Goal: Transaction & Acquisition: Purchase product/service

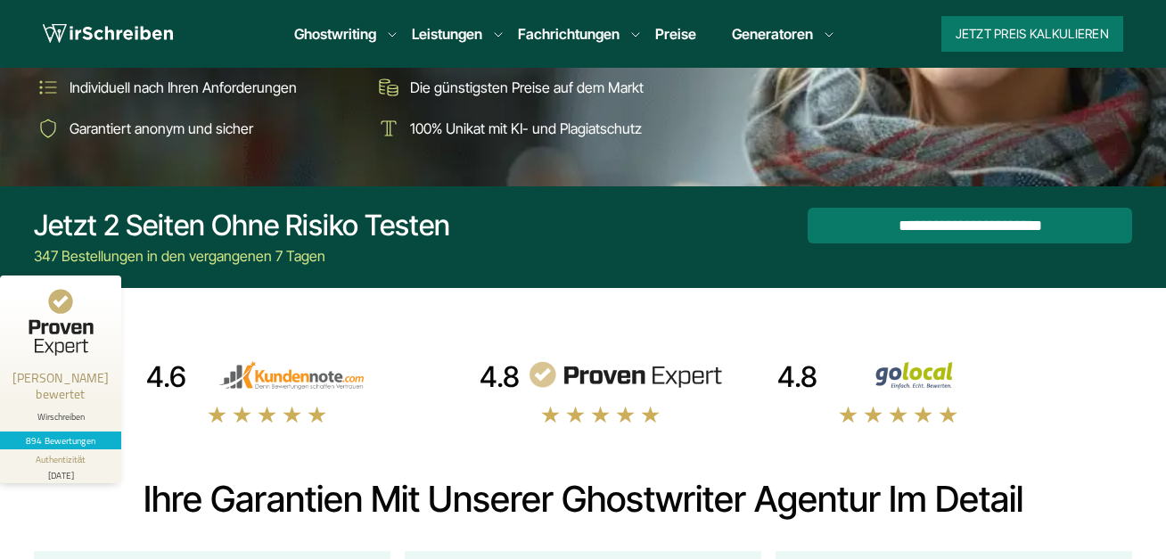
scroll to position [307, 0]
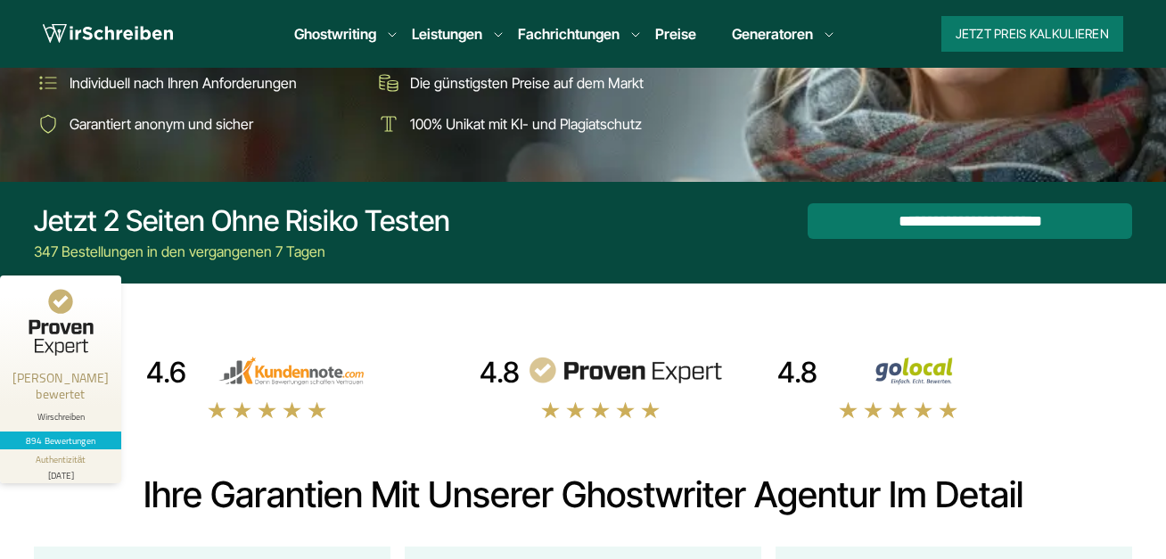
drag, startPoint x: 463, startPoint y: 127, endPoint x: 593, endPoint y: 128, distance: 129.2
click at [593, 128] on li "100% Unikat mit KI- und Plagiatschutz" at bounding box center [538, 124] width 328 height 29
click at [594, 128] on li "100% Unikat mit KI- und Plagiatschutz" at bounding box center [538, 124] width 328 height 29
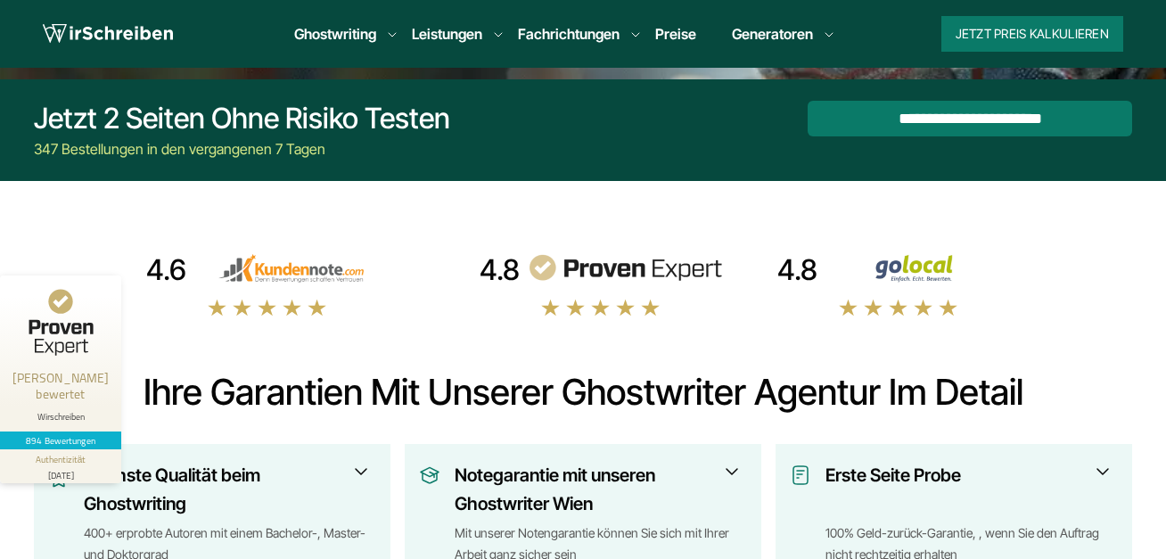
scroll to position [421, 0]
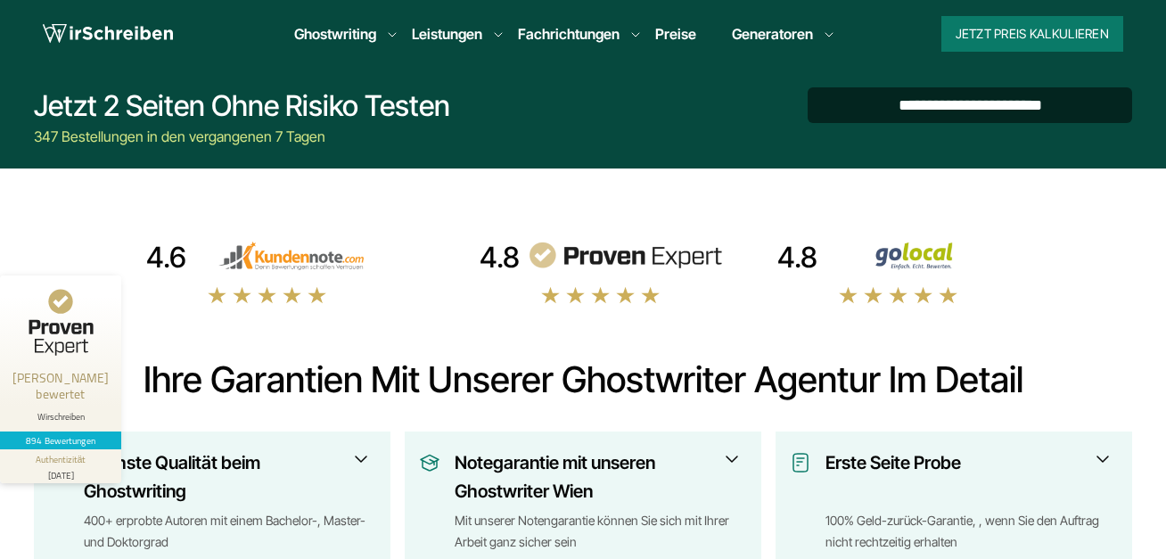
click at [980, 112] on input "**********" at bounding box center [969, 105] width 324 height 36
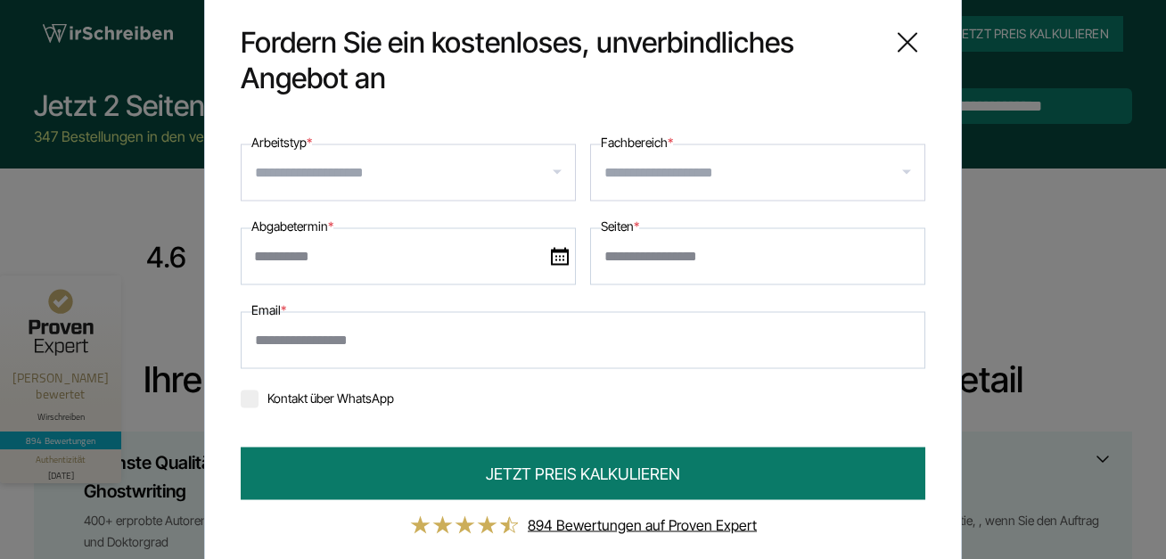
click at [462, 180] on input "Arbeitstyp *" at bounding box center [415, 172] width 320 height 29
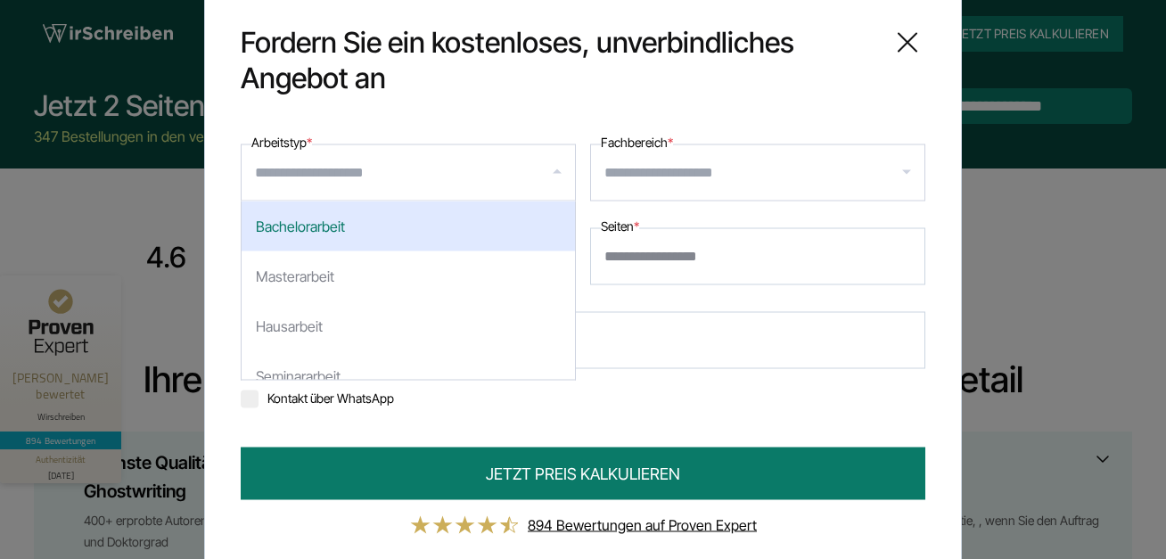
click at [354, 238] on div "Bachelorarbeit" at bounding box center [407, 225] width 333 height 50
select select "**"
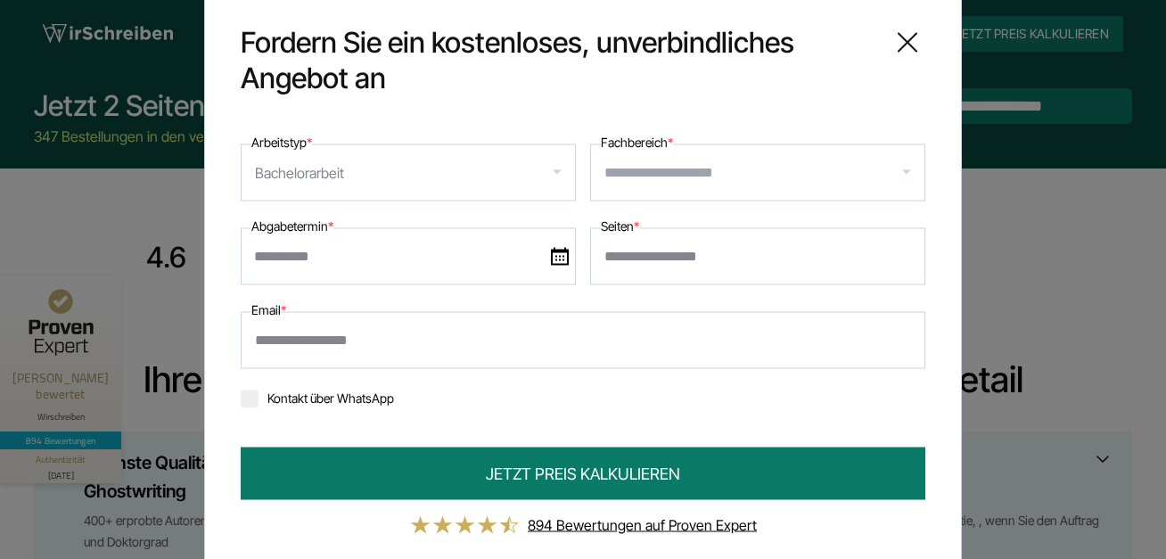
click at [683, 189] on div at bounding box center [757, 171] width 335 height 57
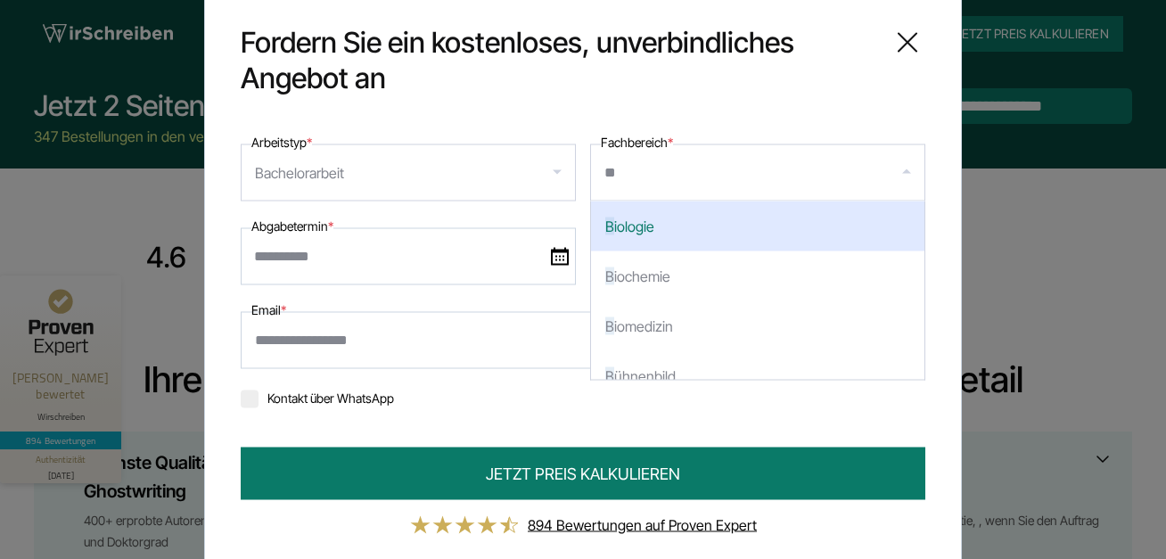
type input "***"
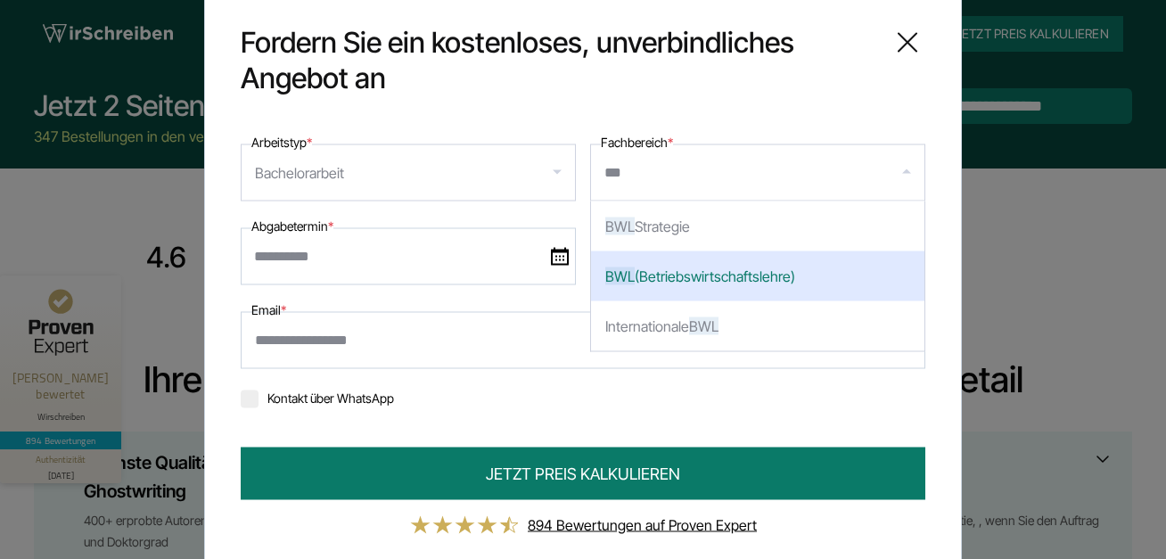
click at [674, 285] on div "BWL (Betriebswirtschaftslehre)" at bounding box center [757, 275] width 333 height 50
select select "***"
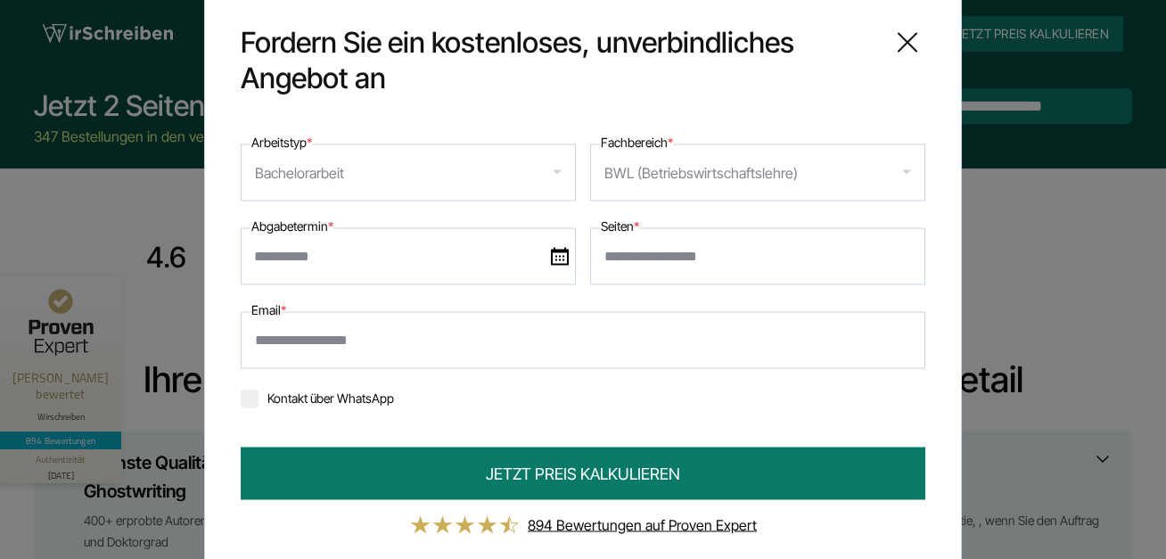
click at [407, 258] on input "text" at bounding box center [408, 255] width 335 height 57
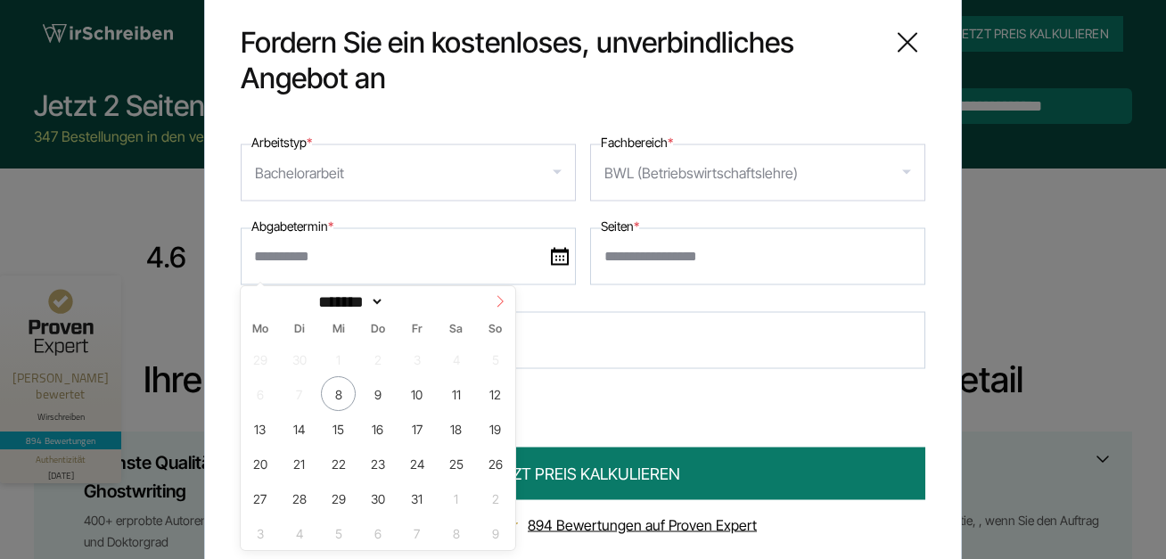
click at [494, 306] on icon at bounding box center [500, 301] width 12 height 12
select select "**"
click at [256, 467] on span "17" at bounding box center [259, 463] width 35 height 35
type input "**********"
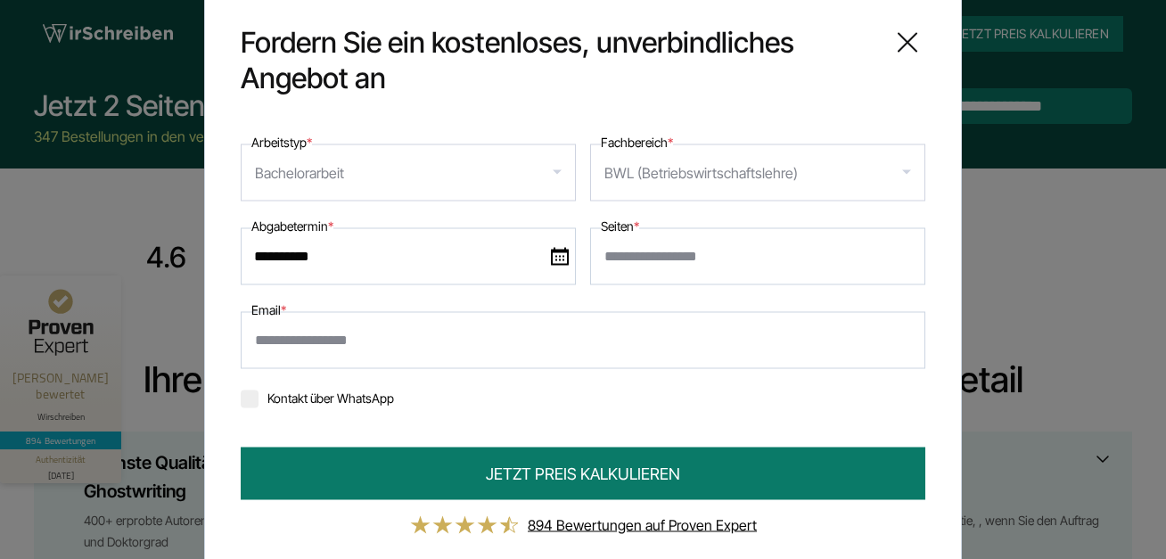
click at [783, 274] on input "Seiten *" at bounding box center [757, 255] width 335 height 57
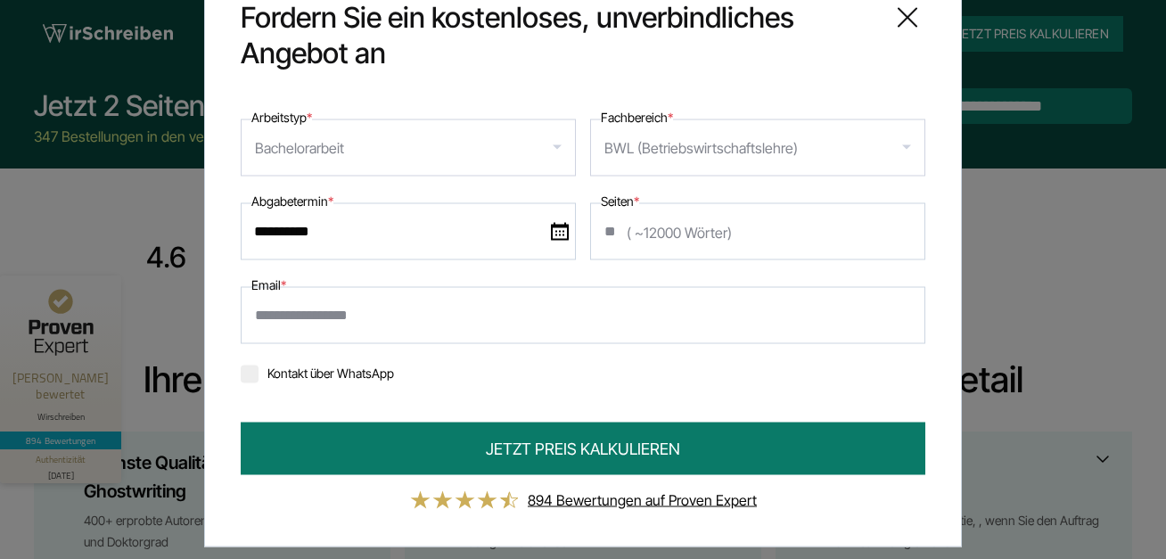
type input "**"
click at [907, 31] on icon at bounding box center [907, 17] width 36 height 36
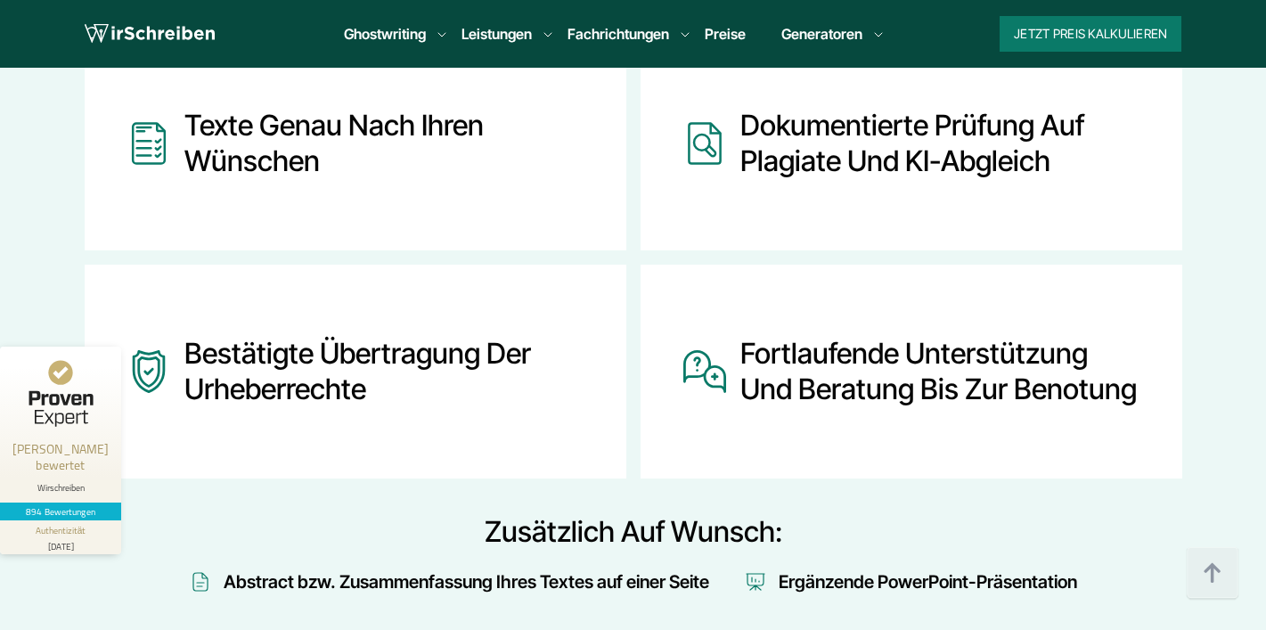
scroll to position [2305, 0]
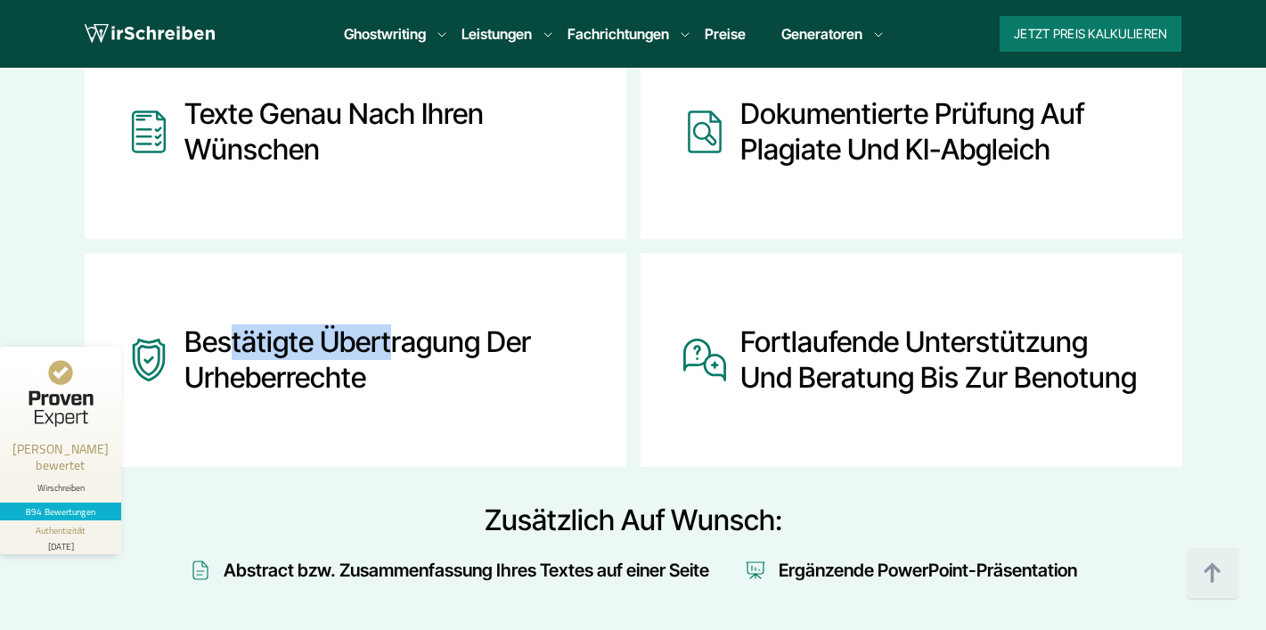
drag, startPoint x: 228, startPoint y: 346, endPoint x: 397, endPoint y: 347, distance: 168.4
click at [397, 347] on div "Bestätigte Übertragung der Urheberrechte" at bounding box center [383, 360] width 399 height 143
click at [402, 347] on div "Bestätigte Übertragung der Urheberrechte" at bounding box center [383, 360] width 399 height 143
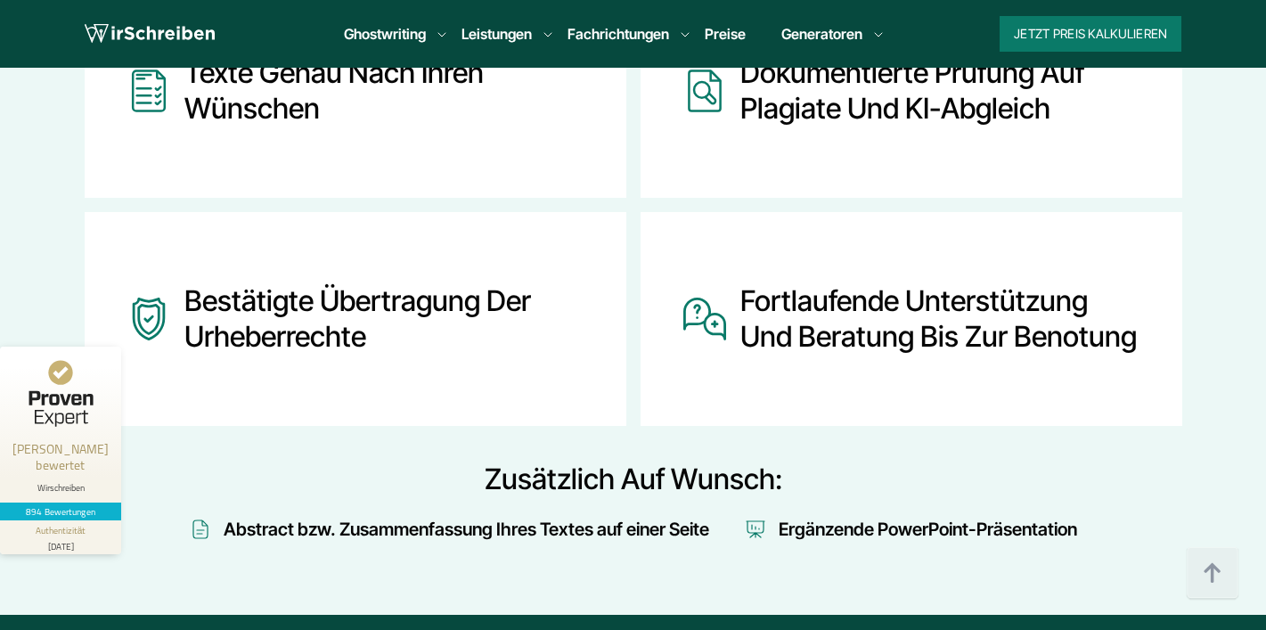
scroll to position [2367, 0]
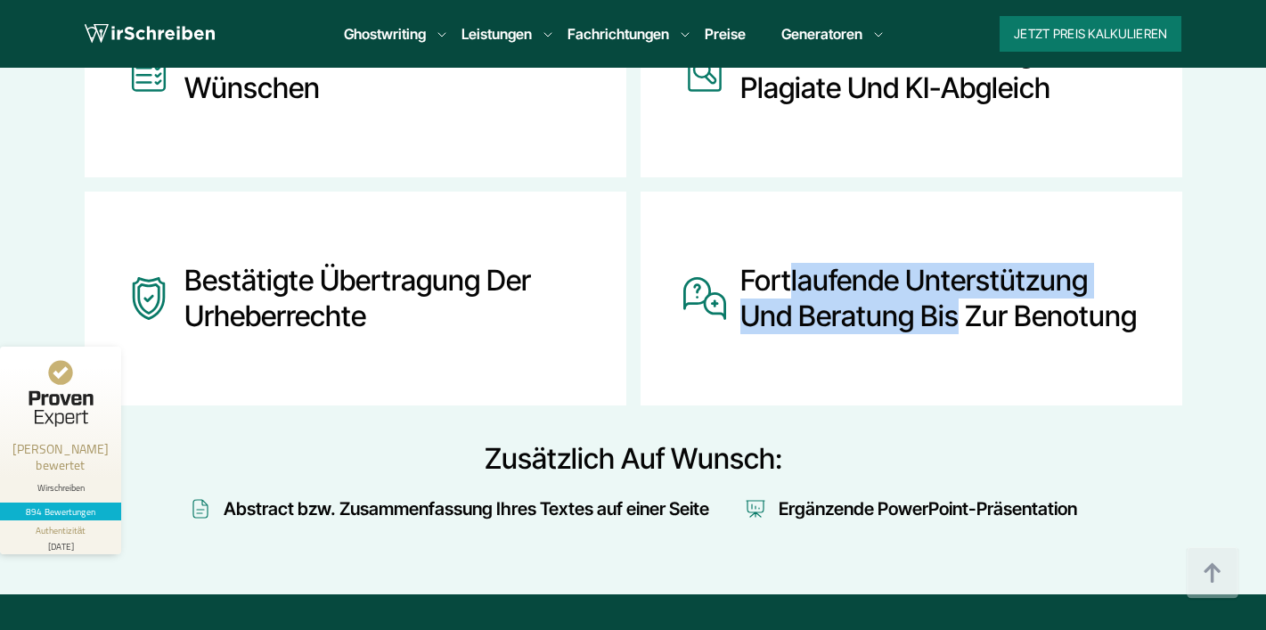
drag, startPoint x: 788, startPoint y: 281, endPoint x: 961, endPoint y: 299, distance: 173.9
click at [961, 299] on div "Fortlaufende Unterstützung und Beratung bis zur Benotung" at bounding box center [939, 298] width 399 height 143
click at [975, 283] on div "Fortlaufende Unterstützung und Beratung bis zur Benotung" at bounding box center [939, 298] width 399 height 143
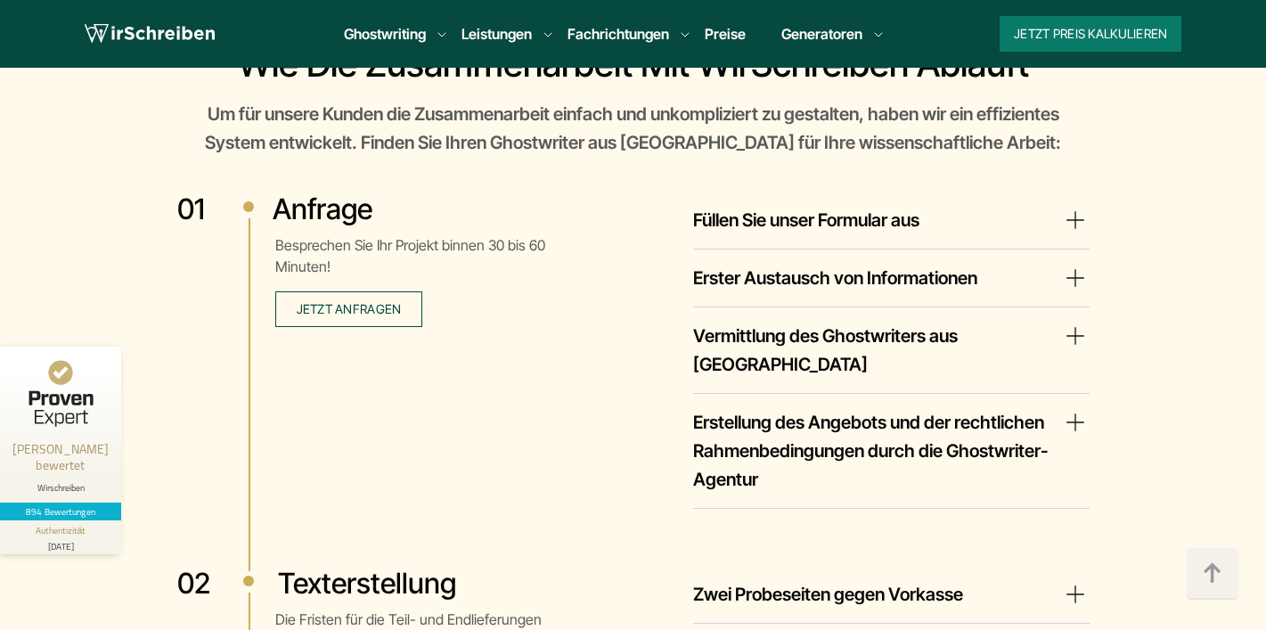
scroll to position [3187, 0]
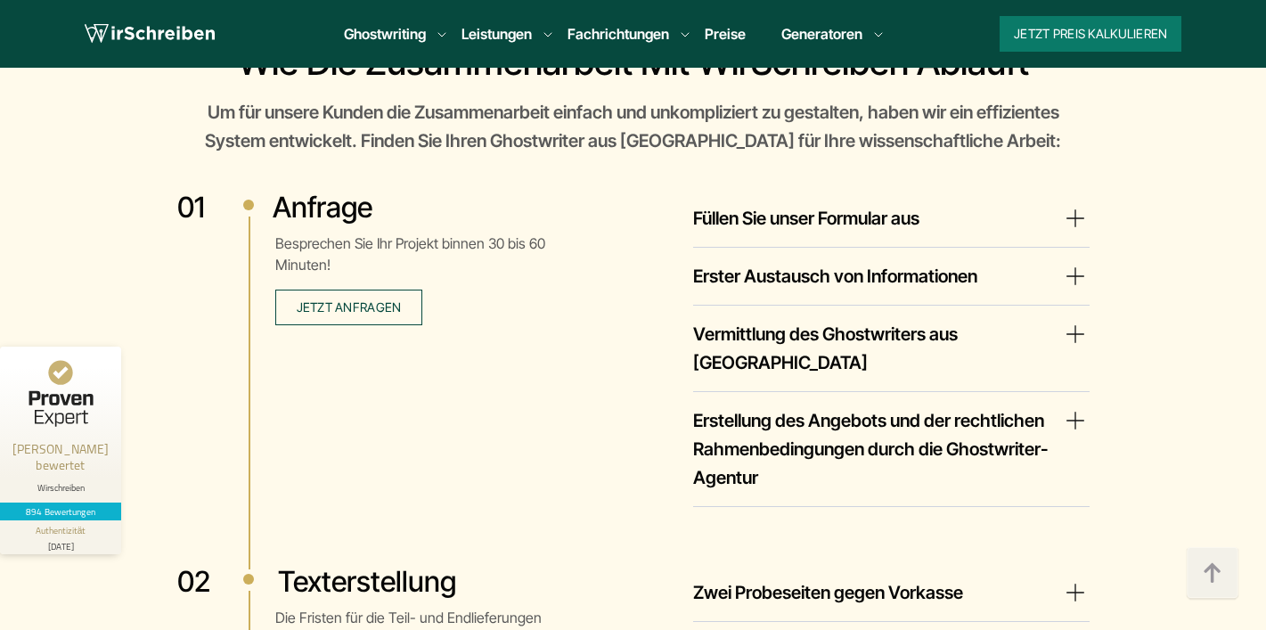
click at [854, 200] on div "Füllen Sie unser Formular aus Wenn Sie einen Ghostwriter finden wollen, senden …" at bounding box center [840, 348] width 499 height 317
click at [843, 229] on summary "Füllen Sie unser Formular aus" at bounding box center [891, 218] width 397 height 29
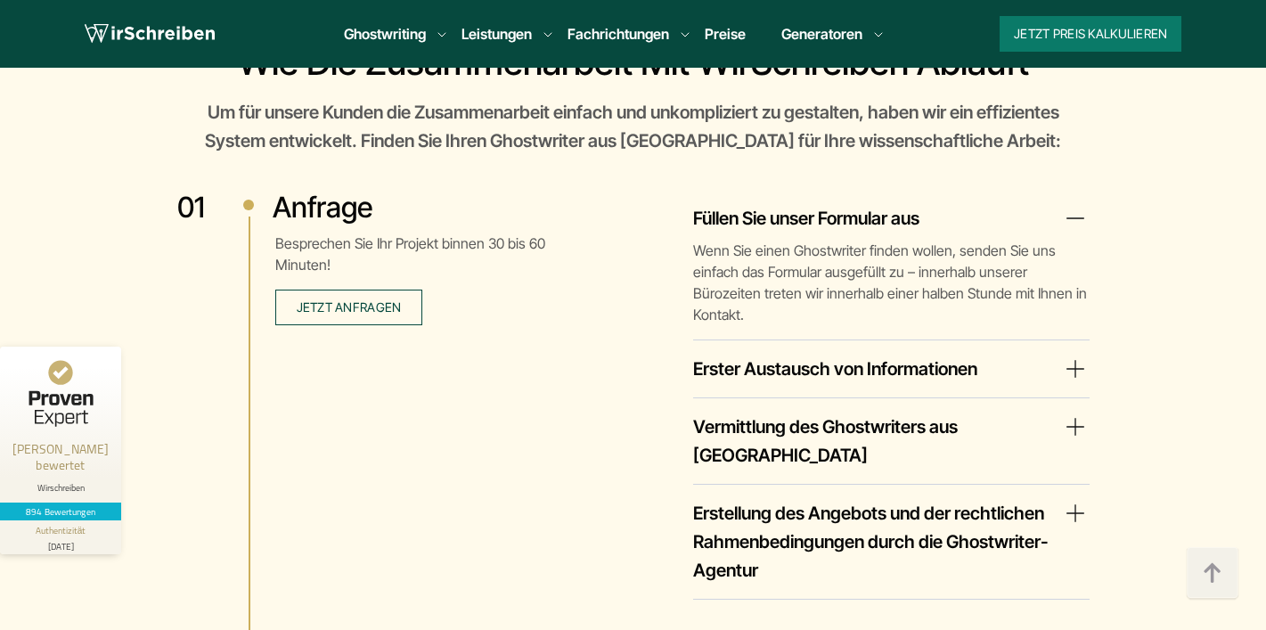
click at [802, 355] on summary "Erster Austausch von Informationen" at bounding box center [891, 369] width 397 height 29
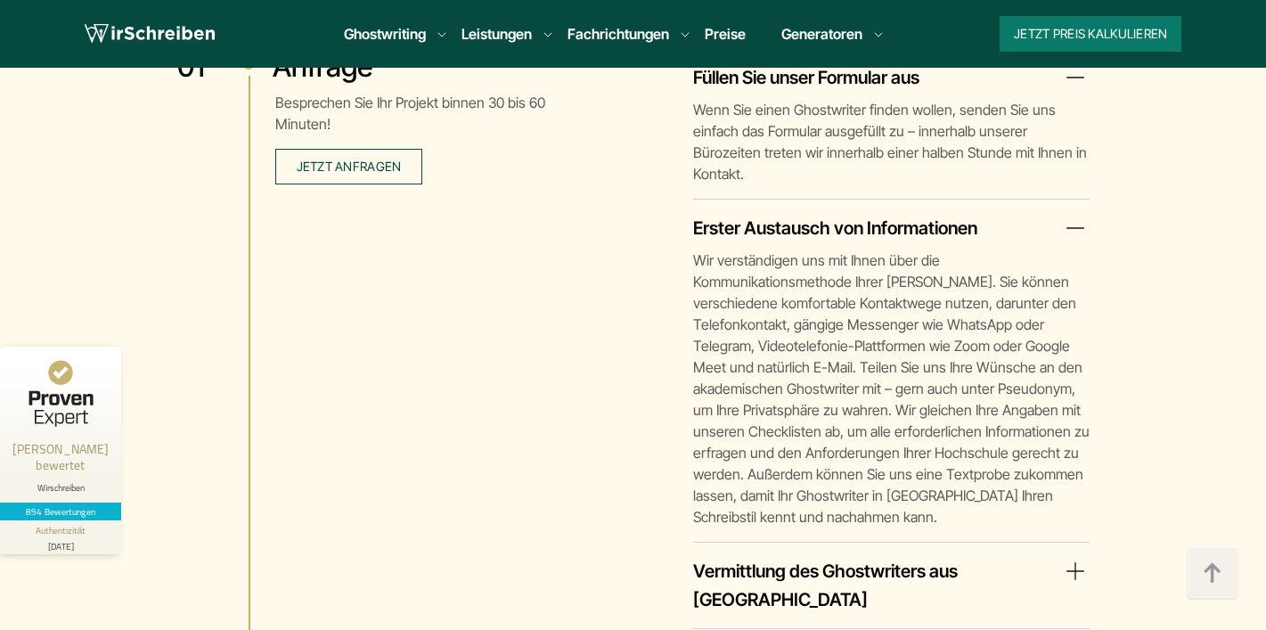
scroll to position [3411, 0]
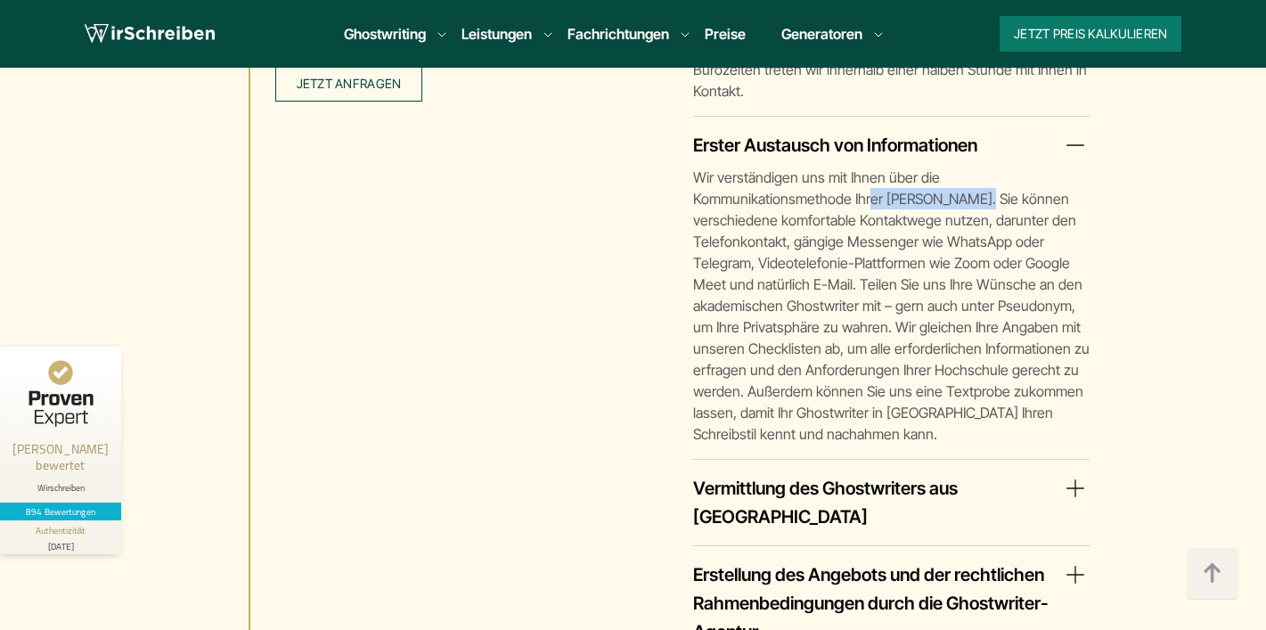
drag, startPoint x: 871, startPoint y: 176, endPoint x: 970, endPoint y: 177, distance: 99.8
click at [970, 177] on p "Wir verständigen uns mit Ihnen über die Kommunikationsmethode Ihrer [PERSON_NAM…" at bounding box center [891, 306] width 397 height 278
click at [973, 177] on p "Wir verständigen uns mit Ihnen über die Kommunikationsmethode Ihrer [PERSON_NAM…" at bounding box center [891, 306] width 397 height 278
drag, startPoint x: 792, startPoint y: 198, endPoint x: 881, endPoint y: 198, distance: 89.1
click at [881, 198] on p "Wir verständigen uns mit Ihnen über die Kommunikationsmethode Ihrer [PERSON_NAM…" at bounding box center [891, 306] width 397 height 278
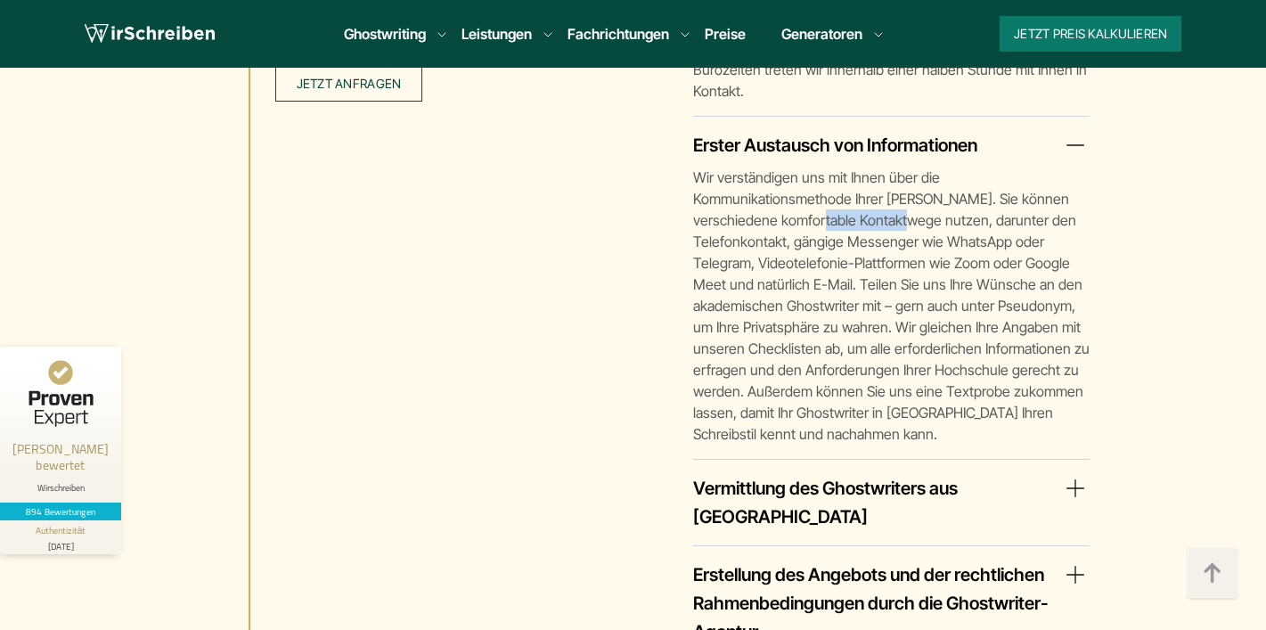
click at [881, 198] on p "Wir verständigen uns mit Ihnen über die Kommunikationsmethode Ihrer [PERSON_NAM…" at bounding box center [891, 306] width 397 height 278
drag, startPoint x: 709, startPoint y: 216, endPoint x: 922, endPoint y: 217, distance: 213.0
click at [922, 217] on p "Wir verständigen uns mit Ihnen über die Kommunikationsmethode Ihrer [PERSON_NAM…" at bounding box center [891, 306] width 397 height 278
click at [939, 217] on p "Wir verständigen uns mit Ihnen über die Kommunikationsmethode Ihrer [PERSON_NAM…" at bounding box center [891, 306] width 397 height 278
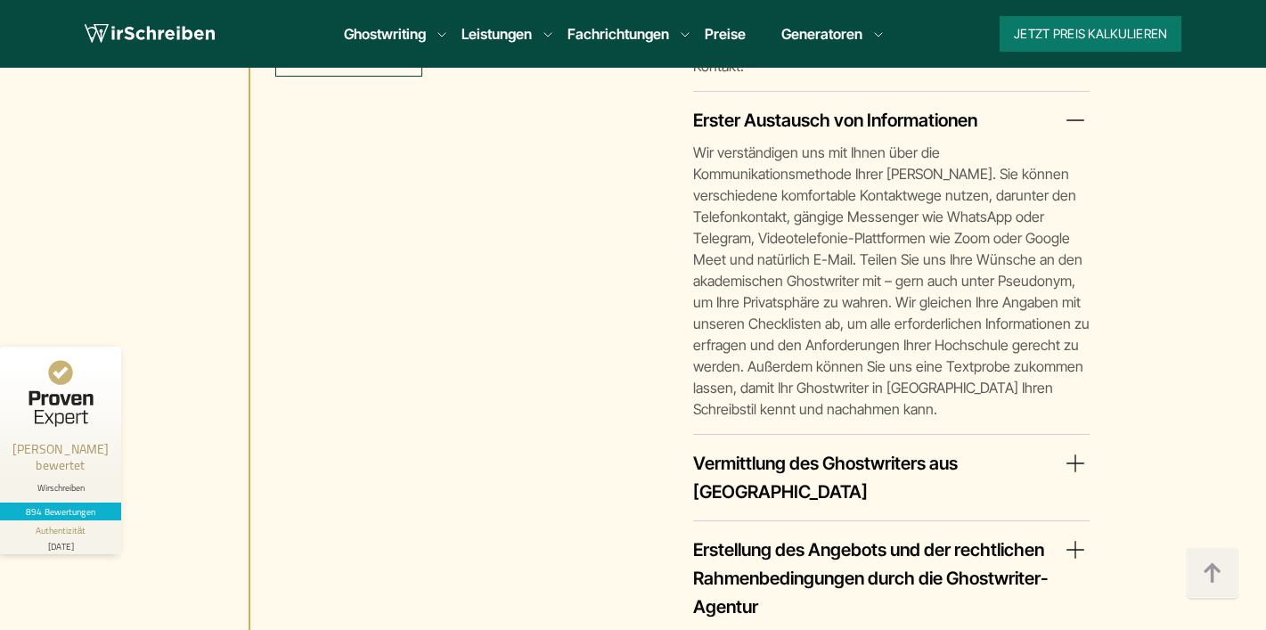
scroll to position [3442, 0]
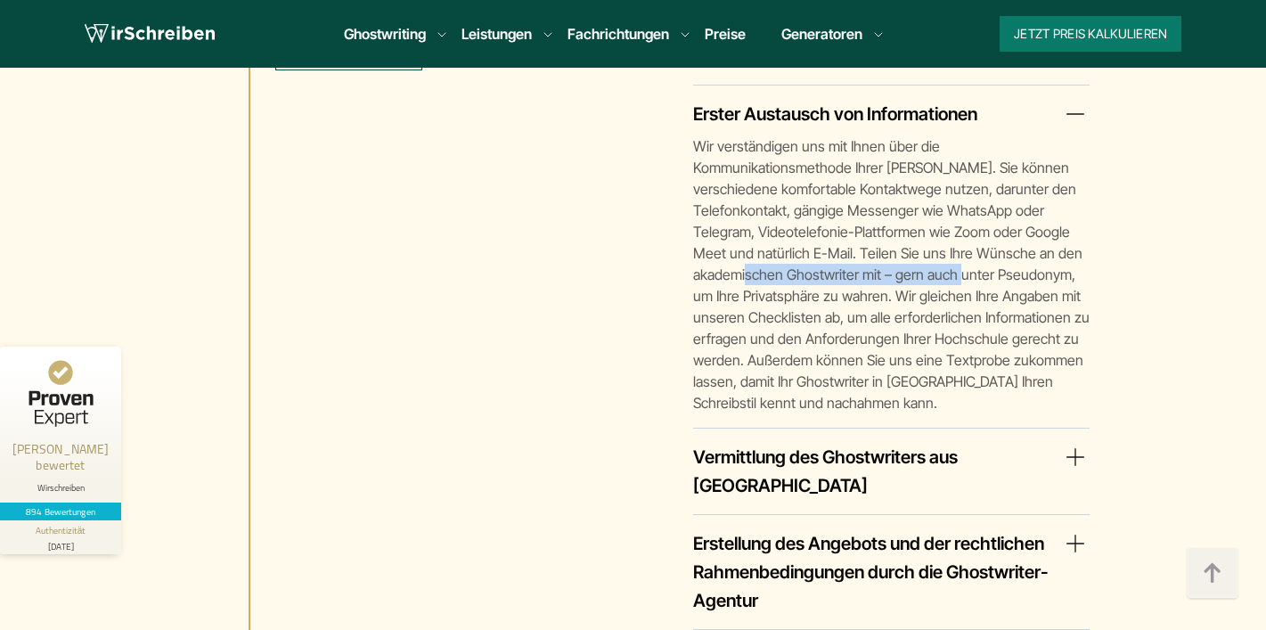
drag, startPoint x: 813, startPoint y: 250, endPoint x: 1016, endPoint y: 246, distance: 203.2
click at [1016, 246] on p "Wir verständigen uns mit Ihnen über die Kommunikationsmethode Ihrer [PERSON_NAM…" at bounding box center [891, 274] width 397 height 278
click at [1021, 246] on p "Wir verständigen uns mit Ihnen über die Kommunikationsmethode Ihrer [PERSON_NAM…" at bounding box center [891, 274] width 397 height 278
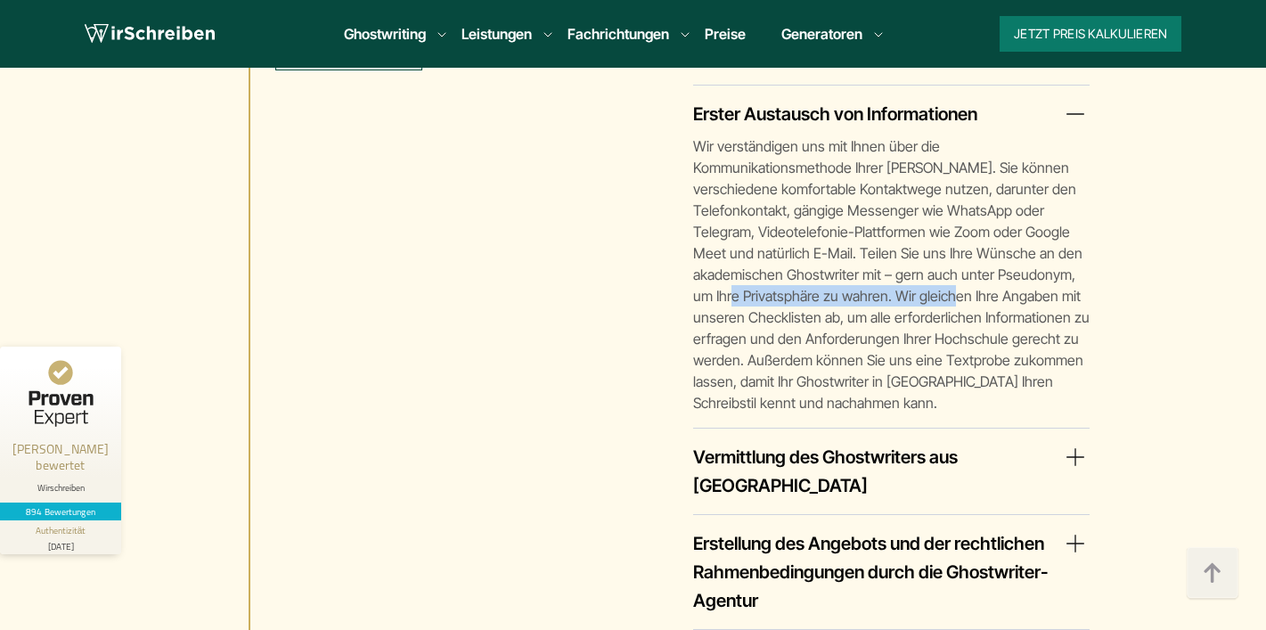
drag, startPoint x: 786, startPoint y: 271, endPoint x: 1008, endPoint y: 278, distance: 222.0
click at [1008, 278] on p "Wir verständigen uns mit Ihnen über die Kommunikationsmethode Ihrer [PERSON_NAM…" at bounding box center [891, 274] width 397 height 278
click at [1017, 277] on p "Wir verständigen uns mit Ihnen über die Kommunikationsmethode Ihrer [PERSON_NAM…" at bounding box center [891, 274] width 397 height 278
drag, startPoint x: 1018, startPoint y: 276, endPoint x: 929, endPoint y: 284, distance: 89.5
click at [929, 284] on p "Wir verständigen uns mit Ihnen über die Kommunikationsmethode Ihrer [PERSON_NAM…" at bounding box center [891, 274] width 397 height 278
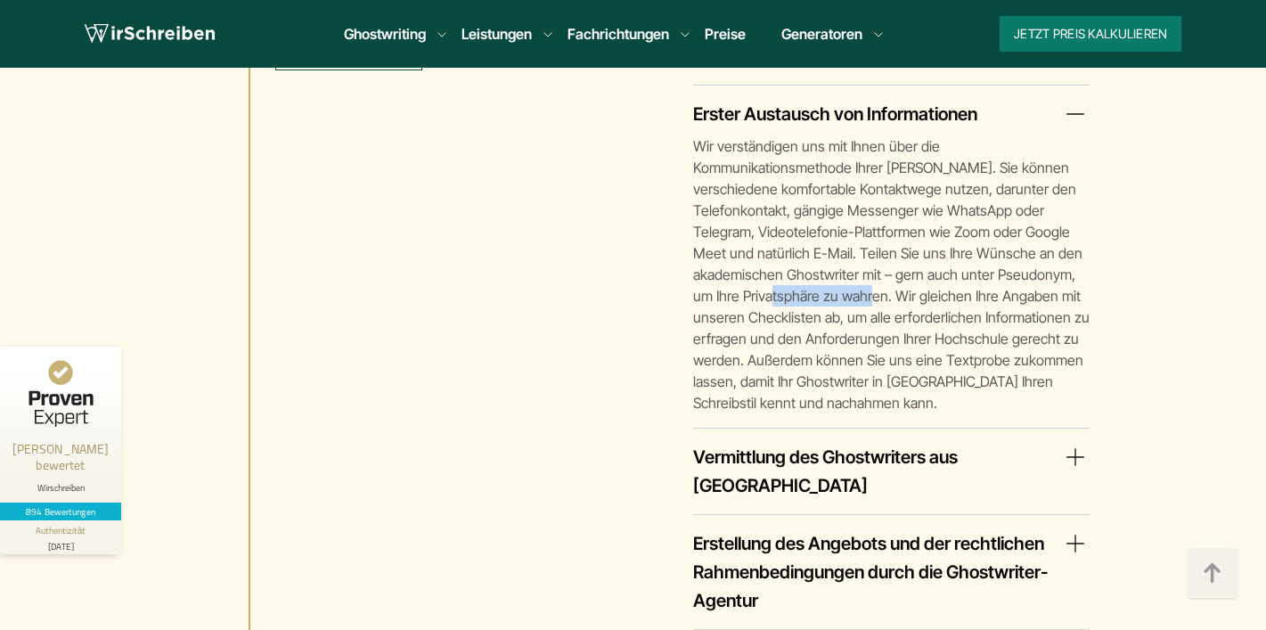
drag, startPoint x: 921, startPoint y: 282, endPoint x: 810, endPoint y: 282, distance: 111.4
click at [810, 282] on p "Wir verständigen uns mit Ihnen über die Kommunikationsmethode Ihrer [PERSON_NAM…" at bounding box center [891, 274] width 397 height 278
click at [809, 282] on p "Wir verständigen uns mit Ihnen über die Kommunikationsmethode Ihrer [PERSON_NAM…" at bounding box center [891, 274] width 397 height 278
drag, startPoint x: 745, startPoint y: 270, endPoint x: 822, endPoint y: 270, distance: 77.5
click at [822, 270] on p "Wir verständigen uns mit Ihnen über die Kommunikationsmethode Ihrer [PERSON_NAM…" at bounding box center [891, 274] width 397 height 278
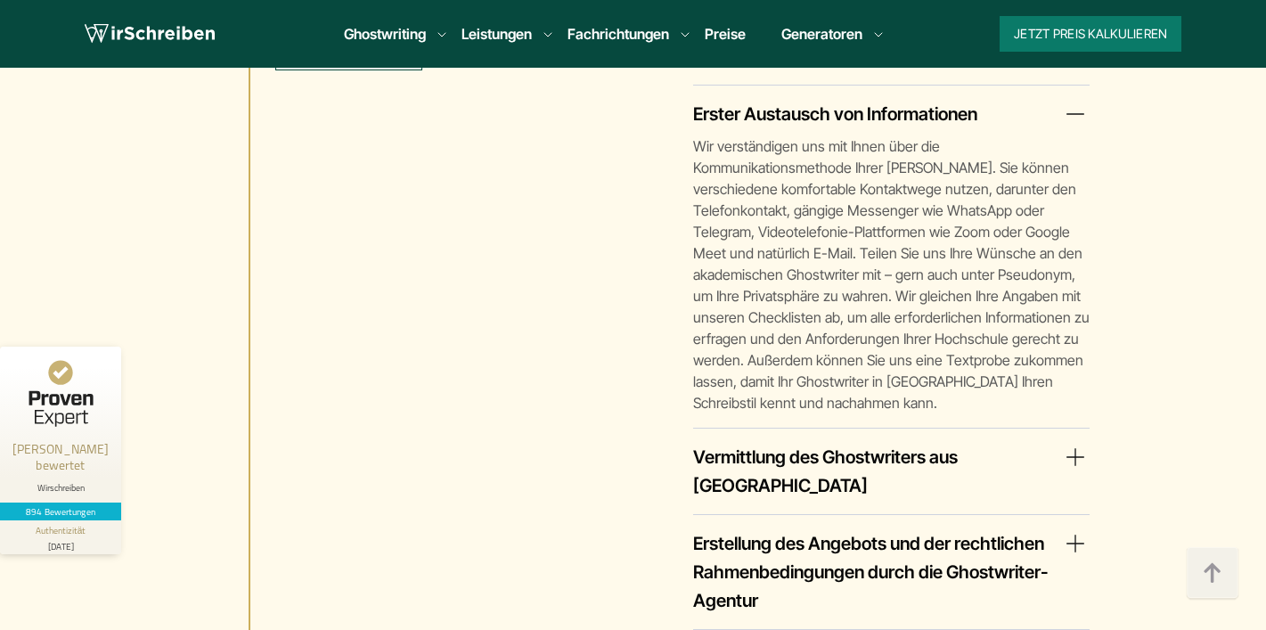
drag, startPoint x: 834, startPoint y: 270, endPoint x: 866, endPoint y: 268, distance: 32.1
click at [846, 270] on p "Wir verständigen uns mit Ihnen über die Kommunikationsmethode Ihrer [PERSON_NAM…" at bounding box center [891, 274] width 397 height 278
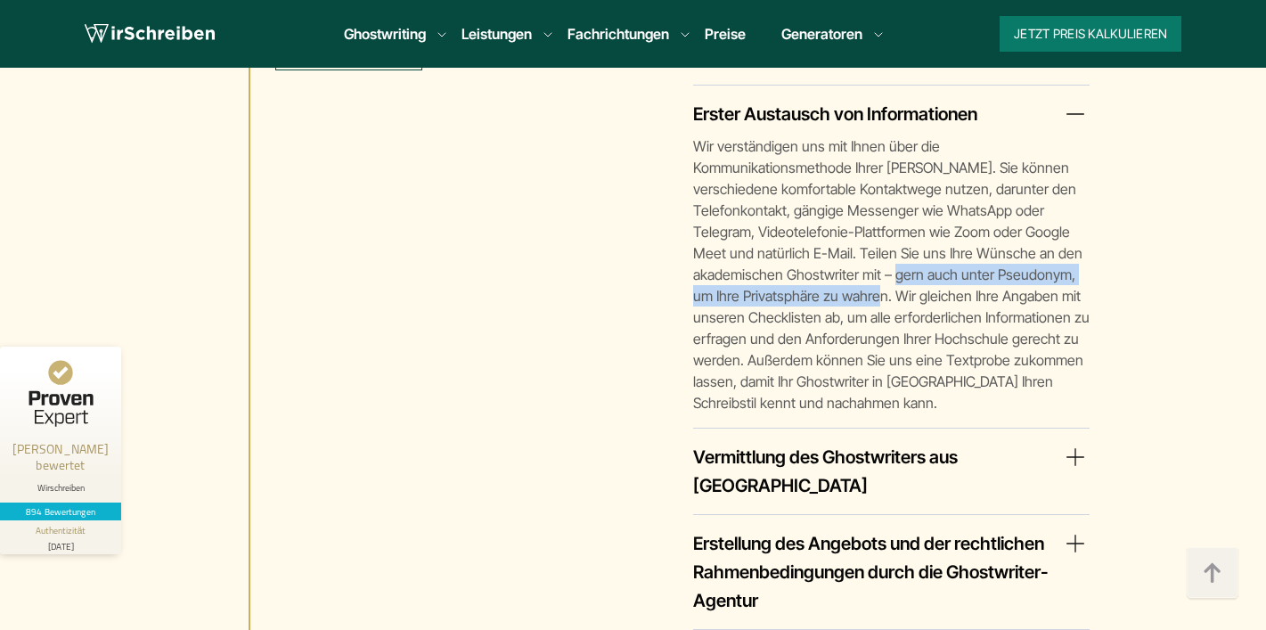
drag, startPoint x: 928, startPoint y: 264, endPoint x: 958, endPoint y: 264, distance: 30.3
click at [958, 264] on p "Wir verständigen uns mit Ihnen über die Kommunikationsmethode Ihrer [PERSON_NAM…" at bounding box center [891, 274] width 397 height 278
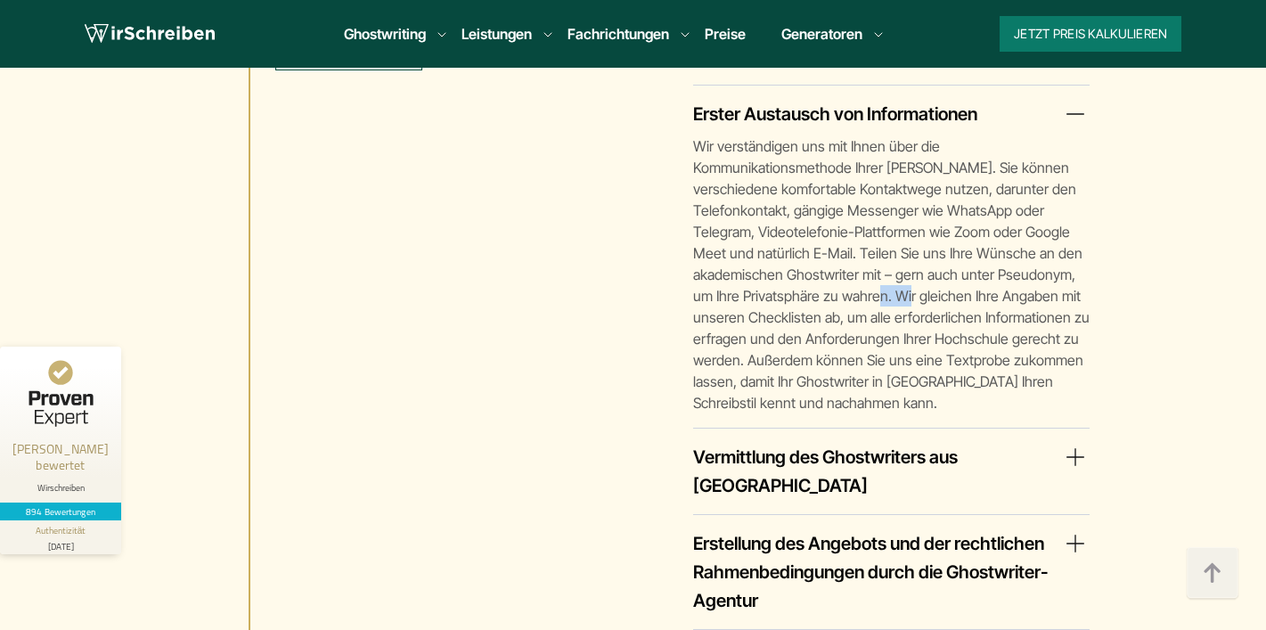
click at [958, 264] on p "Wir verständigen uns mit Ihnen über die Kommunikationsmethode Ihrer [PERSON_NAM…" at bounding box center [891, 274] width 397 height 278
drag, startPoint x: 855, startPoint y: 296, endPoint x: 964, endPoint y: 296, distance: 109.6
click at [958, 296] on p "Wir verständigen uns mit Ihnen über die Kommunikationsmethode Ihrer [PERSON_NAM…" at bounding box center [891, 274] width 397 height 278
drag, startPoint x: 992, startPoint y: 296, endPoint x: 1019, endPoint y: 296, distance: 26.7
click at [1017, 296] on p "Wir verständigen uns mit Ihnen über die Kommunikationsmethode Ihrer [PERSON_NAM…" at bounding box center [891, 274] width 397 height 278
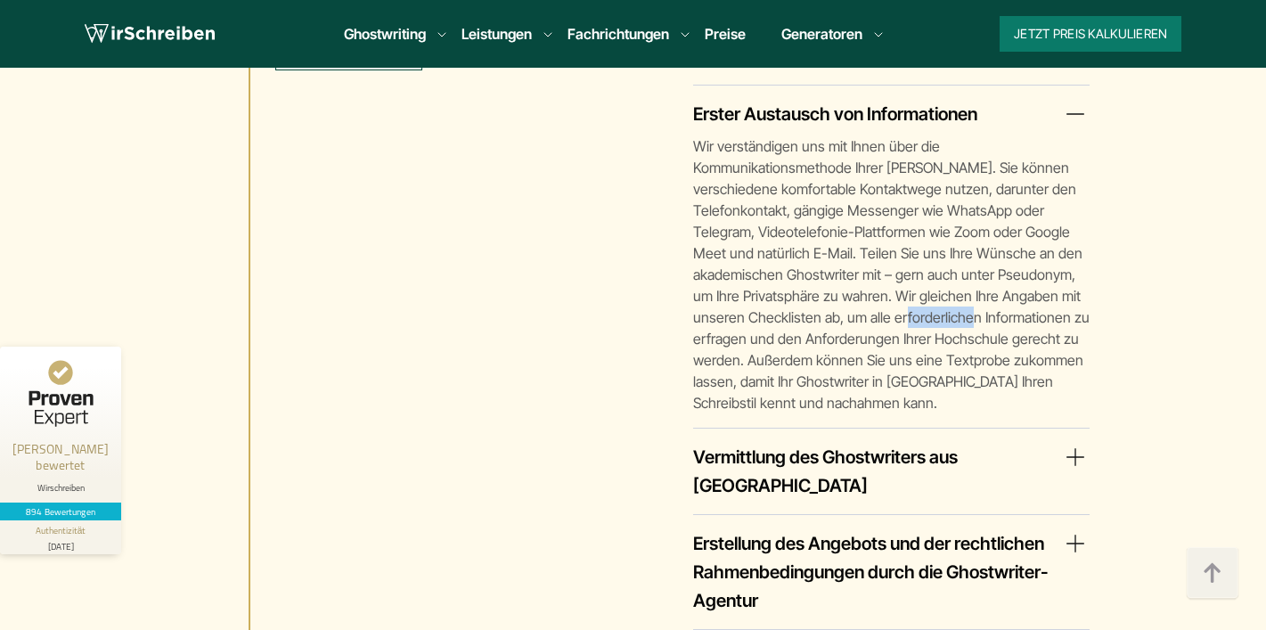
drag, startPoint x: 1025, startPoint y: 296, endPoint x: 945, endPoint y: 296, distance: 79.3
click at [946, 296] on p "Wir verständigen uns mit Ihnen über die Kommunikationsmethode Ihrer [PERSON_NAM…" at bounding box center [891, 274] width 397 height 278
click at [912, 299] on p "Wir verständigen uns mit Ihnen über die Kommunikationsmethode Ihrer [PERSON_NAM…" at bounding box center [891, 274] width 397 height 278
drag, startPoint x: 883, startPoint y: 299, endPoint x: 830, endPoint y: 299, distance: 52.6
click at [842, 299] on p "Wir verständigen uns mit Ihnen über die Kommunikationsmethode Ihrer [PERSON_NAM…" at bounding box center [891, 274] width 397 height 278
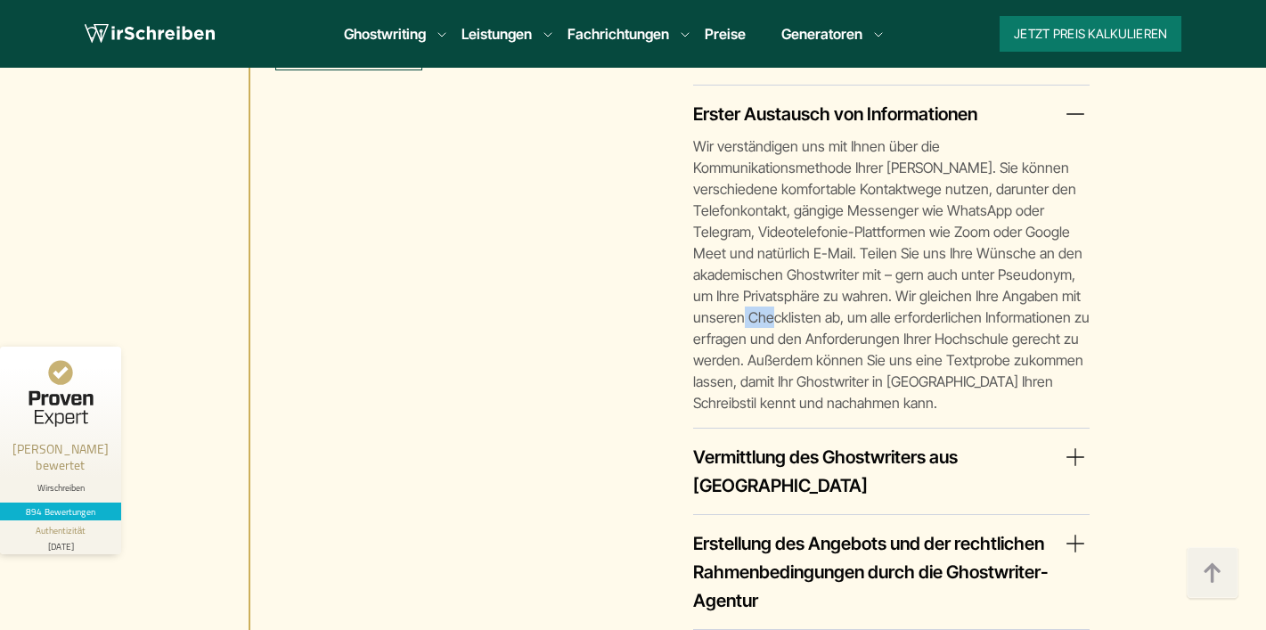
drag, startPoint x: 822, startPoint y: 299, endPoint x: 794, endPoint y: 299, distance: 28.5
click at [794, 299] on p "Wir verständigen uns mit Ihnen über die Kommunikationsmethode Ihrer [PERSON_NAM…" at bounding box center [891, 274] width 397 height 278
drag, startPoint x: 772, startPoint y: 298, endPoint x: 759, endPoint y: 298, distance: 12.5
click at [759, 298] on p "Wir verständigen uns mit Ihnen über die Kommunikationsmethode Ihrer [PERSON_NAM…" at bounding box center [891, 274] width 397 height 278
drag, startPoint x: 737, startPoint y: 298, endPoint x: 721, endPoint y: 298, distance: 16.0
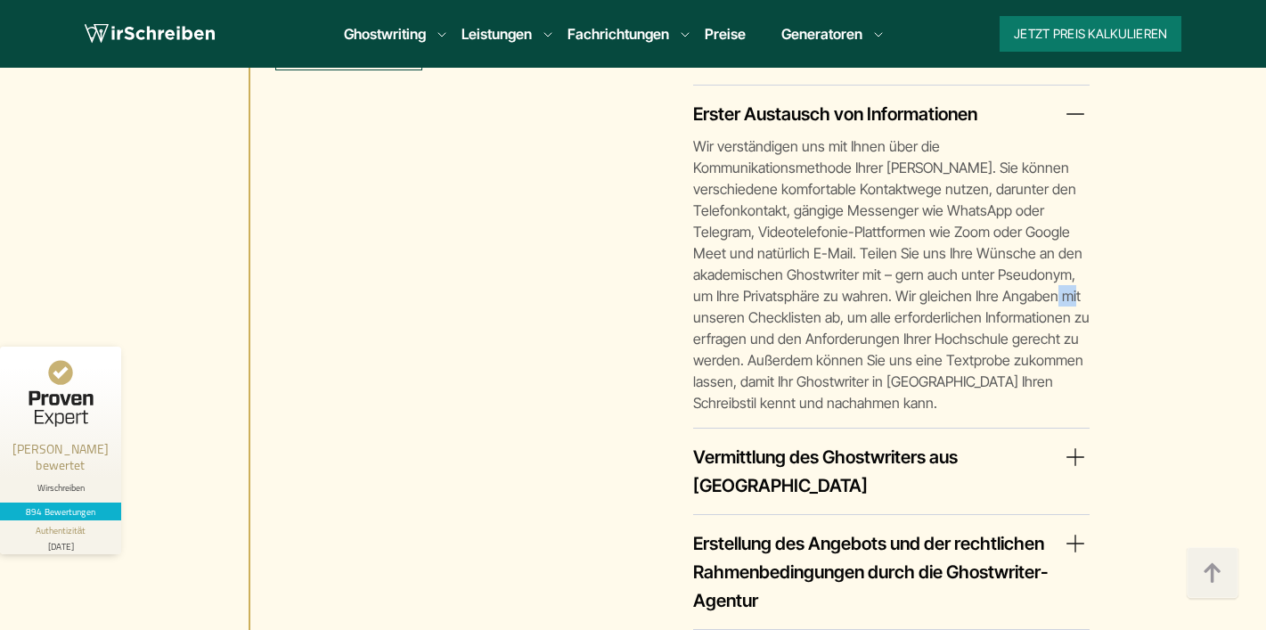
click at [724, 298] on p "Wir verständigen uns mit Ihnen über die Kommunikationsmethode Ihrer [PERSON_NAM…" at bounding box center [891, 274] width 397 height 278
drag, startPoint x: 709, startPoint y: 297, endPoint x: 732, endPoint y: 297, distance: 22.3
click at [731, 297] on p "Wir verständigen uns mit Ihnen über die Kommunikationsmethode Ihrer [PERSON_NAM…" at bounding box center [891, 274] width 397 height 278
drag, startPoint x: 778, startPoint y: 297, endPoint x: 800, endPoint y: 297, distance: 22.3
click at [787, 297] on p "Wir verständigen uns mit Ihnen über die Kommunikationsmethode Ihrer [PERSON_NAM…" at bounding box center [891, 274] width 397 height 278
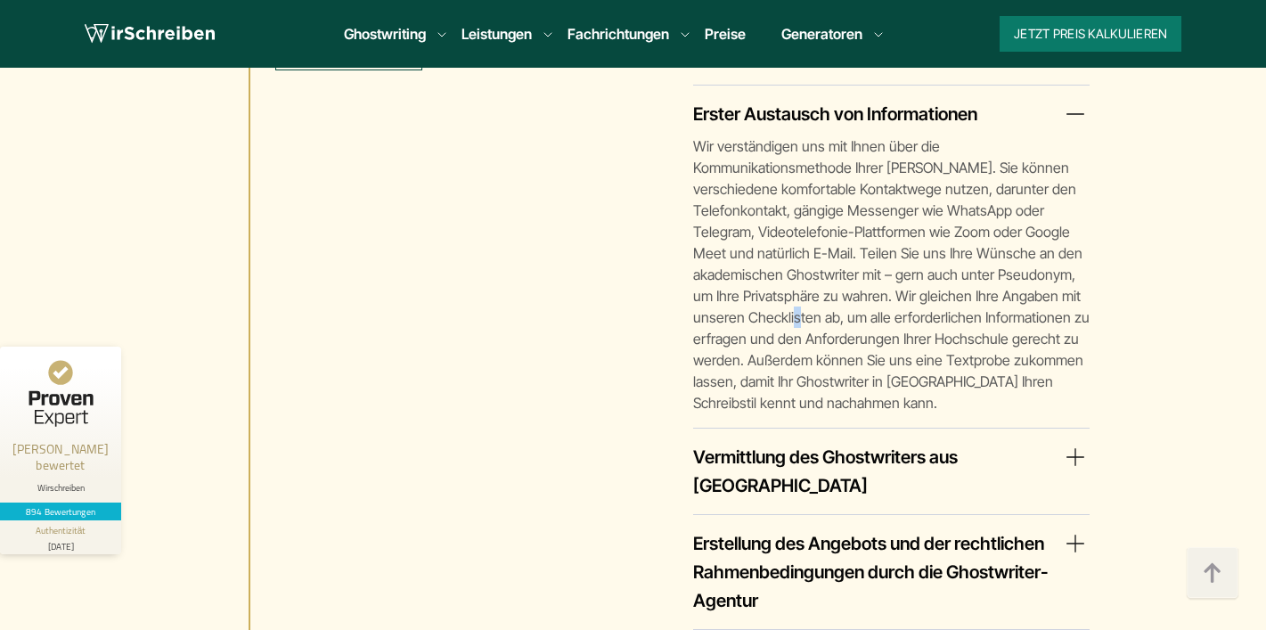
drag, startPoint x: 849, startPoint y: 297, endPoint x: 871, endPoint y: 297, distance: 22.3
click at [856, 297] on p "Wir verständigen uns mit Ihnen über die Kommunikationsmethode Ihrer [PERSON_NAM…" at bounding box center [891, 274] width 397 height 278
drag, startPoint x: 880, startPoint y: 297, endPoint x: 896, endPoint y: 297, distance: 15.1
click at [894, 297] on p "Wir verständigen uns mit Ihnen über die Kommunikationsmethode Ihrer [PERSON_NAM…" at bounding box center [891, 274] width 397 height 278
drag, startPoint x: 945, startPoint y: 297, endPoint x: 955, endPoint y: 297, distance: 10.7
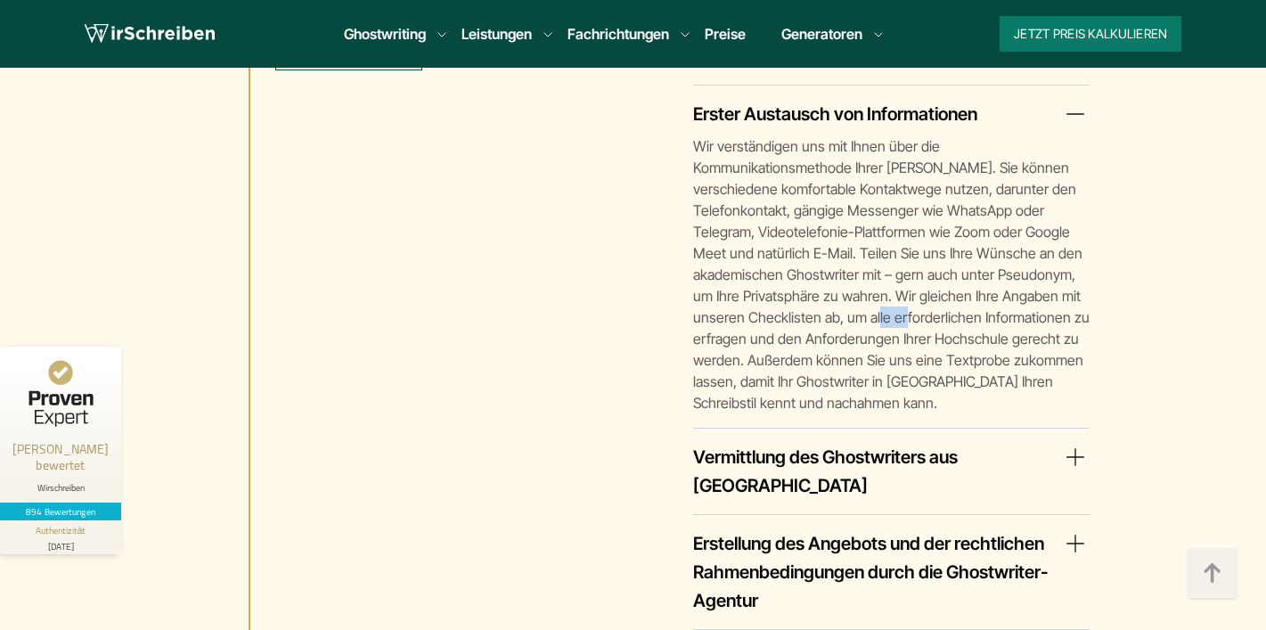
click at [955, 297] on p "Wir verständigen uns mit Ihnen über die Kommunikationsmethode Ihrer [PERSON_NAM…" at bounding box center [891, 274] width 397 height 278
drag, startPoint x: 978, startPoint y: 297, endPoint x: 1006, endPoint y: 297, distance: 27.6
click at [997, 297] on p "Wir verständigen uns mit Ihnen über die Kommunikationsmethode Ihrer [PERSON_NAM…" at bounding box center [891, 274] width 397 height 278
click at [1019, 297] on p "Wir verständigen uns mit Ihnen über die Kommunikationsmethode Ihrer [PERSON_NAM…" at bounding box center [891, 274] width 397 height 278
click at [1024, 298] on p "Wir verständigen uns mit Ihnen über die Kommunikationsmethode Ihrer [PERSON_NAM…" at bounding box center [891, 274] width 397 height 278
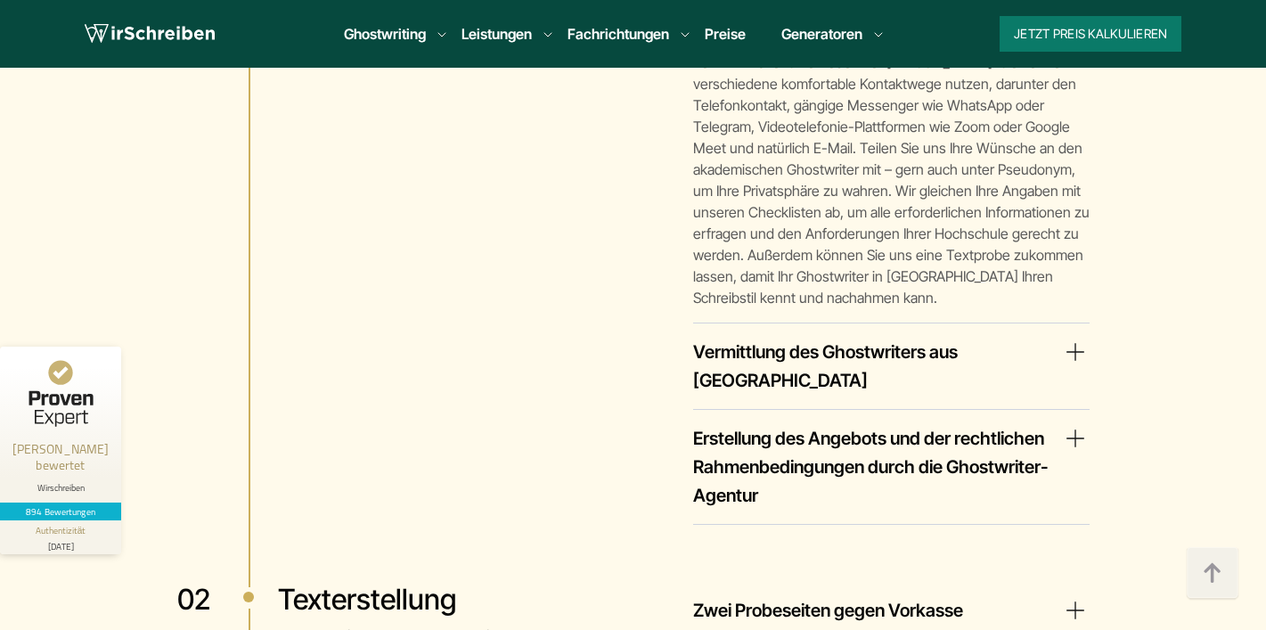
scroll to position [3557, 0]
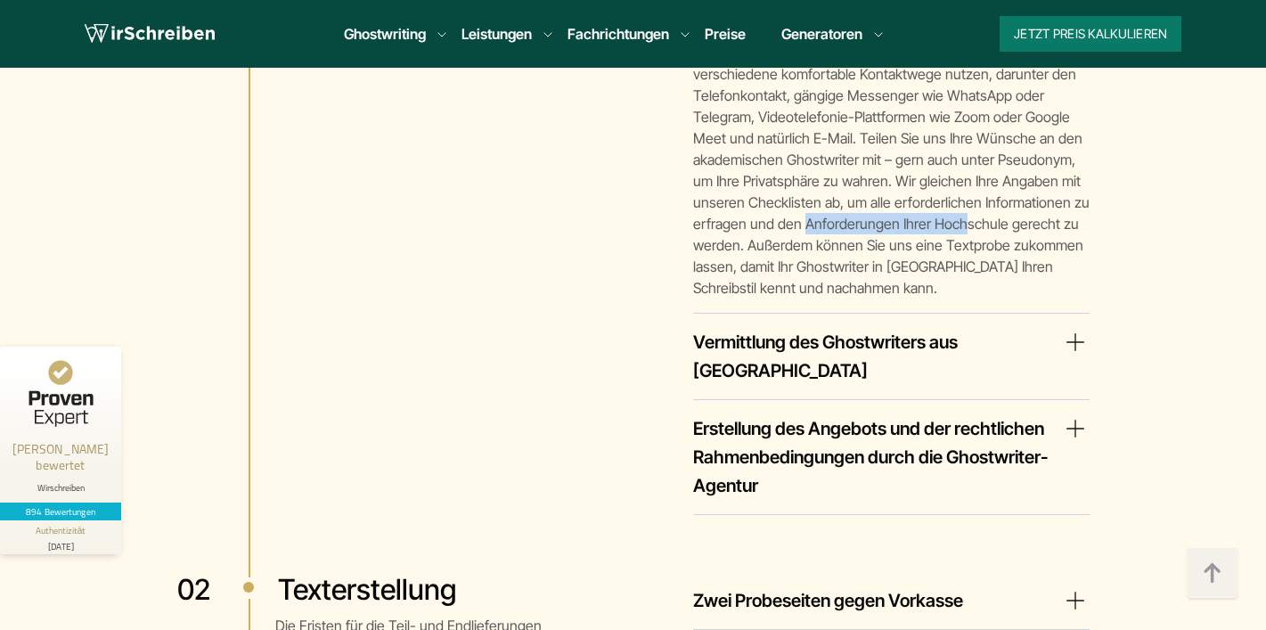
drag, startPoint x: 867, startPoint y: 205, endPoint x: 1021, endPoint y: 192, distance: 154.7
click at [1021, 192] on p "Wir verständigen uns mit Ihnen über die Kommunikationsmethode Ihrer [PERSON_NAM…" at bounding box center [891, 159] width 397 height 278
click at [1055, 194] on p "Wir verständigen uns mit Ihnen über die Kommunikationsmethode Ihrer [PERSON_NAM…" at bounding box center [891, 159] width 397 height 278
drag, startPoint x: 768, startPoint y: 223, endPoint x: 783, endPoint y: 223, distance: 15.1
click at [782, 223] on p "Wir verständigen uns mit Ihnen über die Kommunikationsmethode Ihrer [PERSON_NAM…" at bounding box center [891, 159] width 397 height 278
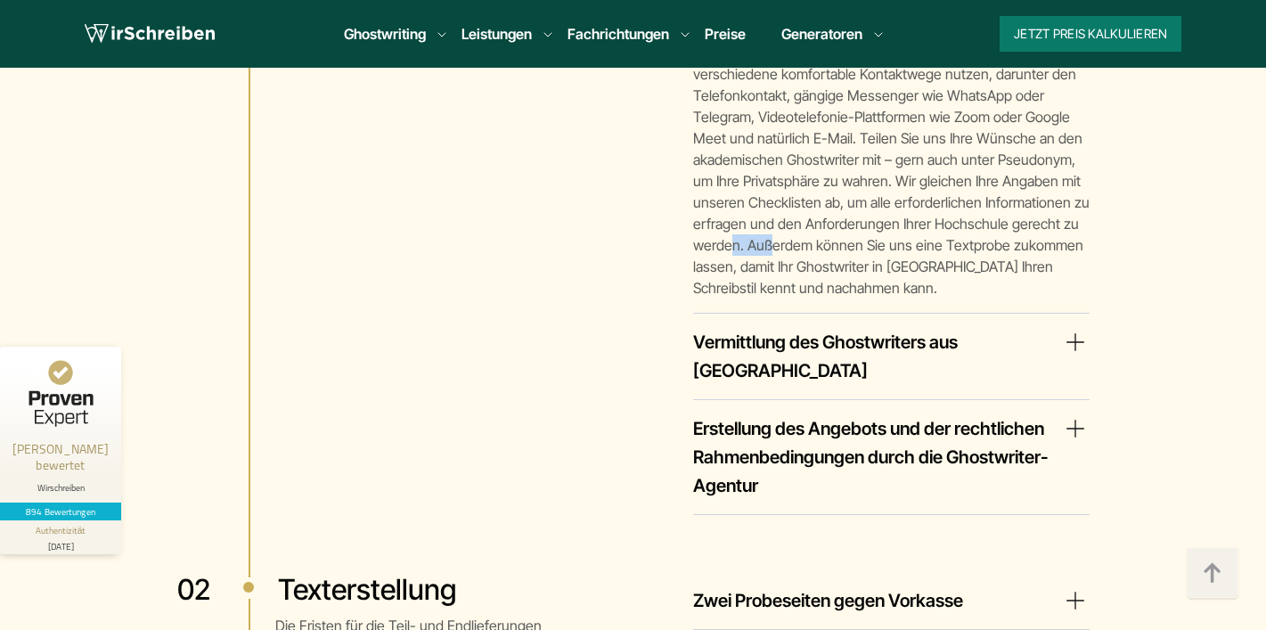
drag, startPoint x: 805, startPoint y: 223, endPoint x: 837, endPoint y: 222, distance: 32.1
click at [834, 223] on p "Wir verständigen uns mit Ihnen über die Kommunikationsmethode Ihrer [PERSON_NAM…" at bounding box center [891, 159] width 397 height 278
drag, startPoint x: 886, startPoint y: 221, endPoint x: 905, endPoint y: 218, distance: 19.8
click at [902, 220] on p "Wir verständigen uns mit Ihnen über die Kommunikationsmethode Ihrer [PERSON_NAM…" at bounding box center [891, 159] width 397 height 278
drag, startPoint x: 928, startPoint y: 216, endPoint x: 947, endPoint y: 216, distance: 19.6
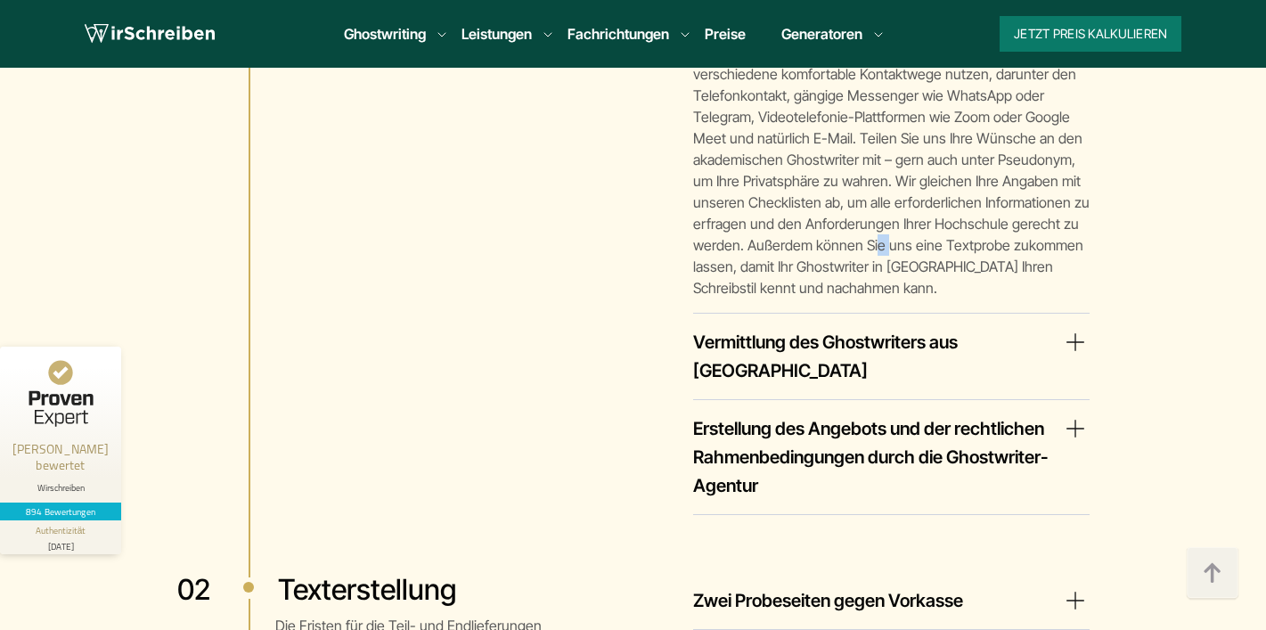
click at [946, 216] on p "Wir verständigen uns mit Ihnen über die Kommunikationsmethode Ihrer [PERSON_NAM…" at bounding box center [891, 159] width 397 height 278
drag, startPoint x: 950, startPoint y: 216, endPoint x: 972, endPoint y: 216, distance: 22.3
click at [972, 216] on p "Wir verständigen uns mit Ihnen über die Kommunikationsmethode Ihrer [PERSON_NAM…" at bounding box center [891, 159] width 397 height 278
drag, startPoint x: 992, startPoint y: 216, endPoint x: 1002, endPoint y: 216, distance: 9.8
click at [999, 216] on p "Wir verständigen uns mit Ihnen über die Kommunikationsmethode Ihrer [PERSON_NAM…" at bounding box center [891, 159] width 397 height 278
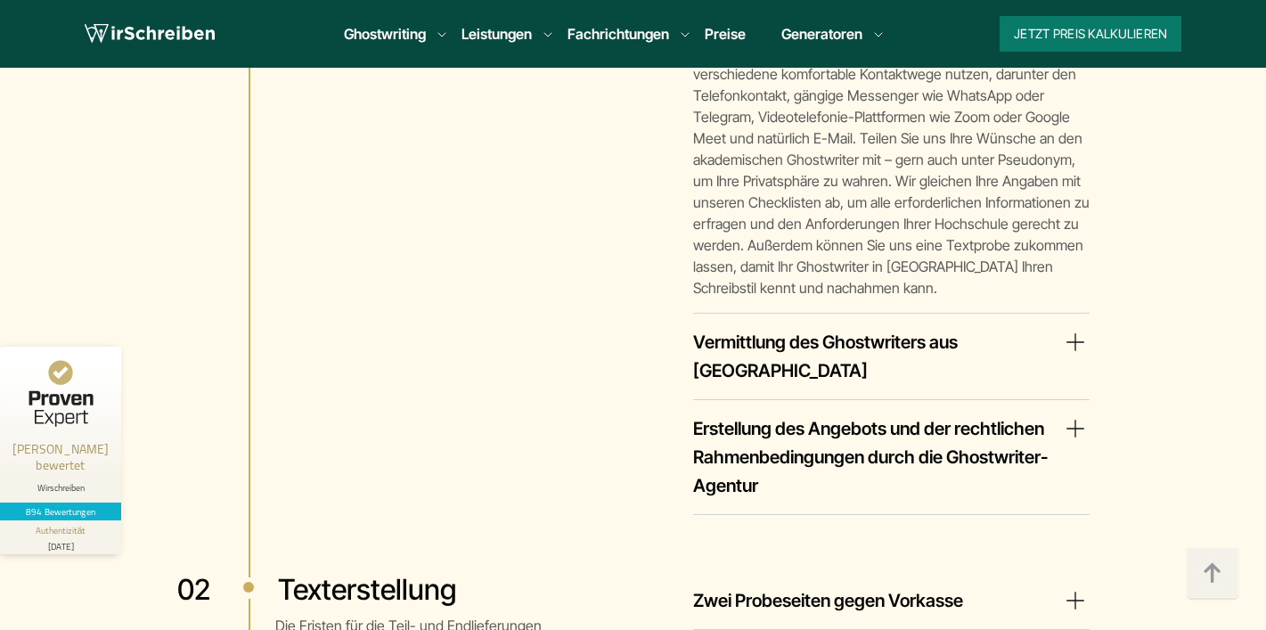
drag
click at [1029, 216] on p "Wir verständigen uns mit Ihnen über die Kommunikationsmethode Ihrer [PERSON_NAM…" at bounding box center [891, 159] width 397 height 278
click at [1051, 217] on p "Wir verständigen uns mit Ihnen über die Kommunikationsmethode Ihrer [PERSON_NAM…" at bounding box center [891, 159] width 397 height 278
click at [992, 234] on p "Wir verständigen uns mit Ihnen über die Kommunikationsmethode Ihrer [PERSON_NAM…" at bounding box center [891, 159] width 397 height 278
click at [889, 234] on p "Wir verständigen uns mit Ihnen über die Kommunikationsmethode Ihrer [PERSON_NAM…" at bounding box center [891, 159] width 397 height 278
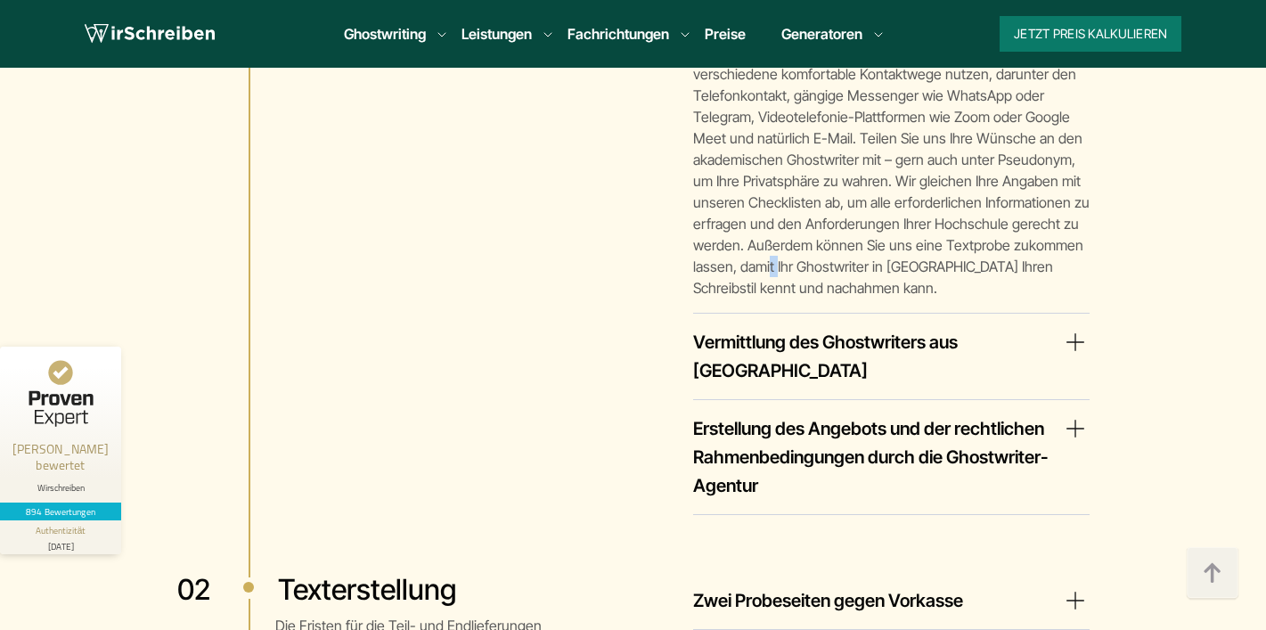
click at [810, 234] on p "Wir verständigen uns mit Ihnen über die Kommunikationsmethode Ihrer [PERSON_NAM…" at bounding box center [891, 159] width 397 height 278
click at [750, 234] on p "Wir verständigen uns mit Ihnen über die Kommunikationsmethode Ihrer [PERSON_NAM…" at bounding box center [891, 159] width 397 height 278
click at [941, 229] on p "Wir verständigen uns mit Ihnen über die Kommunikationsmethode Ihrer [PERSON_NAM…" at bounding box center [891, 159] width 397 height 278
click at [951, 225] on p "Wir verständigen uns mit Ihnen über die Kommunikationsmethode Ihrer [PERSON_NAM…" at bounding box center [891, 159] width 397 height 278
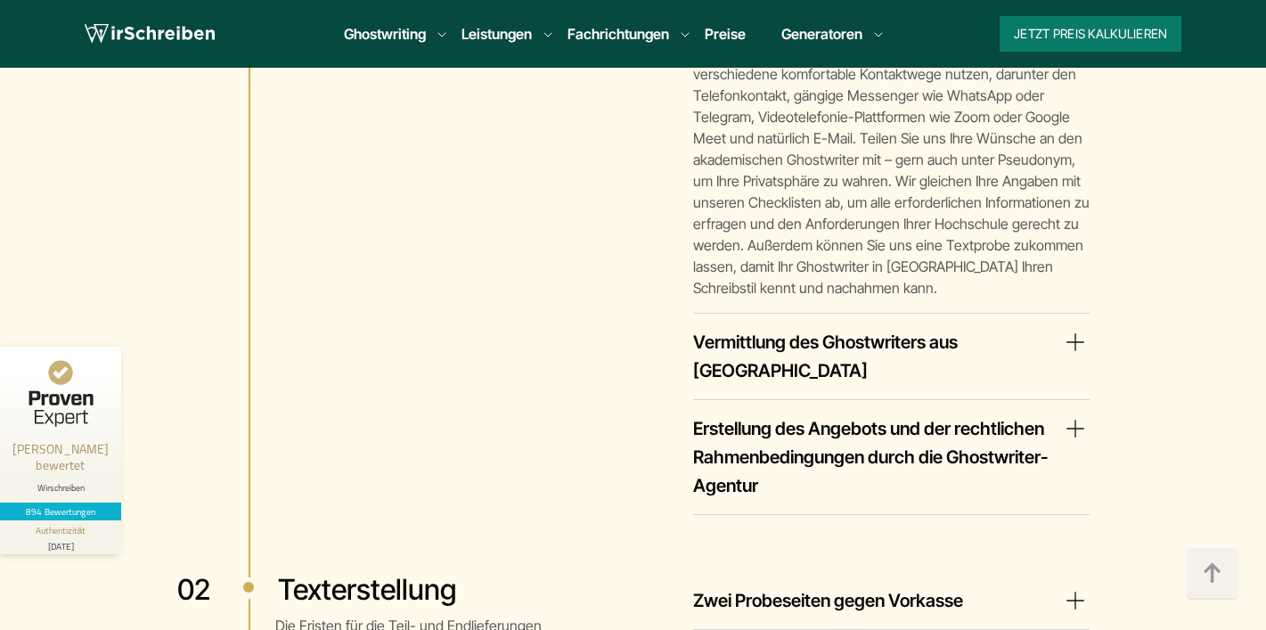
click at [827, 328] on summary "Vermittlung des Ghostwriters aus [GEOGRAPHIC_DATA]" at bounding box center [891, 356] width 397 height 57
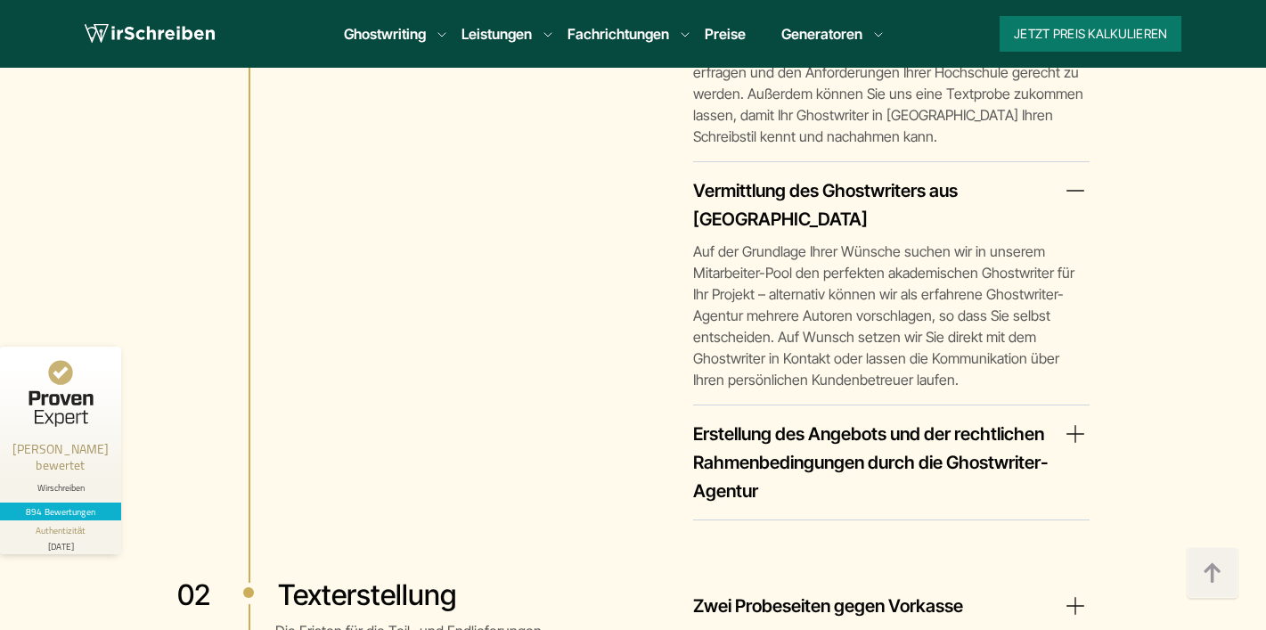
scroll to position [3727, 0]
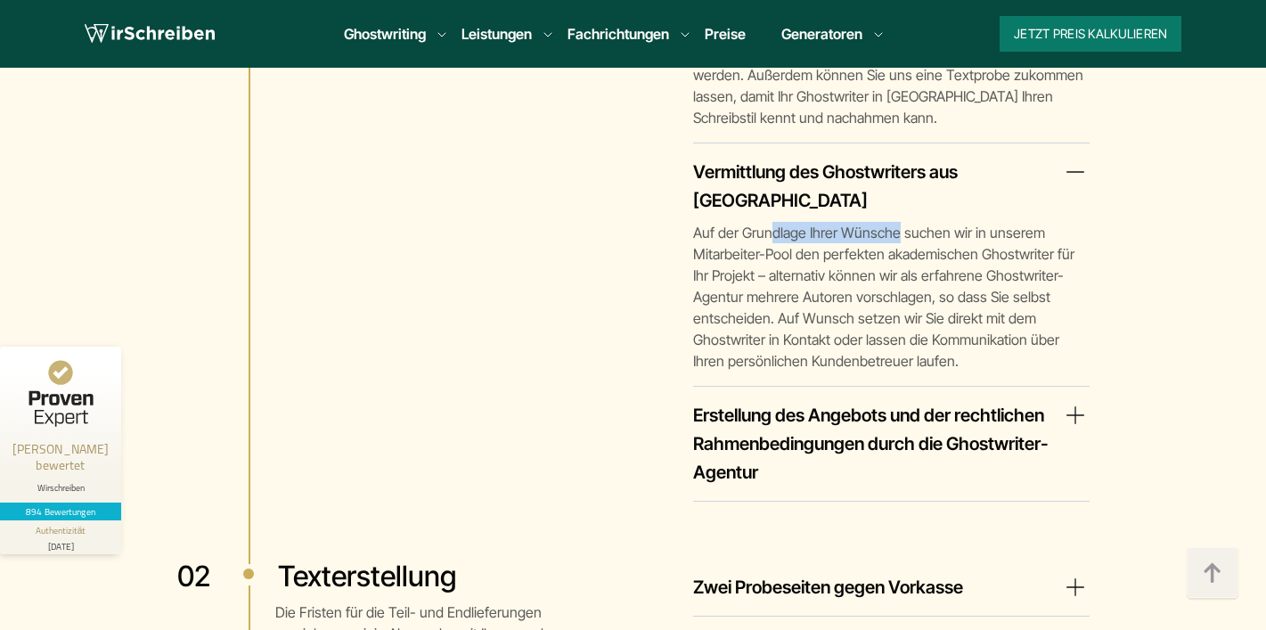
click at [902, 222] on p "Auf der Grundlage Ihrer Wünsche suchen wir in unserem Mitarbeiter-Pool den perf…" at bounding box center [891, 297] width 397 height 150
click at [913, 222] on p "Auf der Grundlage Ihrer Wünsche suchen wir in unserem Mitarbeiter-Pool den perf…" at bounding box center [891, 297] width 397 height 150
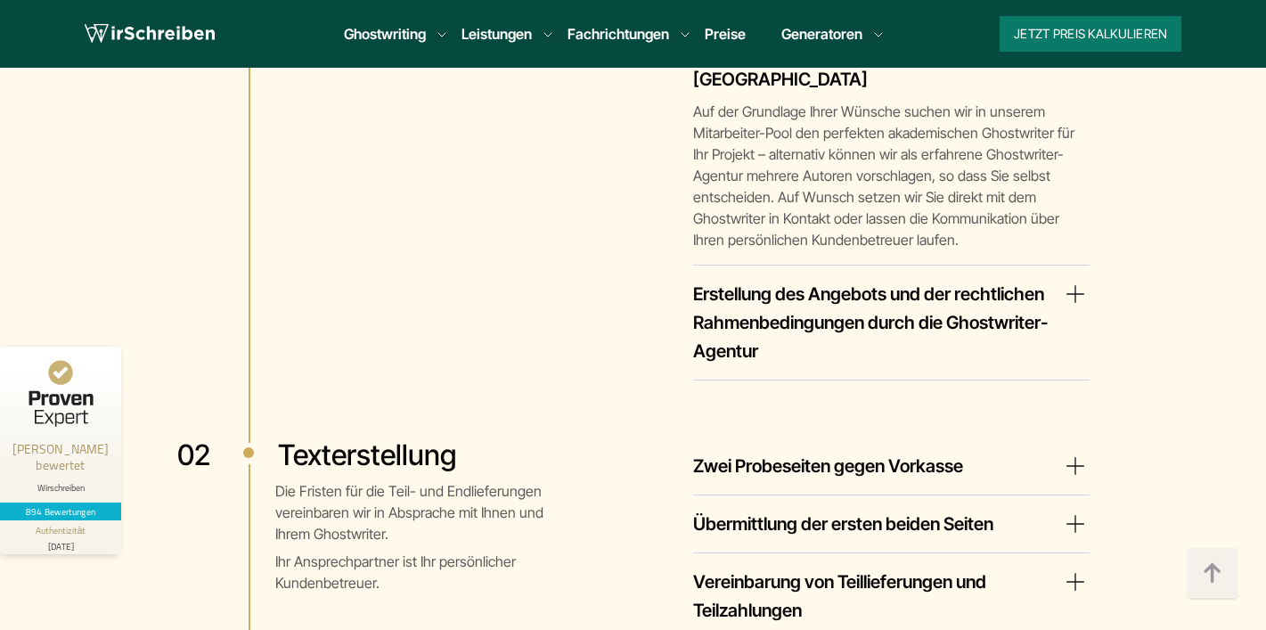
scroll to position [3849, 0]
click at [833, 279] on summary "Erstellung des Angebots und der rechtlichen Rahmenbedingungen durch die Ghostwr…" at bounding box center [891, 322] width 397 height 86
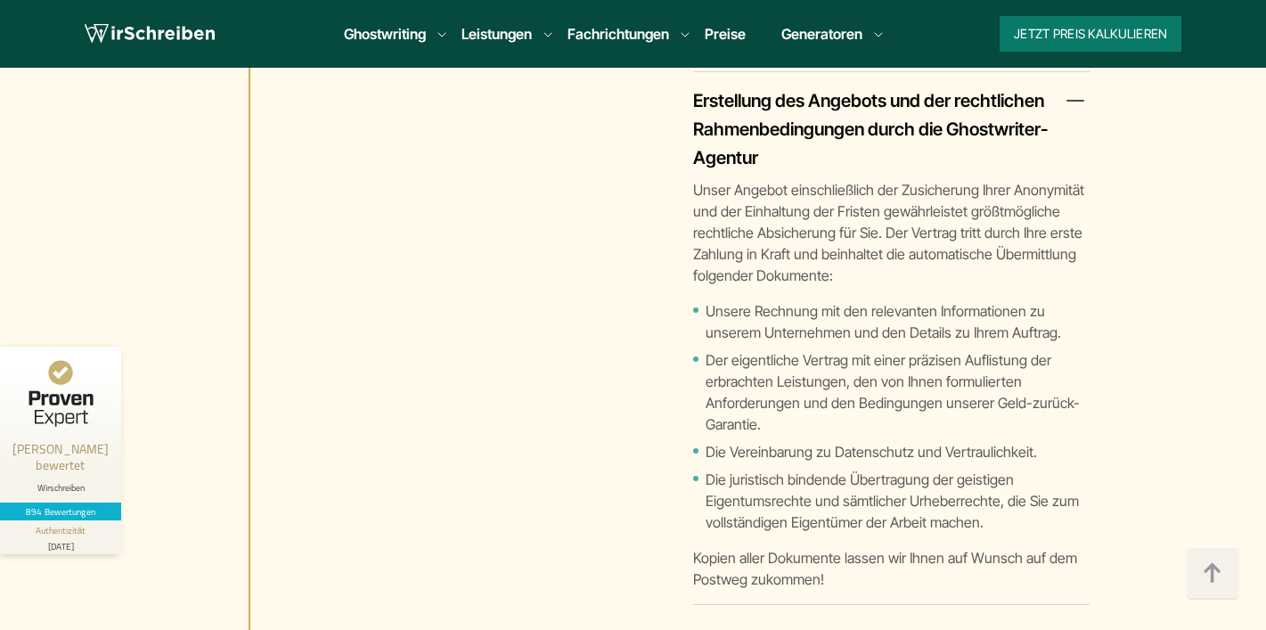
scroll to position [4036, 0]
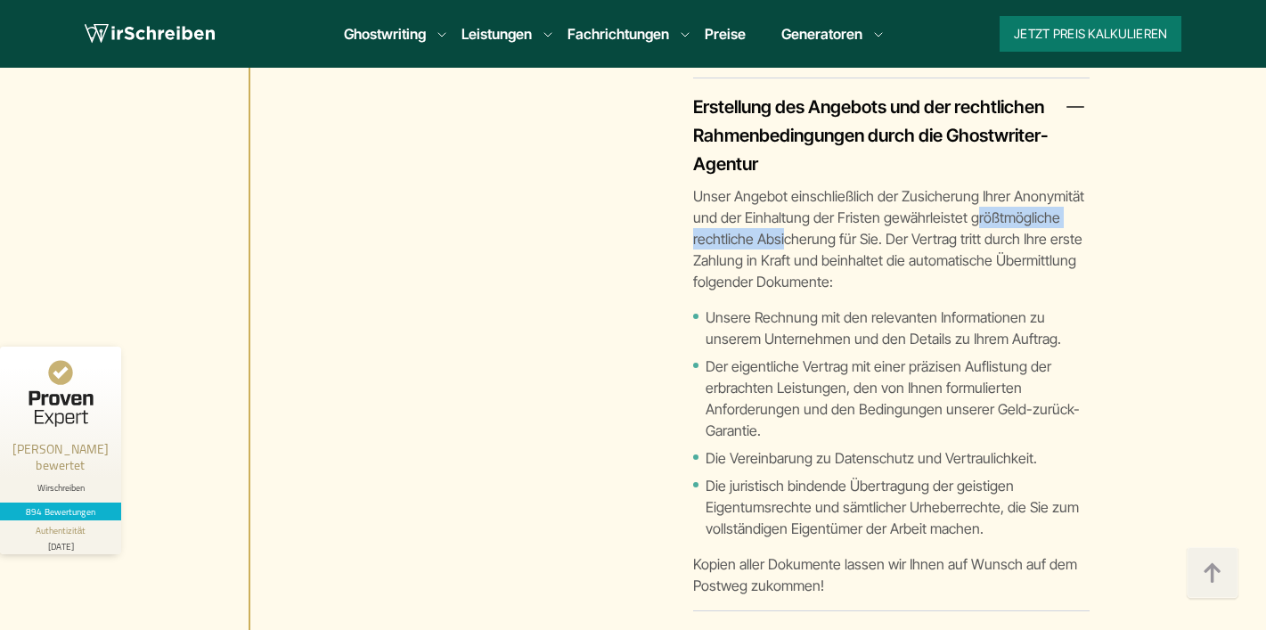
click at [973, 185] on p "Unser Angebot einschließlich der Zusicherung Ihrer Anonymität und der Einhaltun…" at bounding box center [891, 238] width 397 height 107
click at [982, 185] on p "Unser Angebot einschließlich der Zusicherung Ihrer Anonymität und der Einhaltun…" at bounding box center [891, 238] width 397 height 107
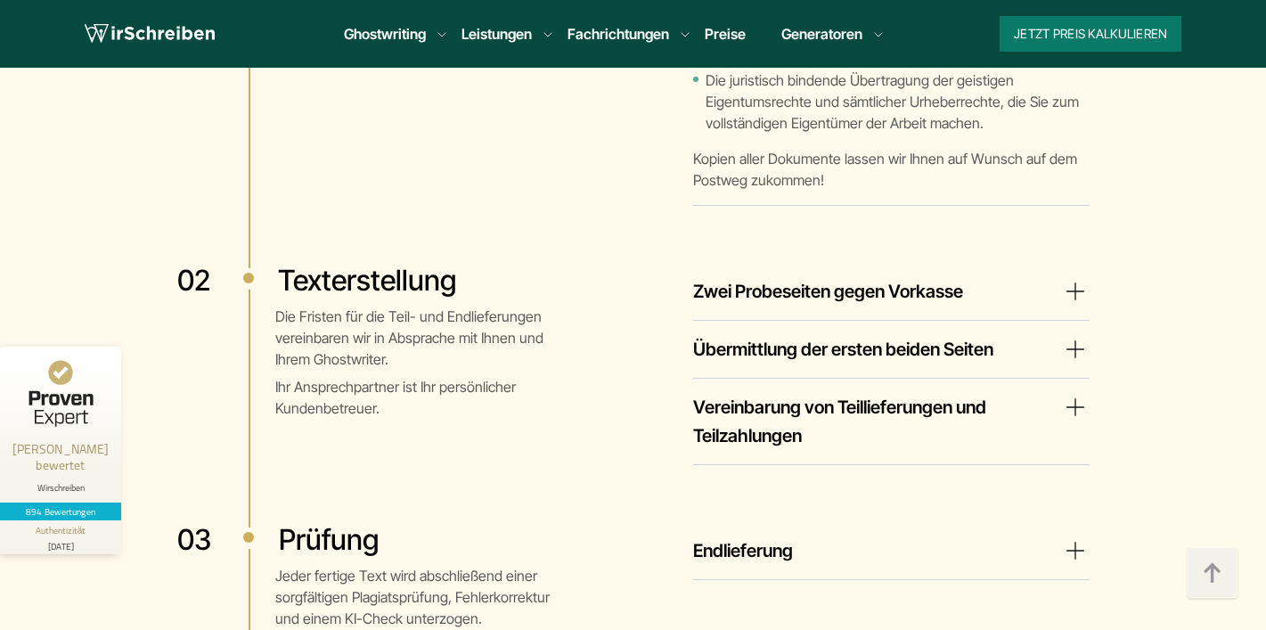
scroll to position [4459, 0]
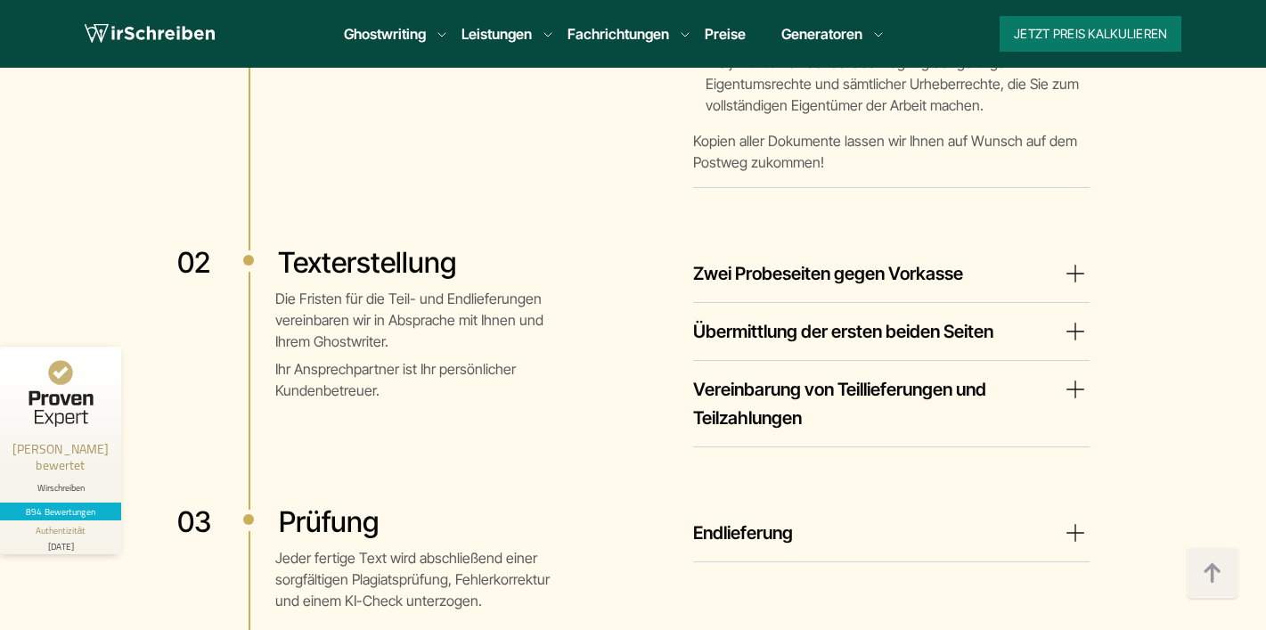
click at [859, 259] on summary "Zwei Probeseiten gegen Vorkasse" at bounding box center [891, 273] width 397 height 29
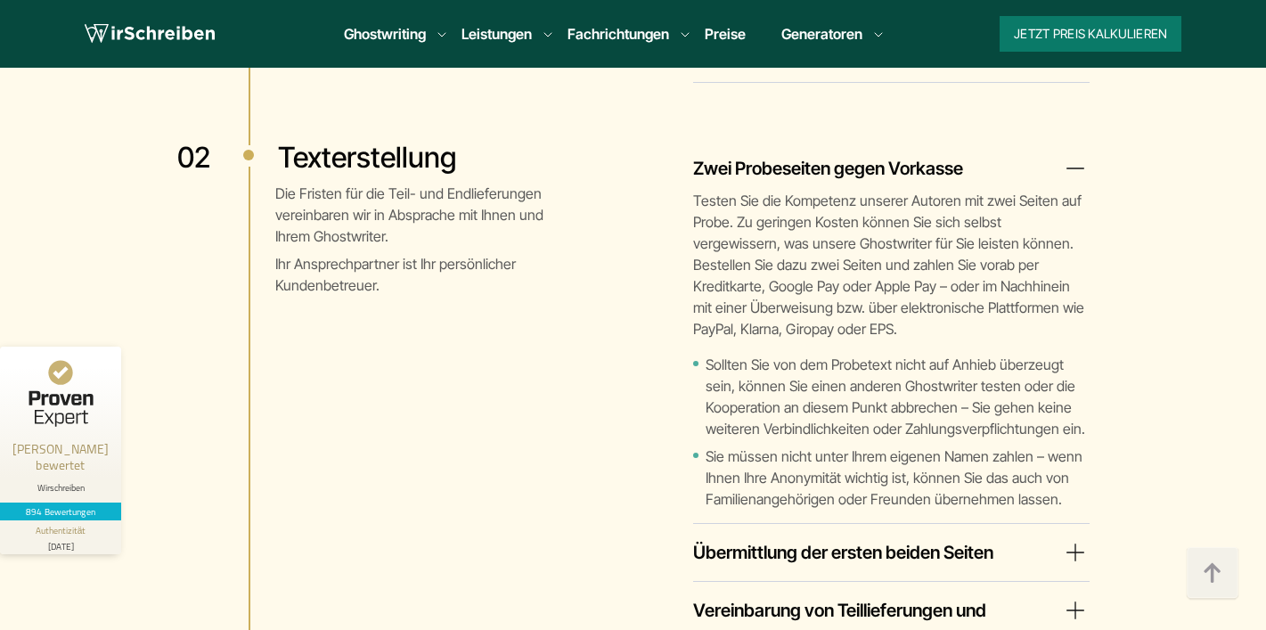
scroll to position [4599, 0]
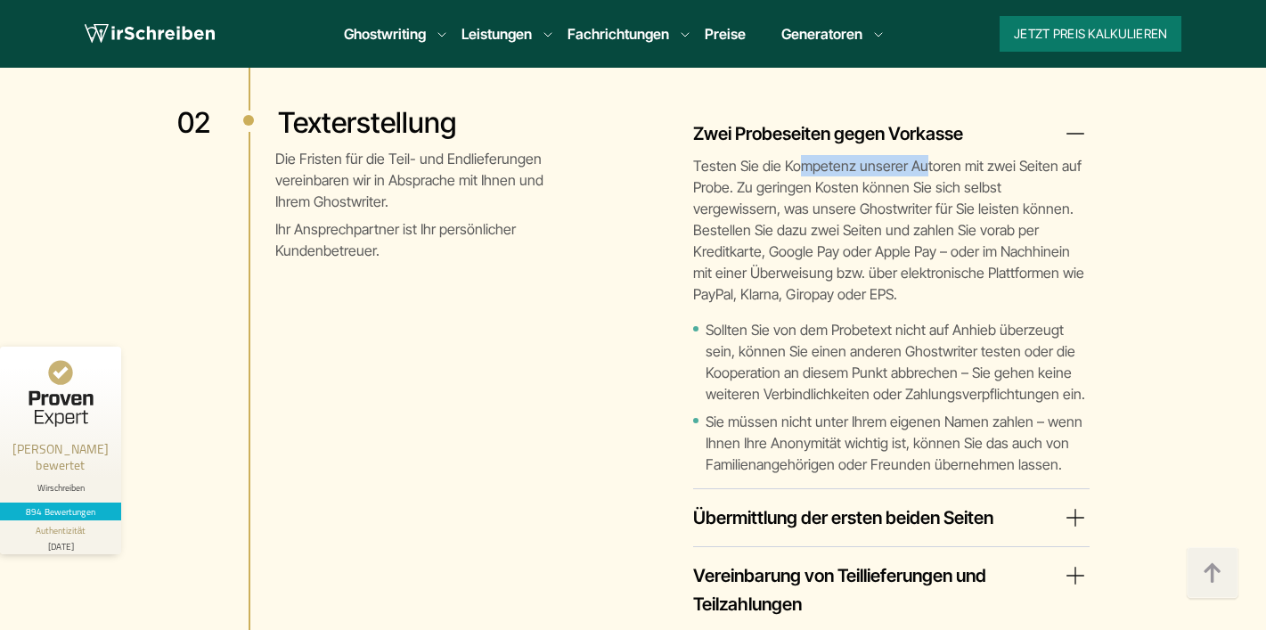
click at [921, 155] on p "Testen Sie die Kompetenz unserer Autoren mit zwei Seiten auf Probe. Zu geringen…" at bounding box center [891, 230] width 397 height 150
click at [932, 155] on p "Testen Sie die Kompetenz unserer Autoren mit zwei Seiten auf Probe. Zu geringen…" at bounding box center [891, 230] width 397 height 150
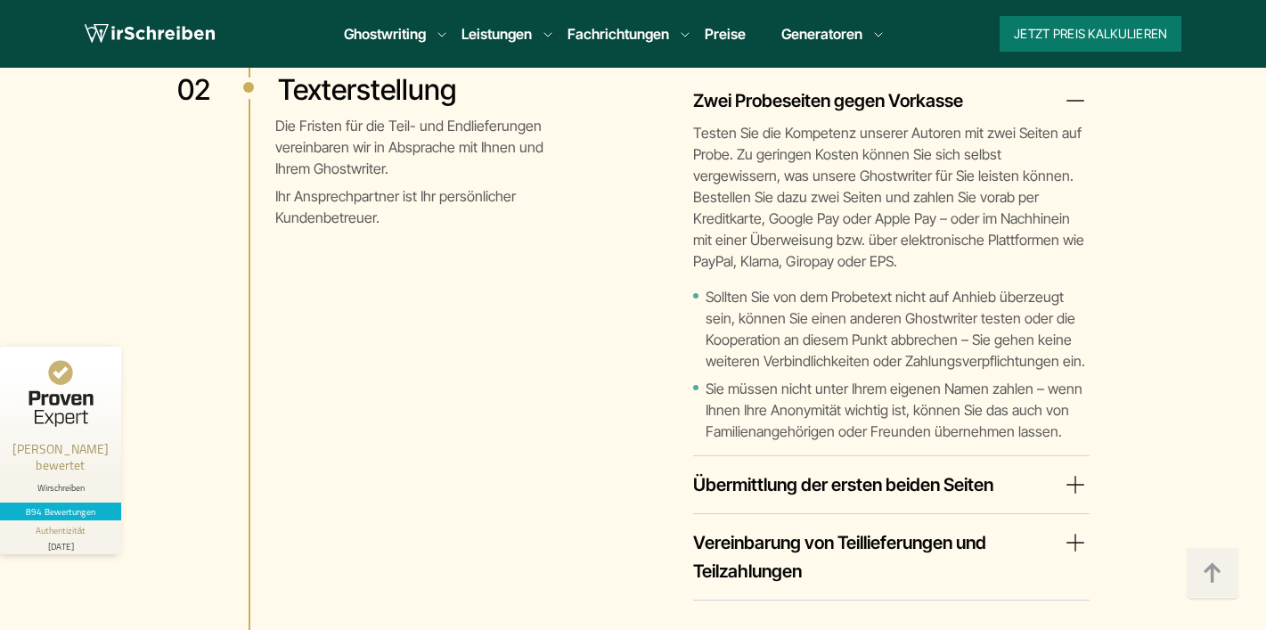
scroll to position [4643, 0]
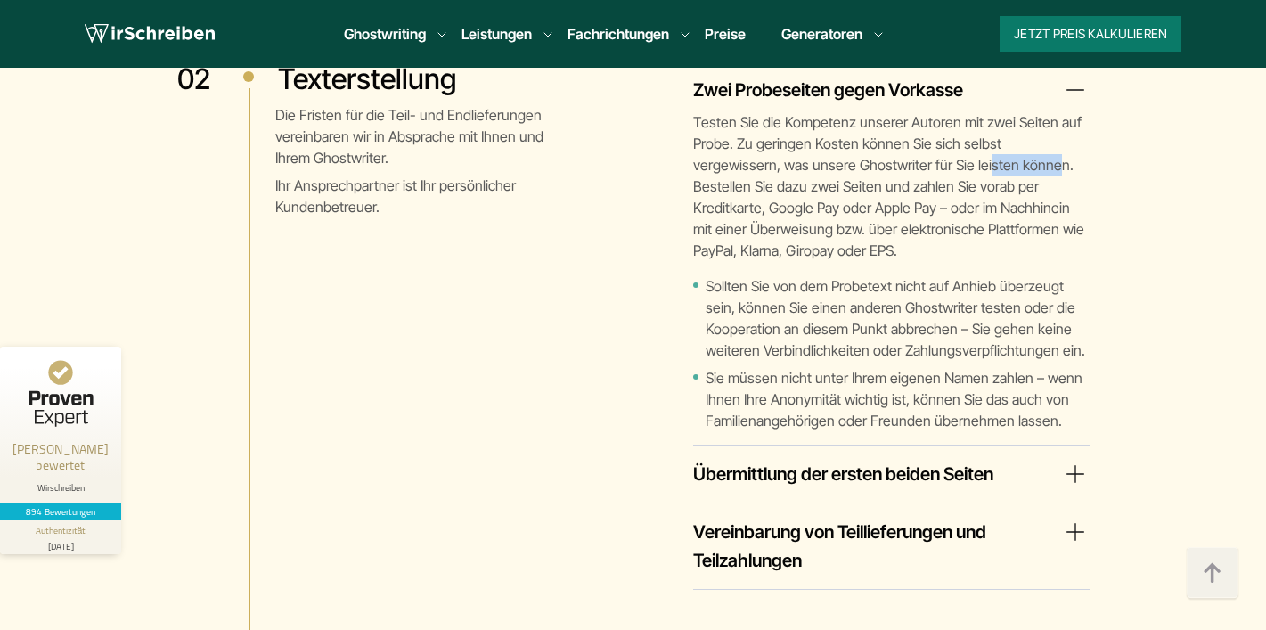
click at [968, 114] on p "Testen Sie die Kompetenz unserer Autoren mit zwei Seiten auf Probe. Zu geringen…" at bounding box center [891, 186] width 397 height 150
click at [971, 114] on p "Testen Sie die Kompetenz unserer Autoren mit zwei Seiten auf Probe. Zu geringen…" at bounding box center [891, 186] width 397 height 150
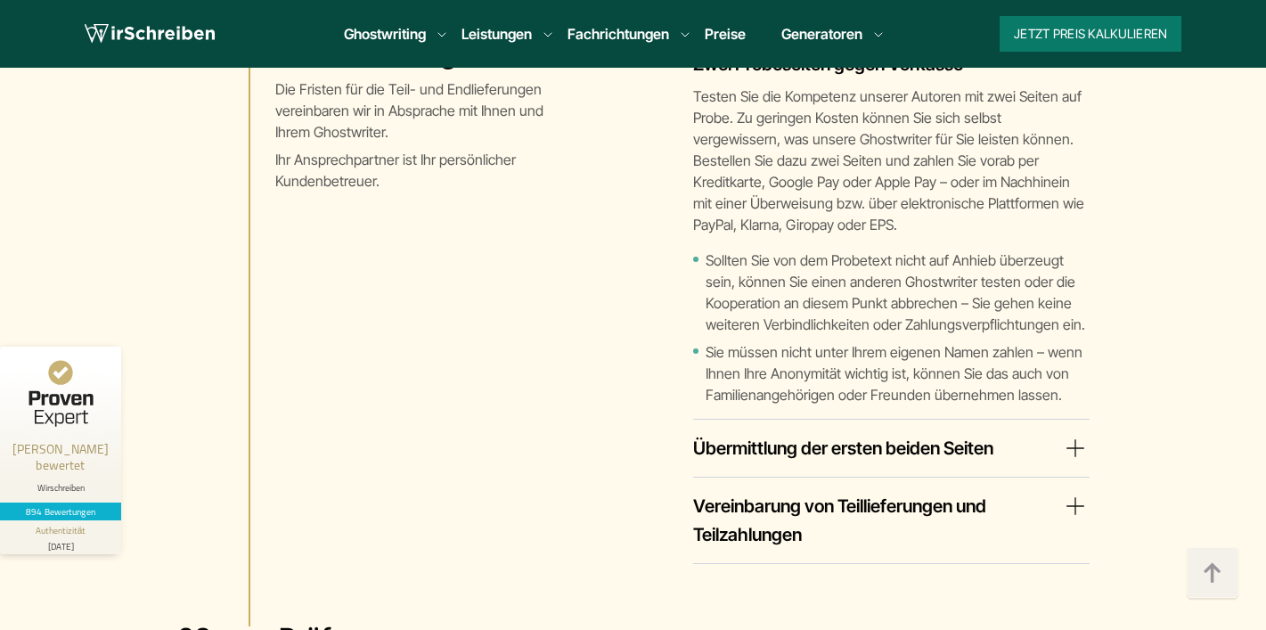
scroll to position [4671, 0]
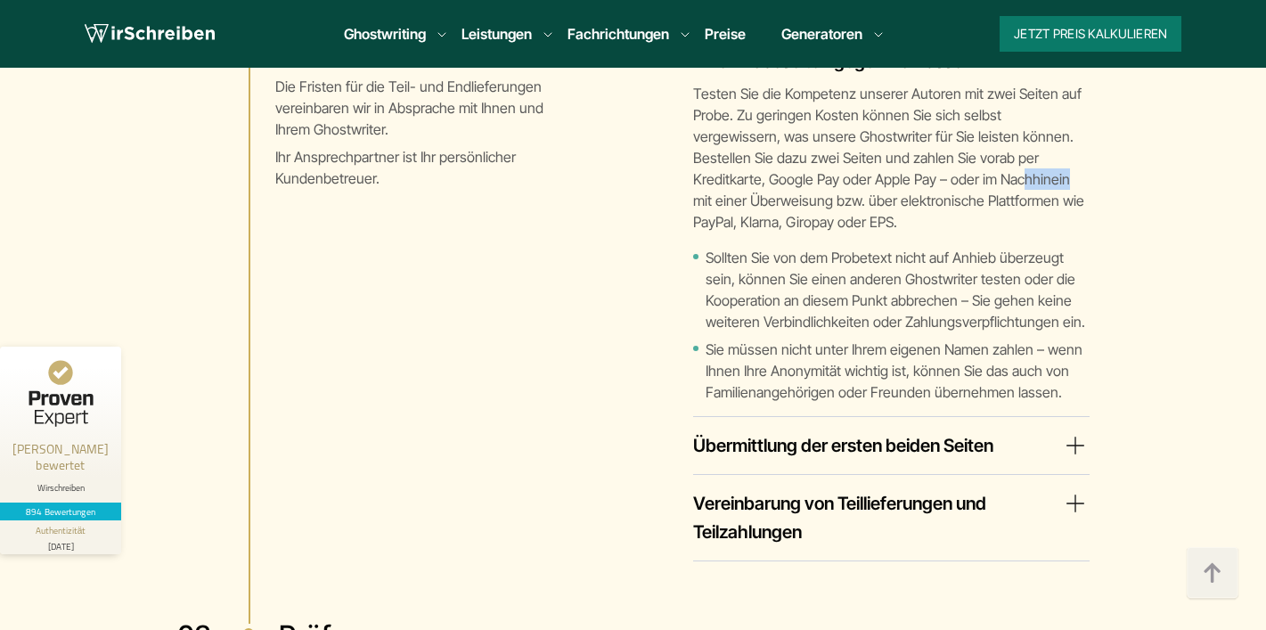
click at [995, 131] on p "Testen Sie die Kompetenz unserer Autoren mit zwei Seiten auf Probe. Zu geringen…" at bounding box center [891, 158] width 397 height 150
click at [1005, 131] on p "Testen Sie die Kompetenz unserer Autoren mit zwei Seiten auf Probe. Zu geringen…" at bounding box center [891, 158] width 397 height 150
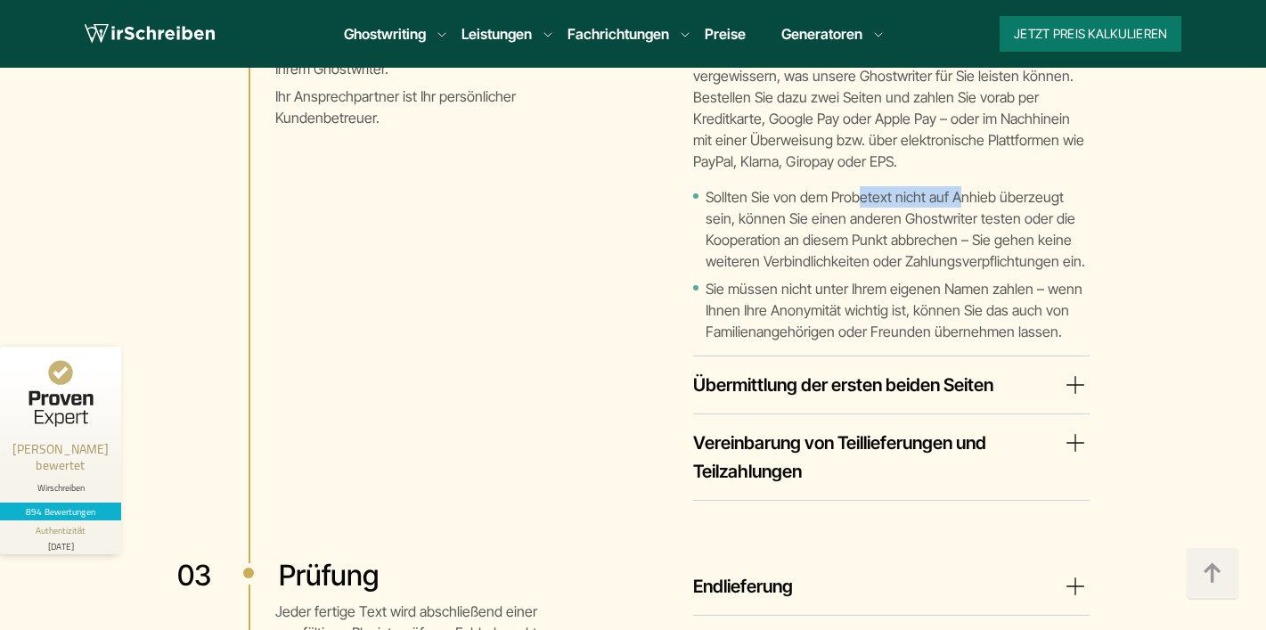
click at [957, 186] on li "Sollten Sie von dem Probetext nicht auf Anhieb überzeugt sein, können Sie einen…" at bounding box center [891, 229] width 397 height 86
click at [971, 186] on li "Sollten Sie von dem Probetext nicht auf Anhieb überzeugt sein, können Sie einen…" at bounding box center [891, 229] width 397 height 86
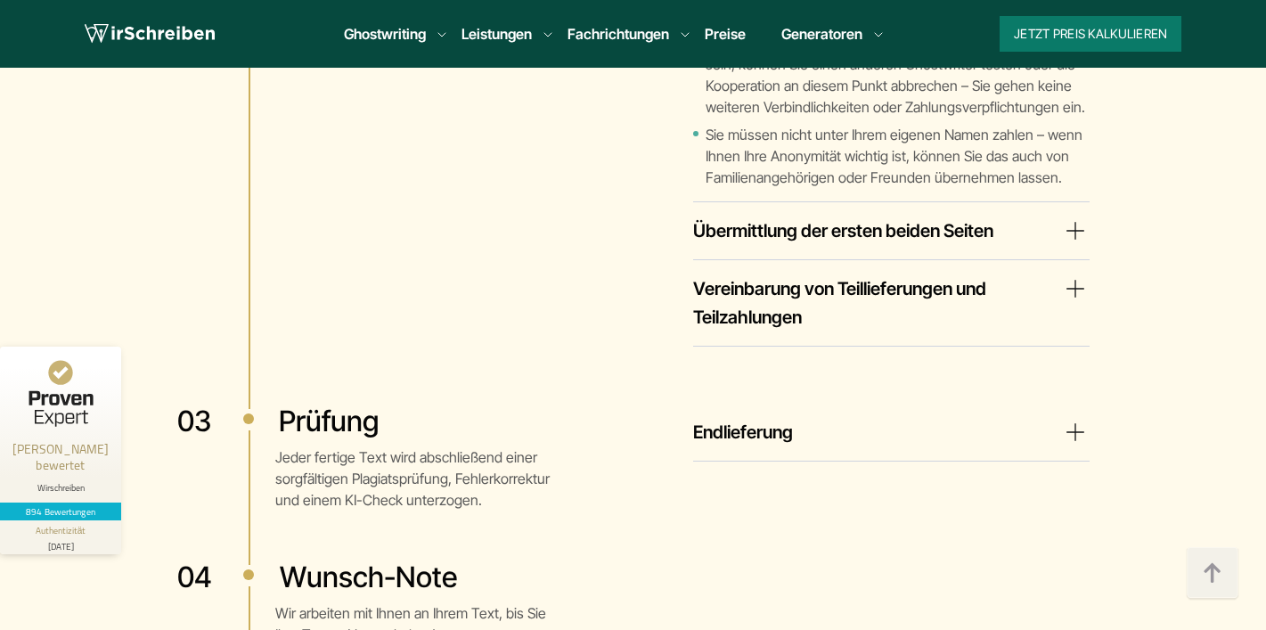
scroll to position [4905, 0]
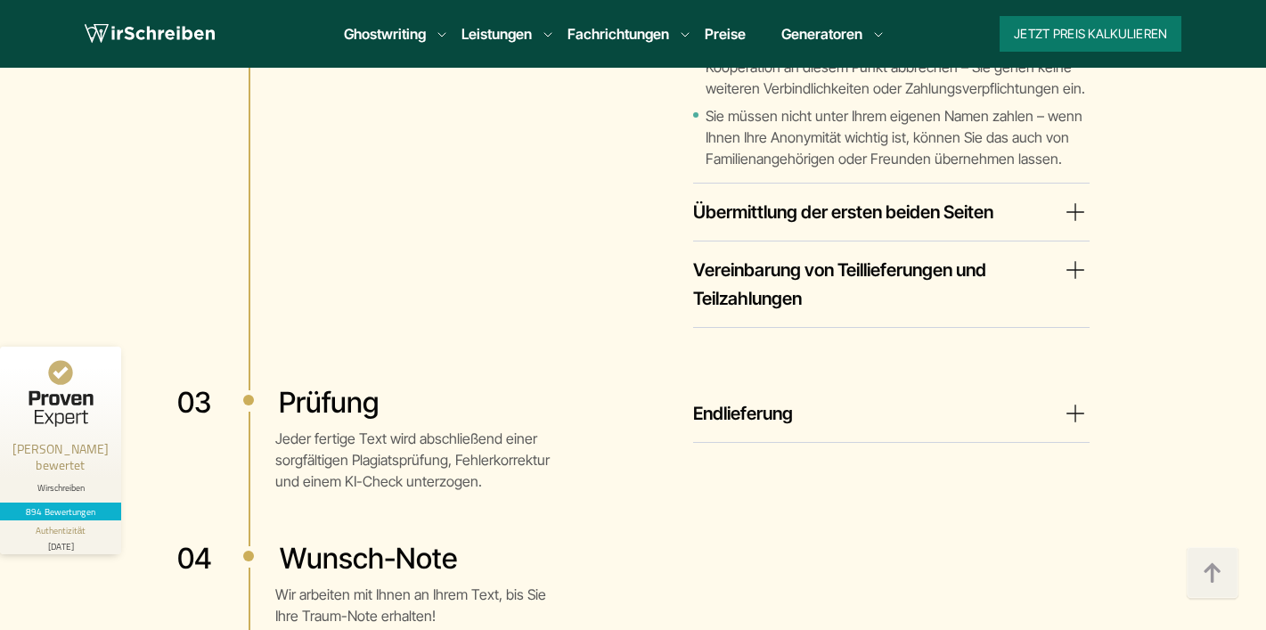
click at [937, 198] on summary "Übermittlung der ersten beiden Seiten" at bounding box center [891, 212] width 397 height 29
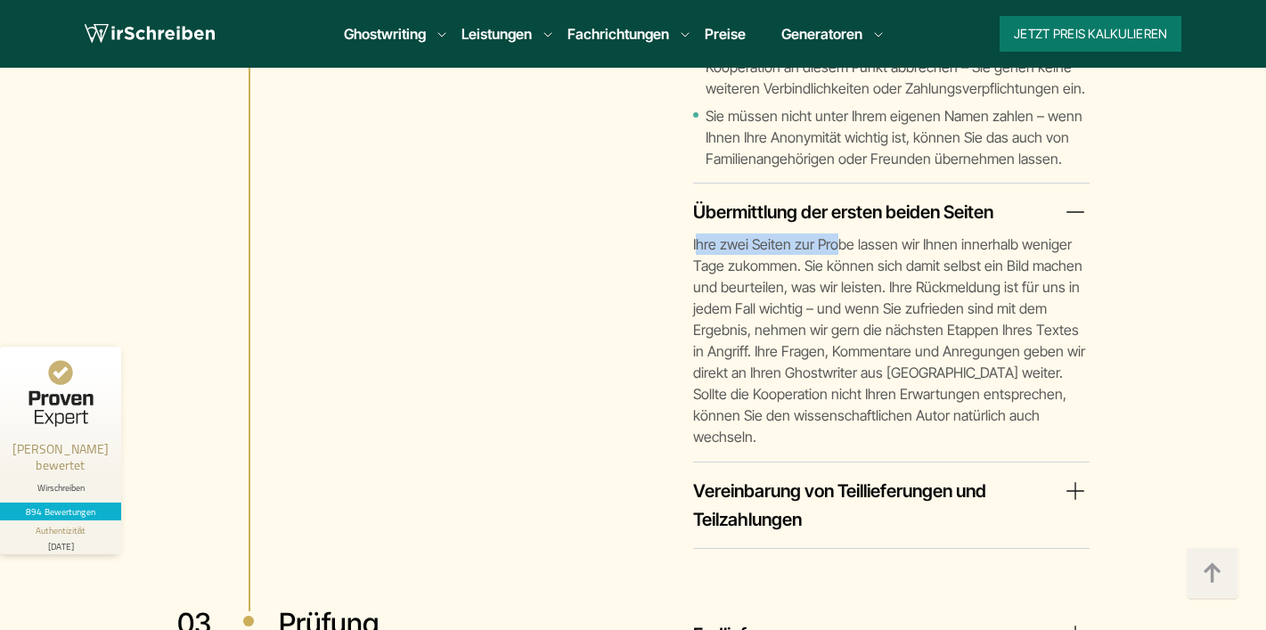
drag, startPoint x: 697, startPoint y: 193, endPoint x: 839, endPoint y: 201, distance: 141.9
click at [839, 233] on p "Ihre zwei Seiten zur Probe lassen wir Ihnen innerhalb weniger Tage zukommen. Si…" at bounding box center [891, 340] width 397 height 214
drag, startPoint x: 841, startPoint y: 217, endPoint x: 974, endPoint y: 217, distance: 132.8
click at [965, 233] on p "Ihre zwei Seiten zur Probe lassen wir Ihnen innerhalb weniger Tage zukommen. Si…" at bounding box center [891, 340] width 397 height 214
click at [979, 233] on p "Ihre zwei Seiten zur Probe lassen wir Ihnen innerhalb weniger Tage zukommen. Si…" at bounding box center [891, 340] width 397 height 214
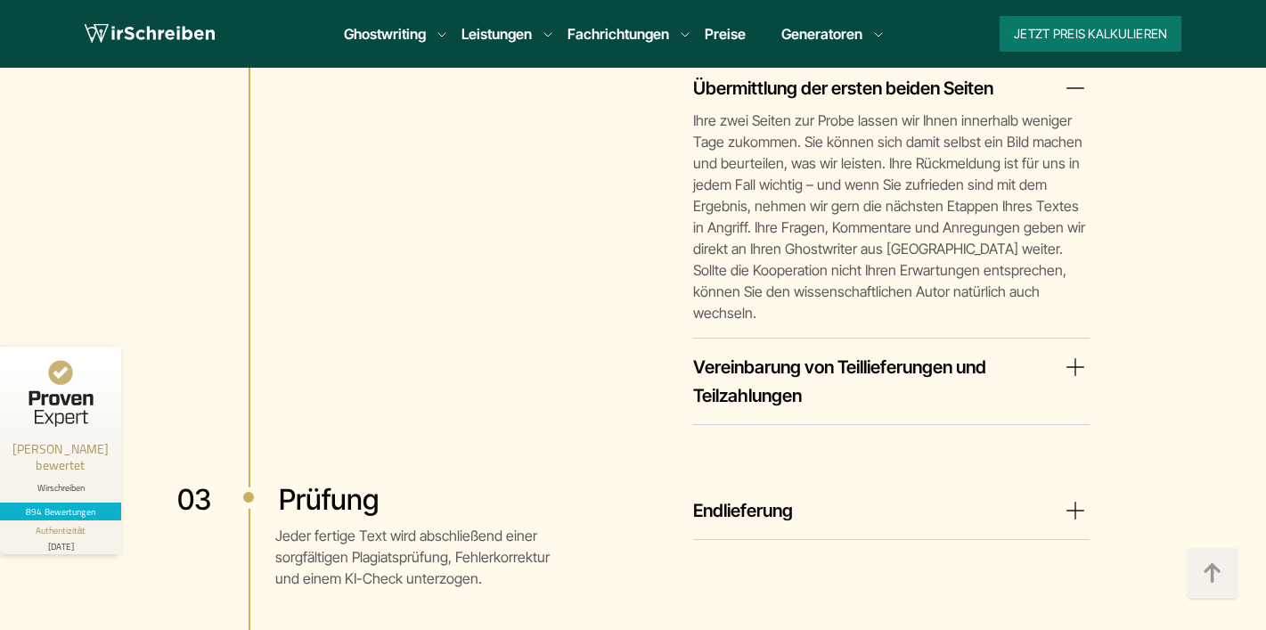
scroll to position [5043, 0]
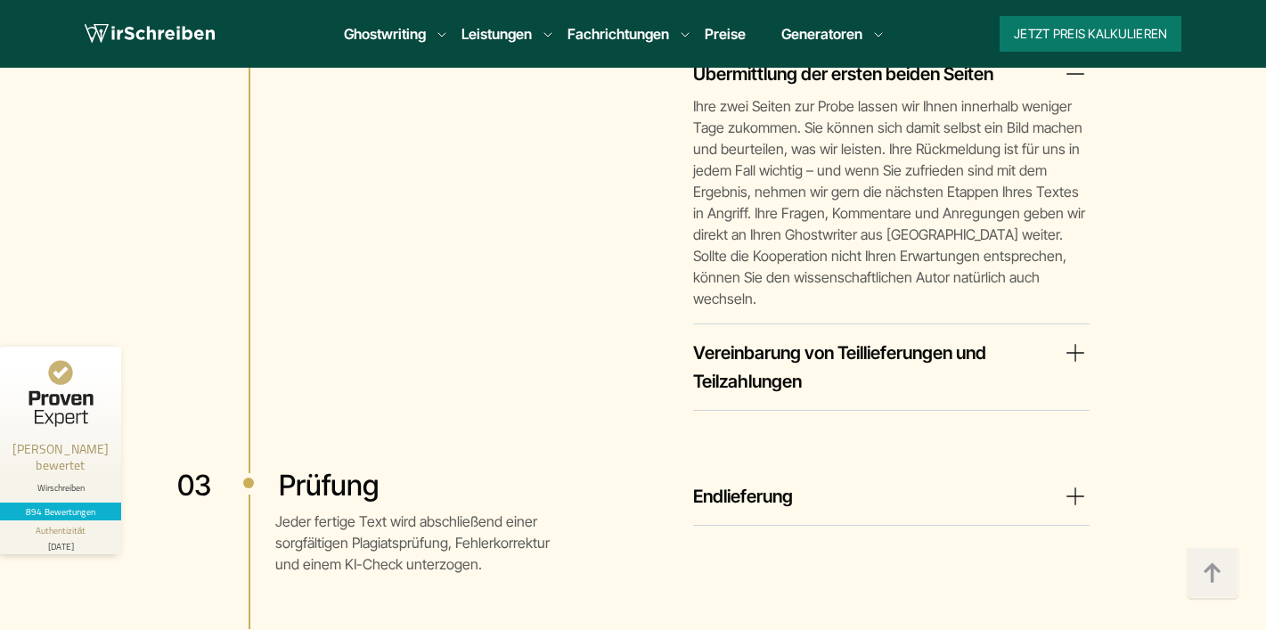
click at [899, 339] on summary "Vereinbarung von Teillieferungen und Teilzahlungen" at bounding box center [891, 367] width 397 height 57
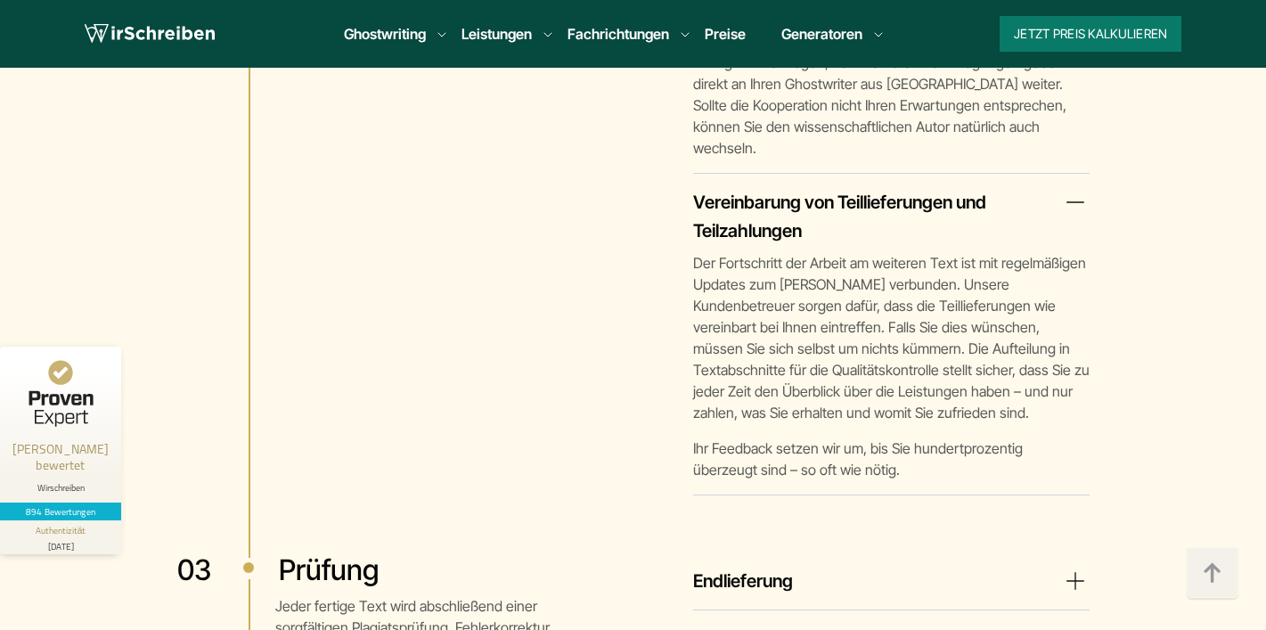
scroll to position [5199, 0]
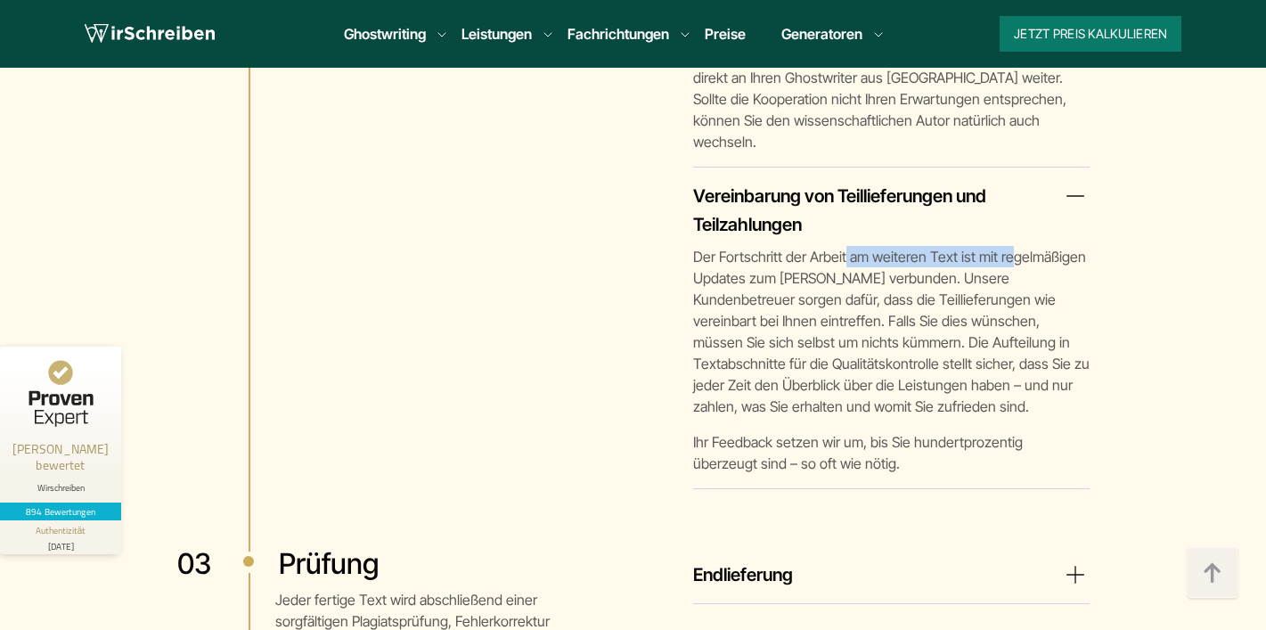
drag, startPoint x: 843, startPoint y: 186, endPoint x: 1016, endPoint y: 192, distance: 173.0
click at [1016, 246] on p "Der Fortschritt der Arbeit am weiteren Text ist mit regelmäßigen Updates zum [P…" at bounding box center [891, 331] width 397 height 171
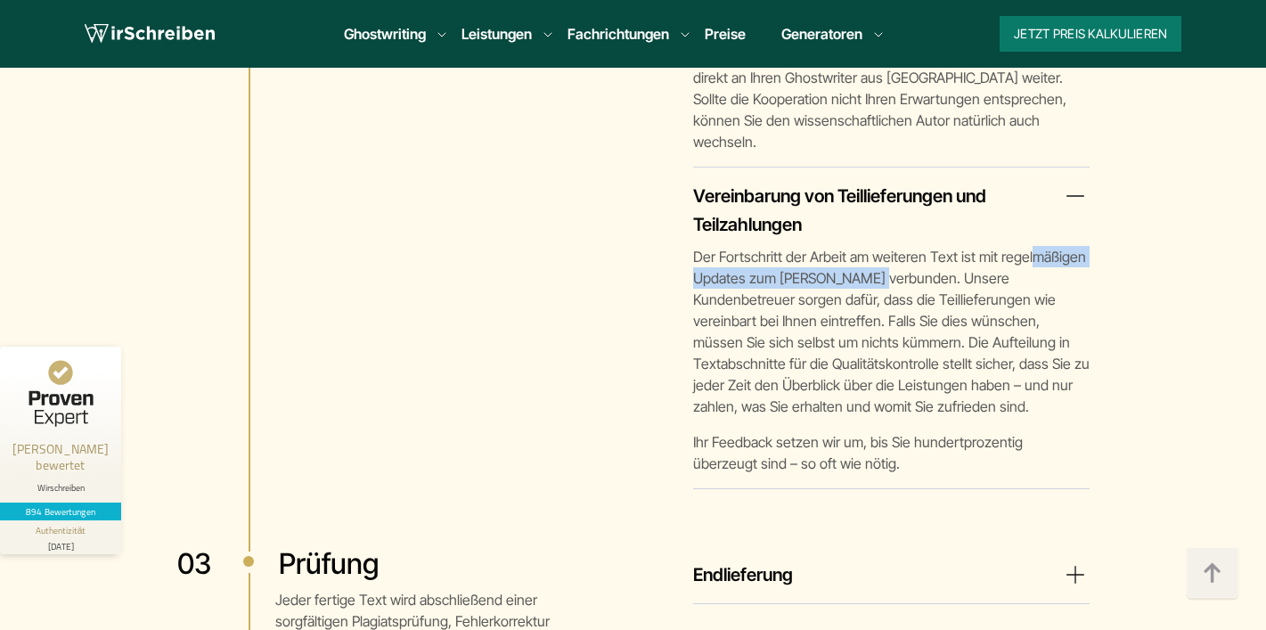
drag, startPoint x: 1030, startPoint y: 192, endPoint x: 846, endPoint y: 202, distance: 184.8
click at [858, 246] on p "Der Fortschritt der Arbeit am weiteren Text ist mit regelmäßigen Updates zum [P…" at bounding box center [891, 331] width 397 height 171
drag, startPoint x: 794, startPoint y: 199, endPoint x: 756, endPoint y: 191, distance: 39.1
click at [763, 246] on p "Der Fortschritt der Arbeit am weiteren Text ist mit regelmäßigen Updates zum [P…" at bounding box center [891, 331] width 397 height 171
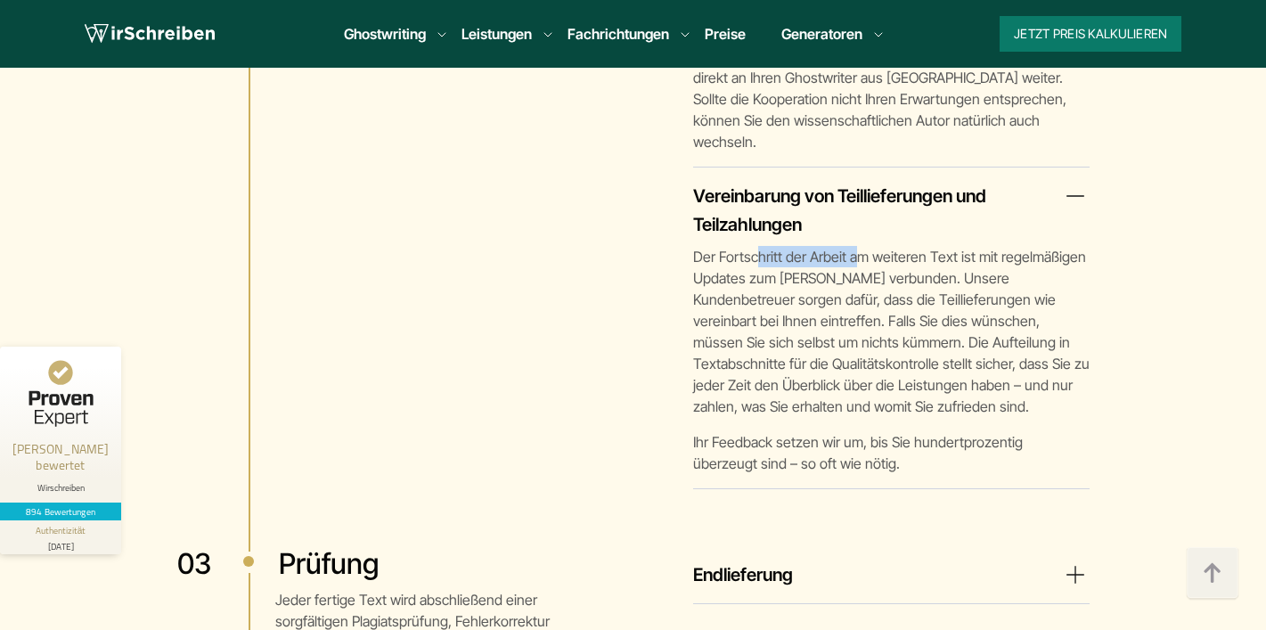
drag, startPoint x: 755, startPoint y: 191, endPoint x: 882, endPoint y: 189, distance: 127.4
click at [876, 246] on p "Der Fortschritt der Arbeit am weiteren Text ist mit regelmäßigen Updates zum [P…" at bounding box center [891, 331] width 397 height 171
click at [896, 246] on p "Der Fortschritt der Arbeit am weiteren Text ist mit regelmäßigen Updates zum [P…" at bounding box center [891, 331] width 397 height 171
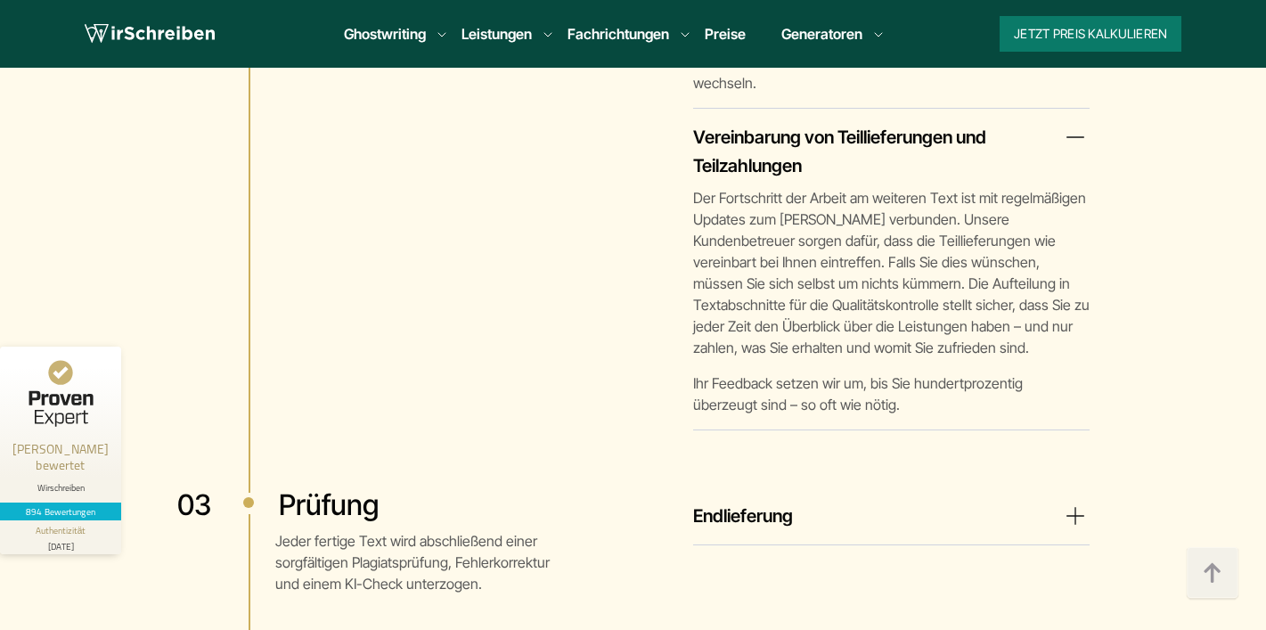
scroll to position [5294, 0]
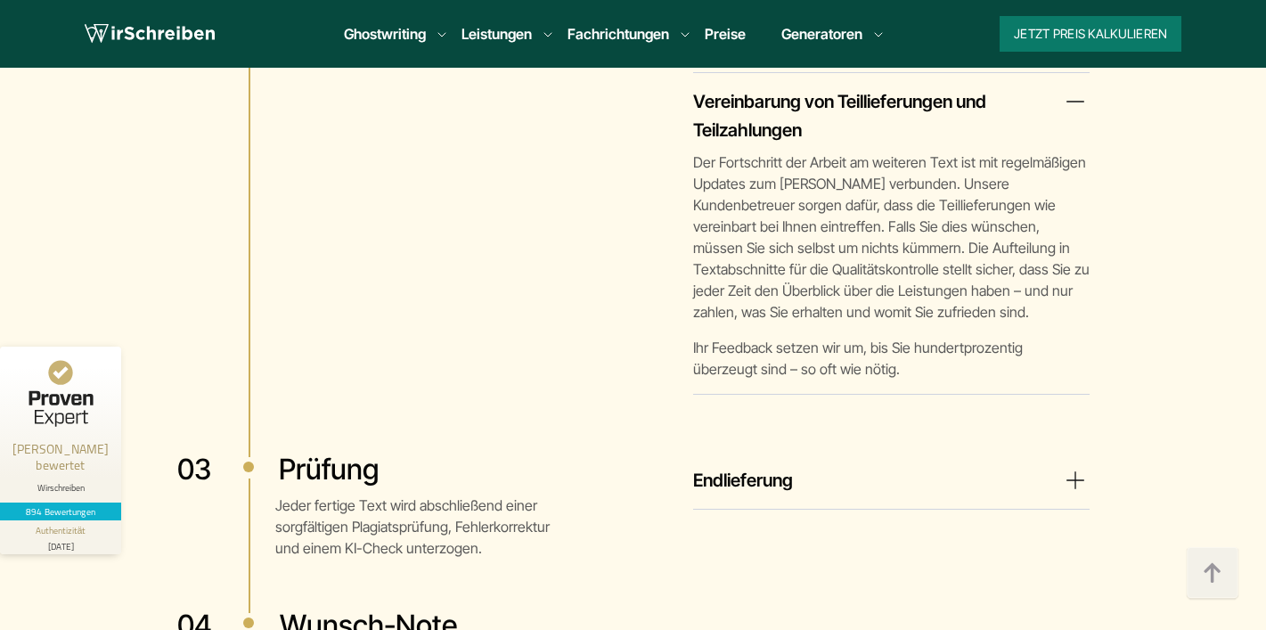
click at [844, 466] on details "Endlieferung Zusammen mit der Endlieferung erhalten Sie einen Überblick über un…" at bounding box center [891, 488] width 397 height 44
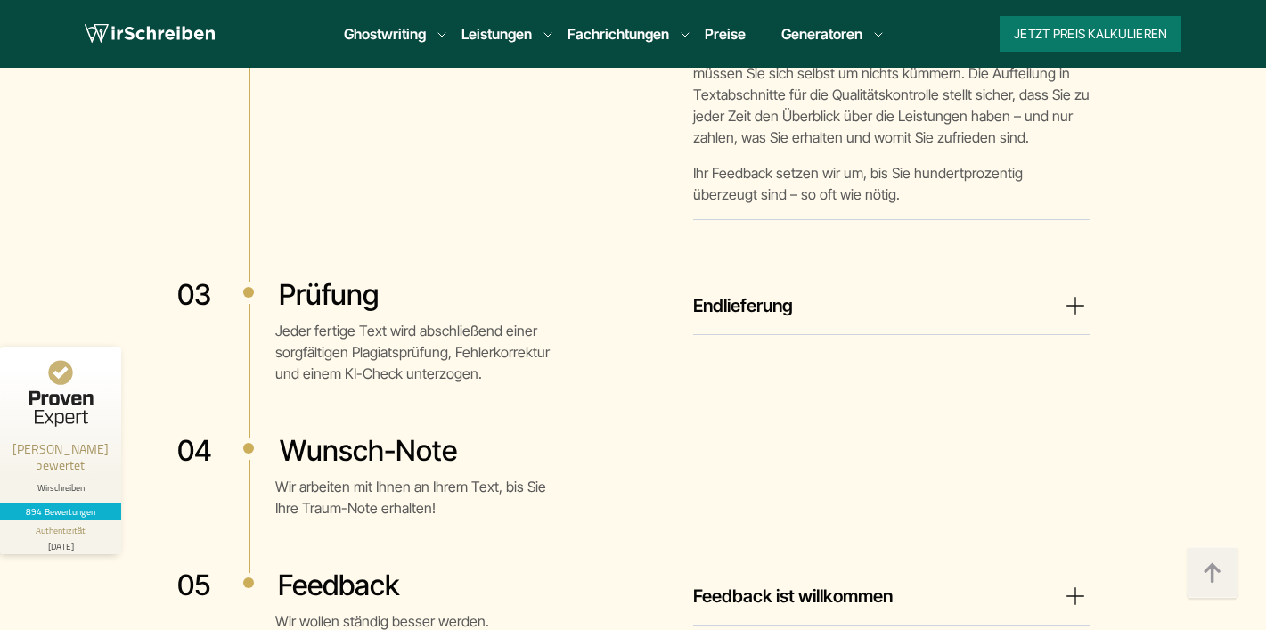
scroll to position [5469, 0]
click at [974, 290] on summary "Endlieferung" at bounding box center [891, 304] width 397 height 29
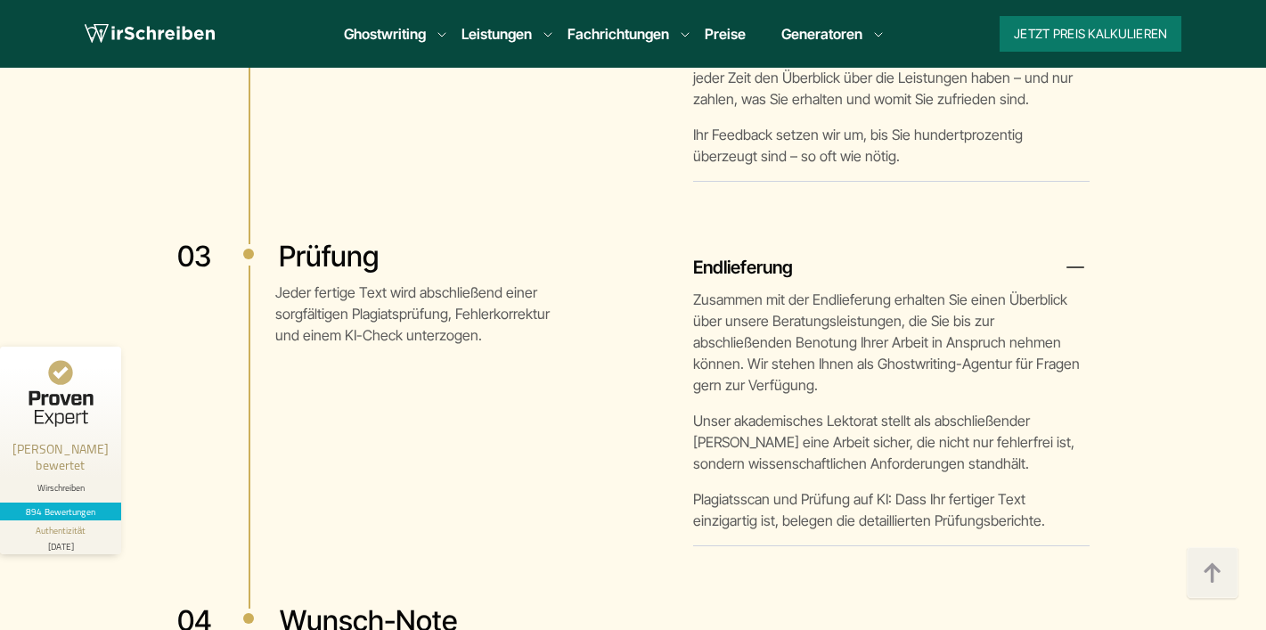
scroll to position [5518, 0]
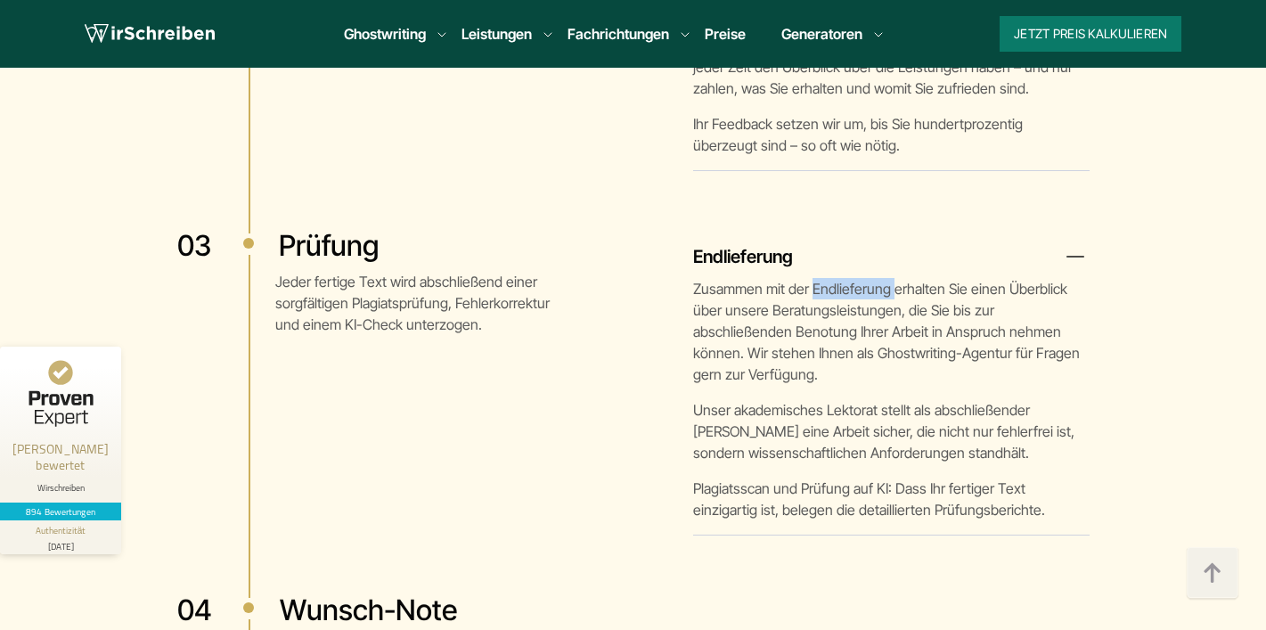
drag, startPoint x: 813, startPoint y: 215, endPoint x: 961, endPoint y: 225, distance: 148.3
click at [924, 278] on p "Zusammen mit der Endlieferung erhalten Sie einen Überblick über unsere Beratung…" at bounding box center [891, 331] width 397 height 107
click at [962, 278] on p "Zusammen mit der Endlieferung erhalten Sie einen Überblick über unsere Beratung…" at bounding box center [891, 331] width 397 height 107
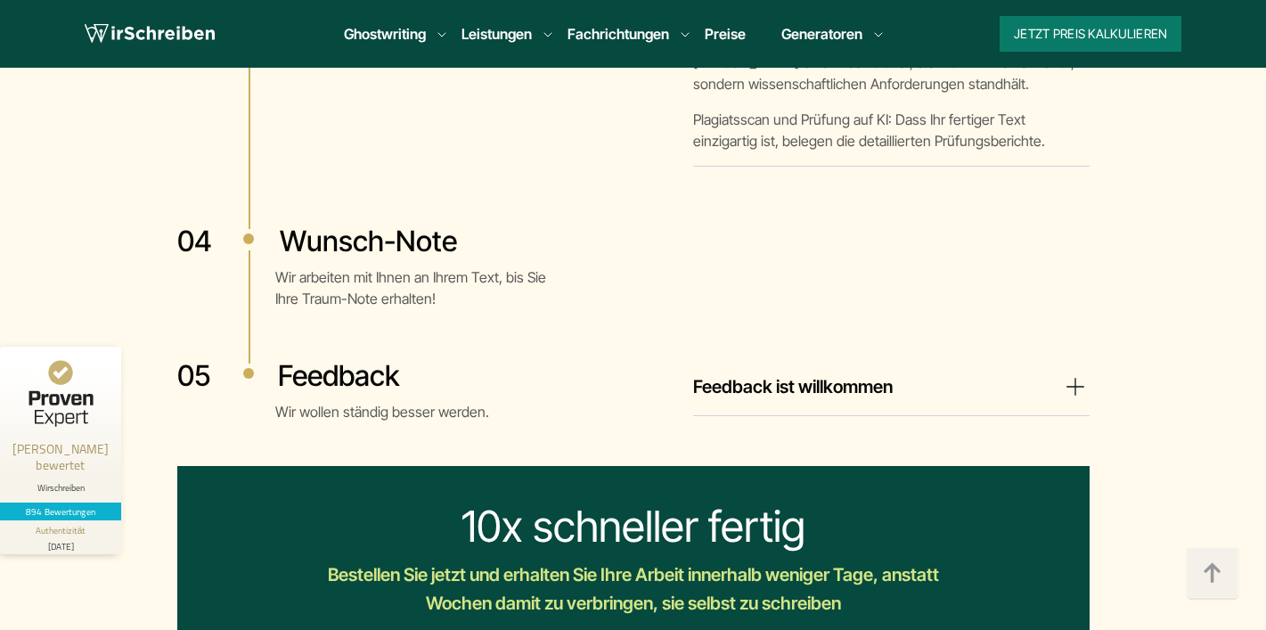
scroll to position [5886, 0]
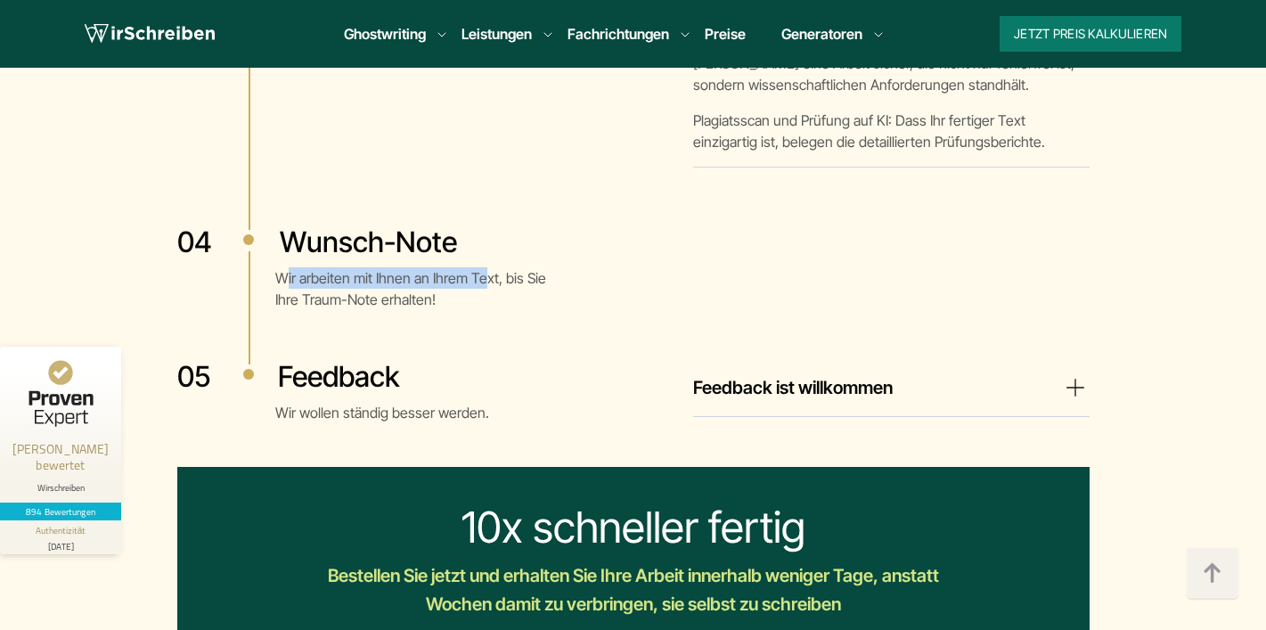
drag, startPoint x: 288, startPoint y: 189, endPoint x: 484, endPoint y: 185, distance: 196.1
click at [484, 267] on p "Wir arbeiten mit Ihnen an Ihrem Text, bis Sie Ihre Traum-Note erhalten!" at bounding box center [415, 288] width 280 height 43
click at [489, 267] on p "Wir arbeiten mit Ihnen an Ihrem Text, bis Sie Ihre Traum-Note erhalten!" at bounding box center [415, 288] width 280 height 43
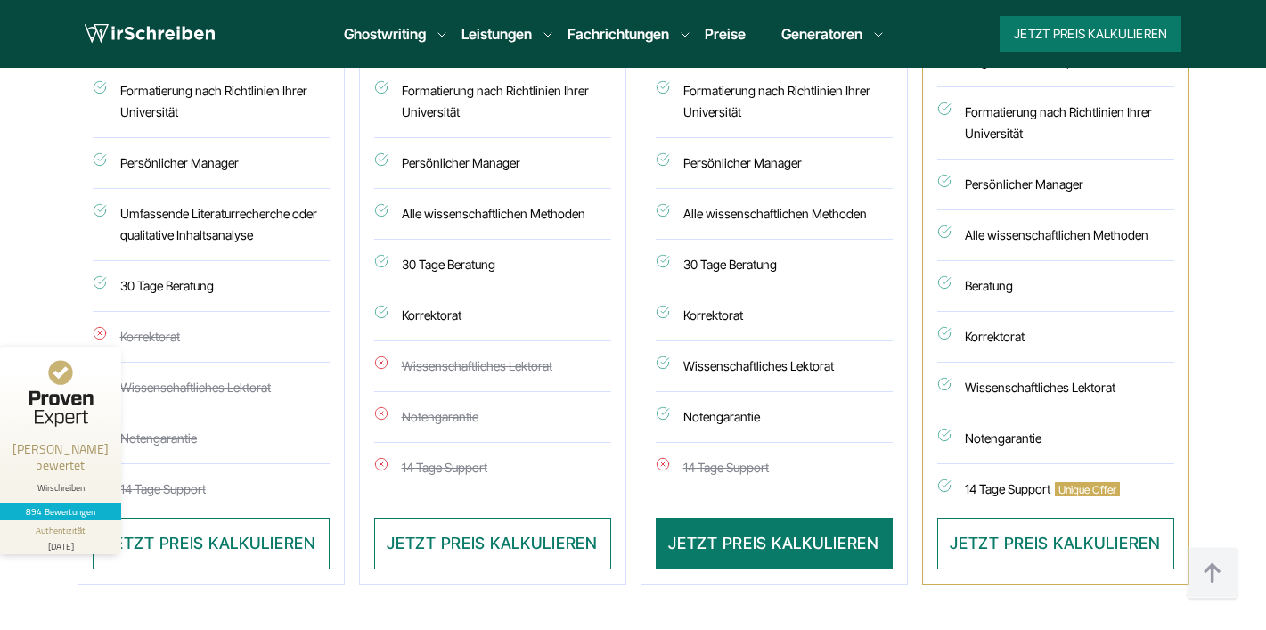
scroll to position [7268, 0]
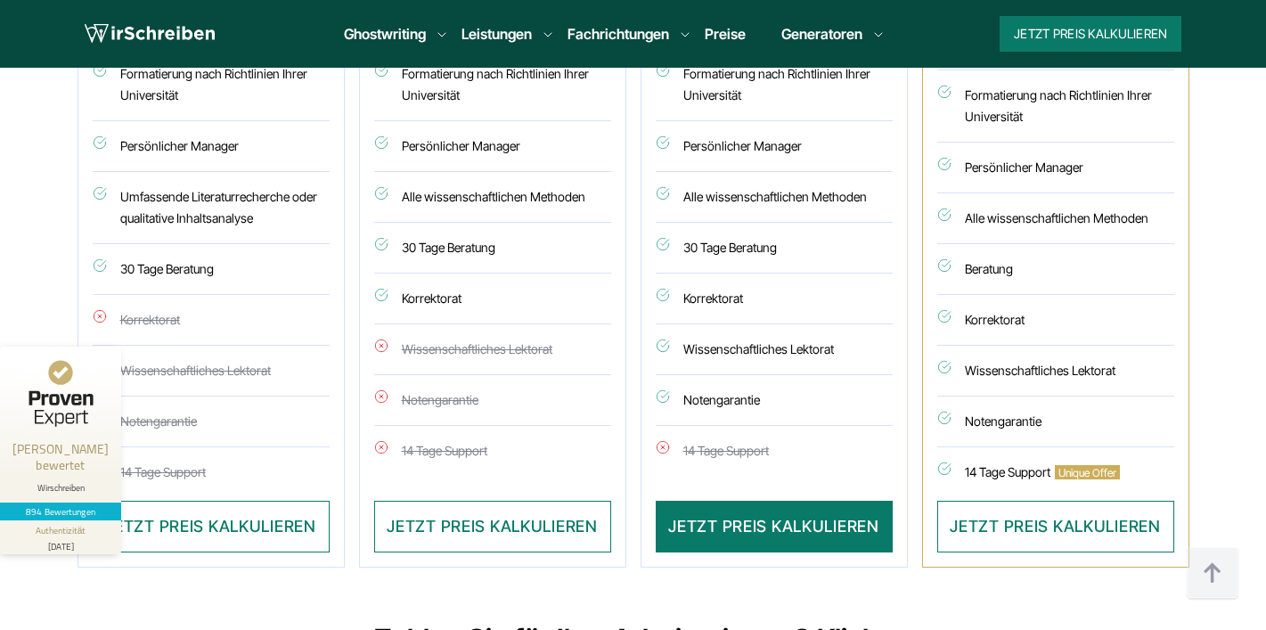
click at [440, 274] on li "Korrektorat" at bounding box center [492, 299] width 237 height 51
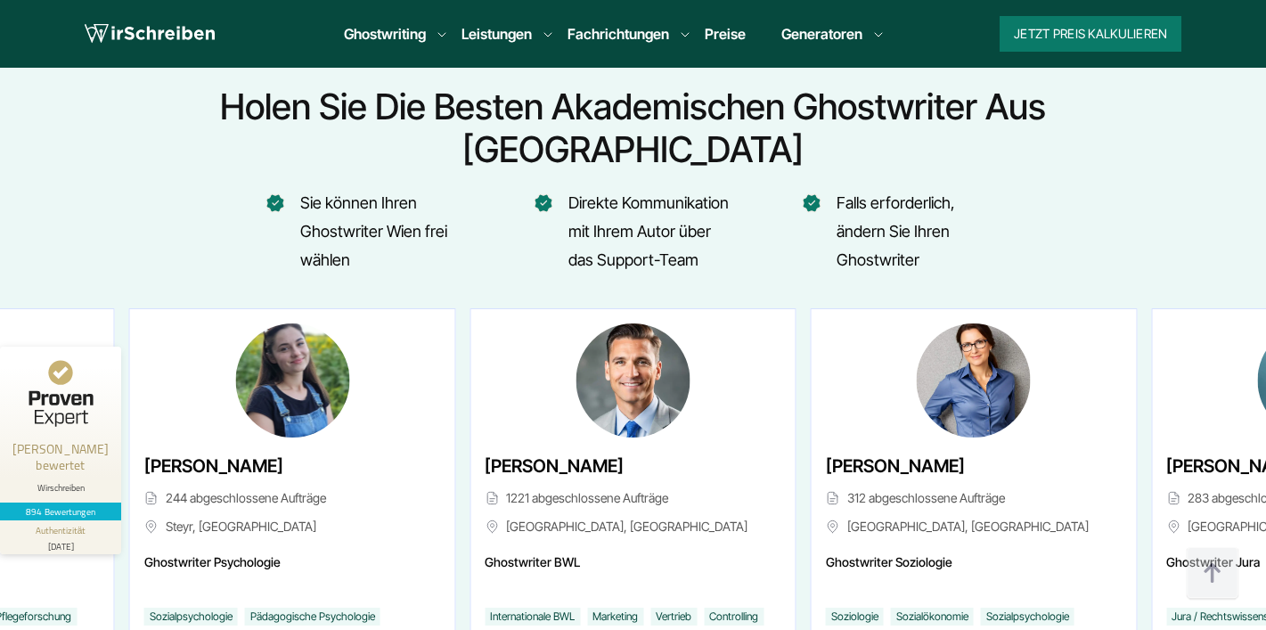
scroll to position [8786, 0]
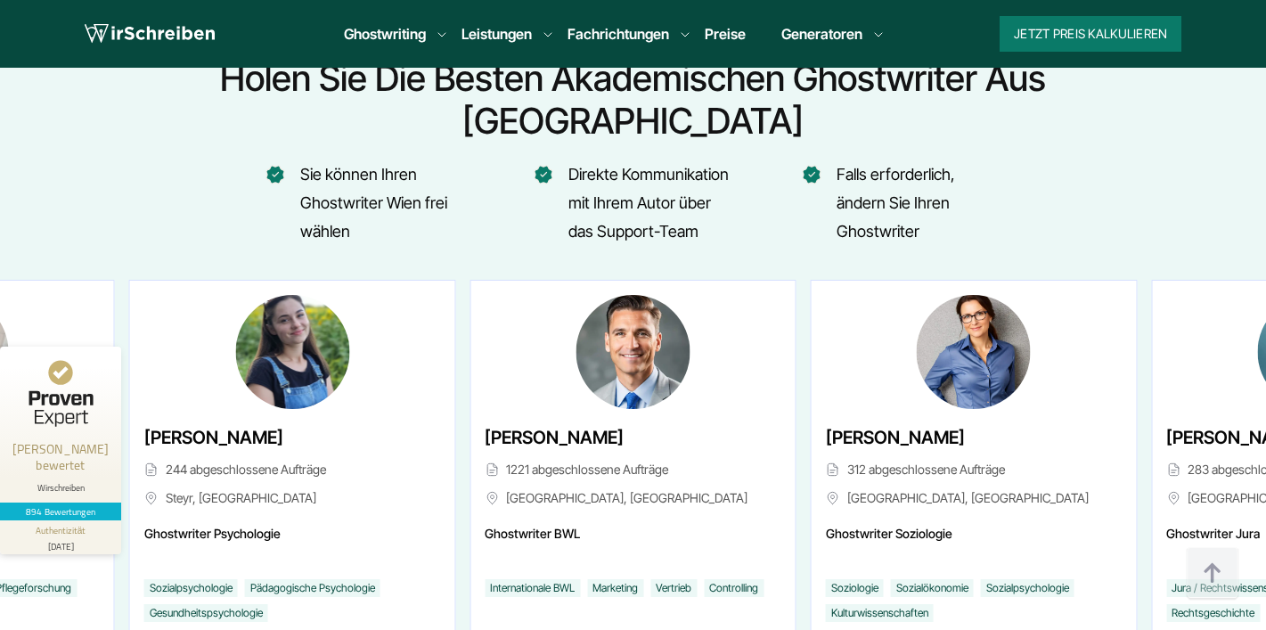
click at [617, 423] on span "[PERSON_NAME]" at bounding box center [554, 437] width 139 height 29
click at [520, 523] on span "Ghostwriter BWL" at bounding box center [633, 544] width 296 height 43
click at [525, 487] on span "[GEOGRAPHIC_DATA], [GEOGRAPHIC_DATA]" at bounding box center [633, 497] width 296 height 21
click at [519, 423] on span "[PERSON_NAME]" at bounding box center [554, 437] width 139 height 29
click at [635, 295] on img "1 / 46" at bounding box center [633, 352] width 114 height 114
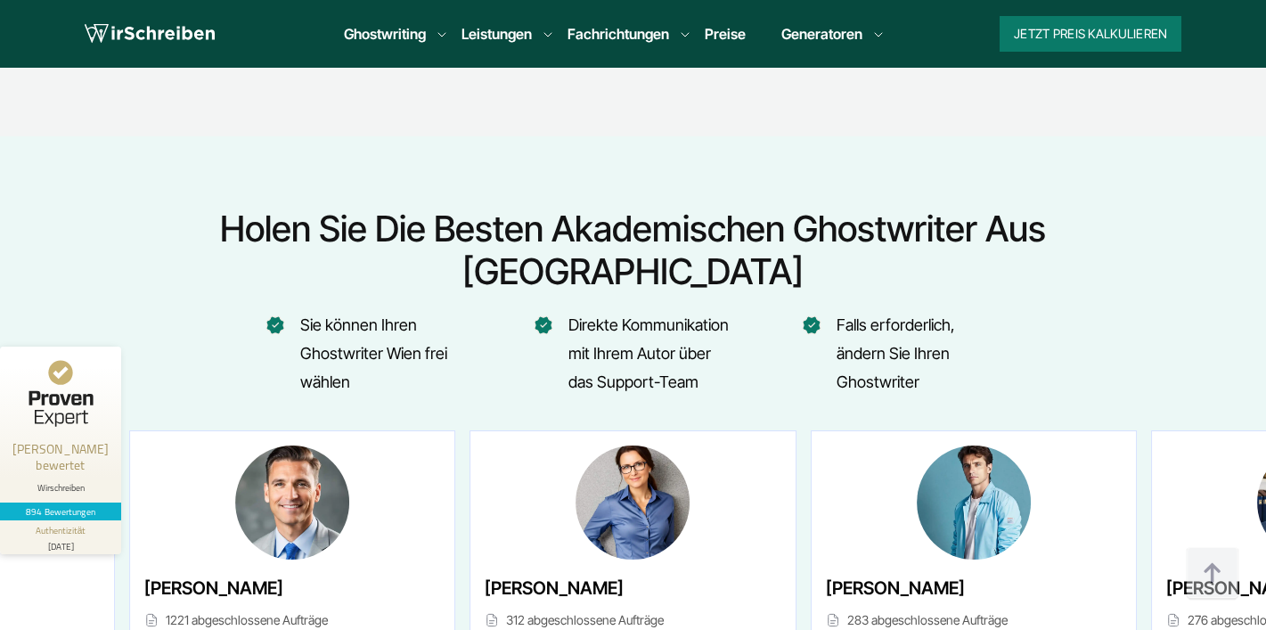
scroll to position [8636, 0]
drag, startPoint x: 604, startPoint y: 218, endPoint x: 657, endPoint y: 218, distance: 52.6
click at [657, 310] on li "Direkte Kommunikation mit Ihrem Autor über das Support-Team" at bounding box center [634, 353] width 196 height 86
drag, startPoint x: 866, startPoint y: 188, endPoint x: 897, endPoint y: 188, distance: 31.2
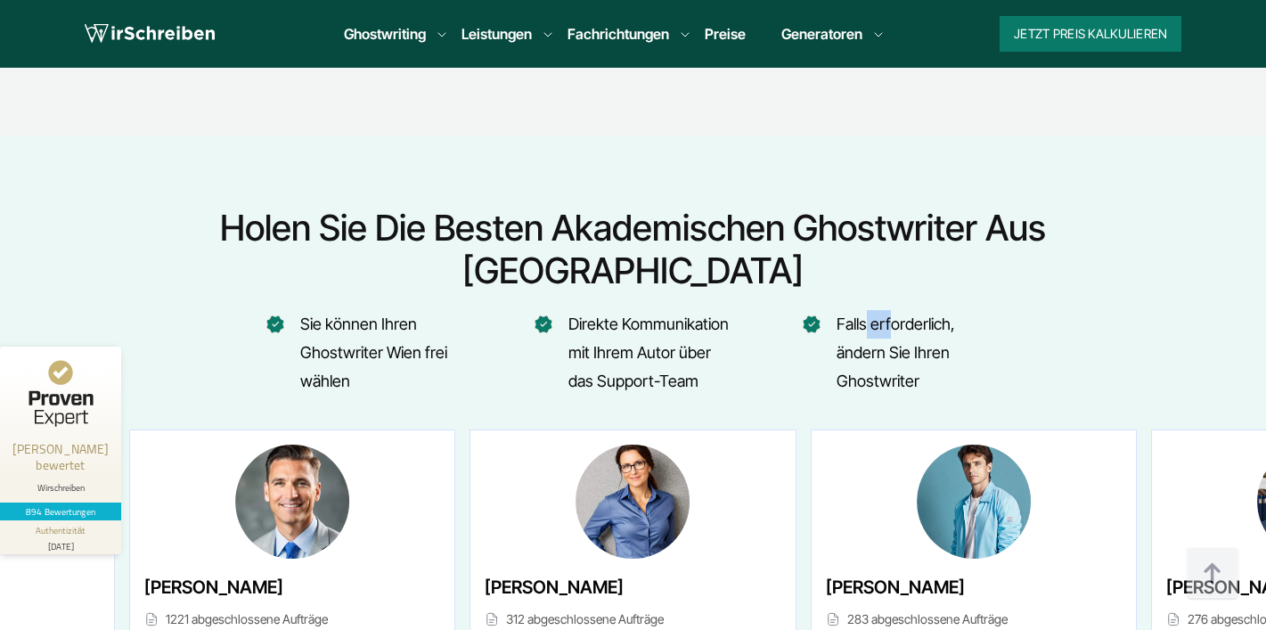
click at [897, 310] on li "Falls erforderlich, ändern Sie Ihren Ghostwriter" at bounding box center [902, 353] width 196 height 86
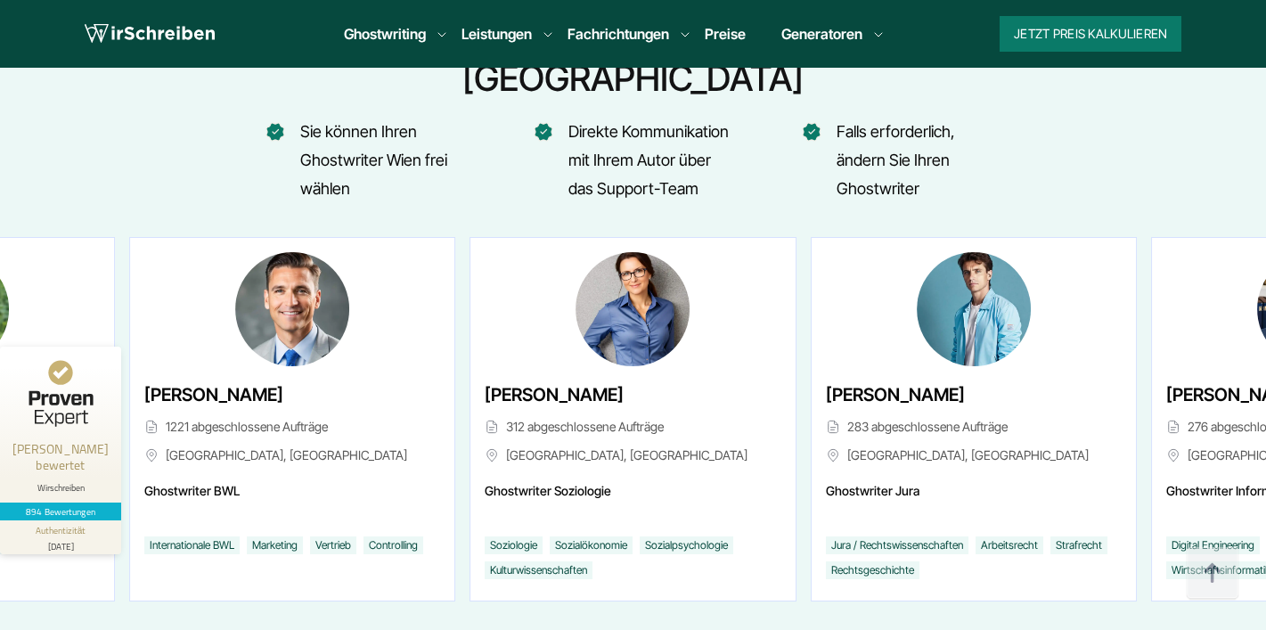
scroll to position [8830, 0]
click at [281, 536] on li "Marketing" at bounding box center [275, 545] width 56 height 18
click at [240, 536] on li "Internationale BWL" at bounding box center [191, 545] width 95 height 18
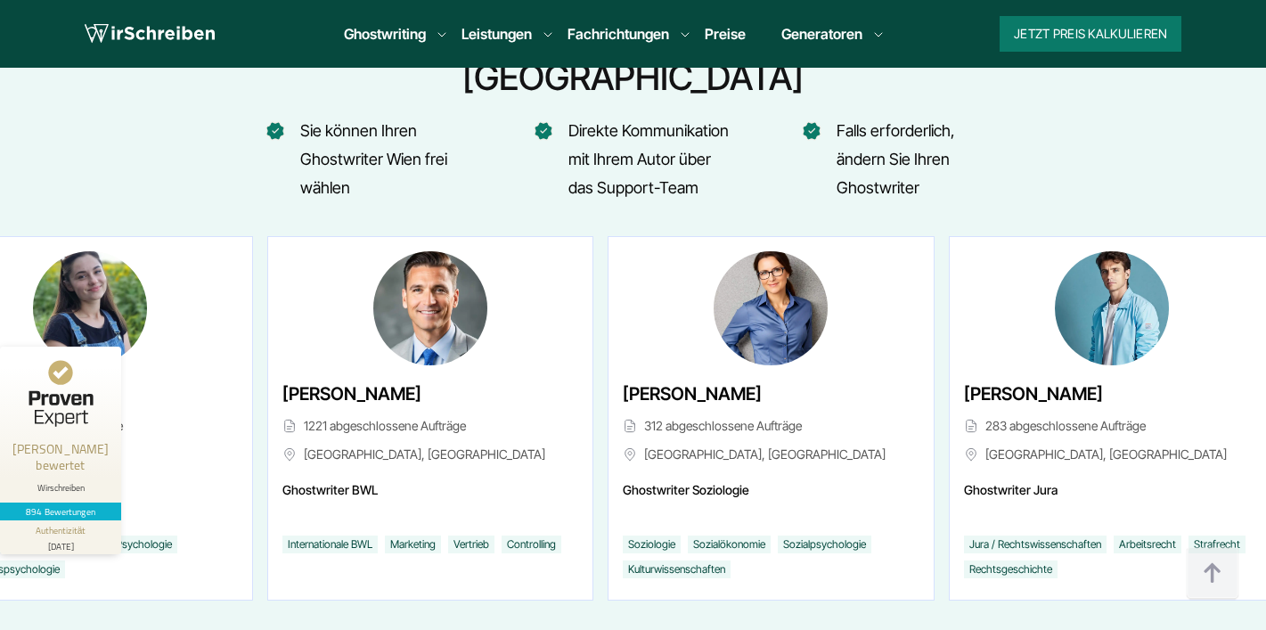
click at [0, 352] on html "Über uns So funktioniert es Bewertungen FAQ Impressum Blog 9:00 - 18:00 Mo.-So.…" at bounding box center [633, 275] width 1266 height 18211
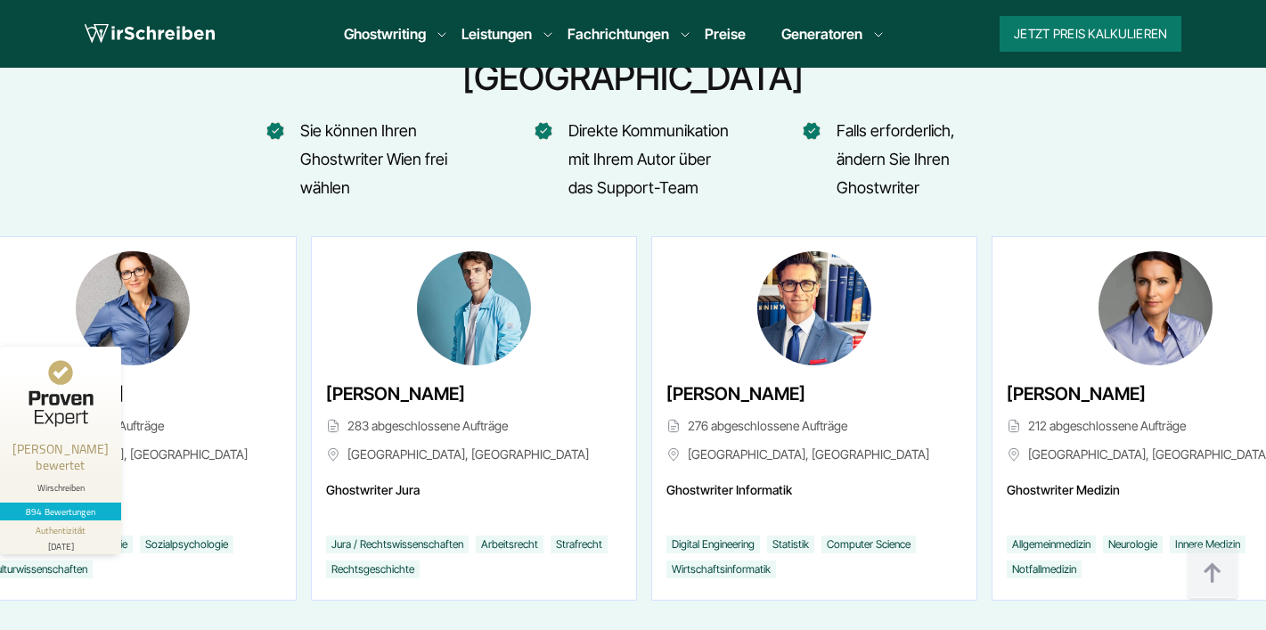
click at [326, 380] on div "[PERSON_NAME] 283 abgeschlossene Aufträge [GEOGRAPHIC_DATA], [GEOGRAPHIC_DATA]" at bounding box center [474, 426] width 296 height 93
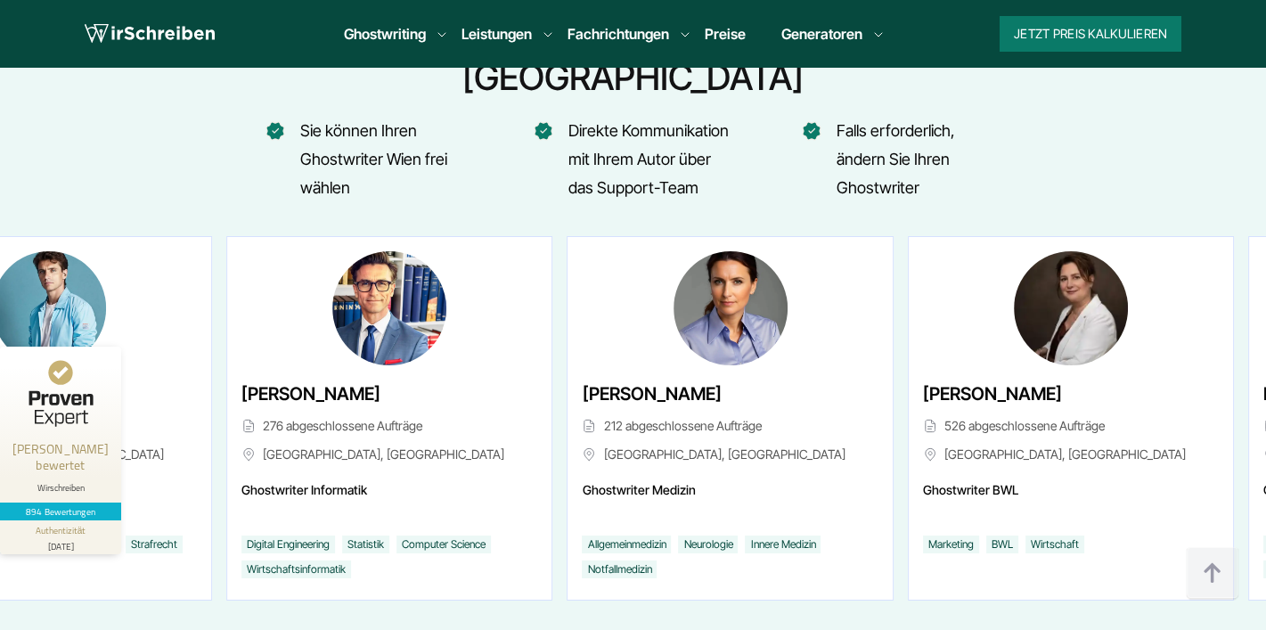
click at [241, 251] on div "[PERSON_NAME] 276 abgeschlossene Aufträge [GEOGRAPHIC_DATA], [GEOGRAPHIC_DATA]" at bounding box center [389, 361] width 296 height 221
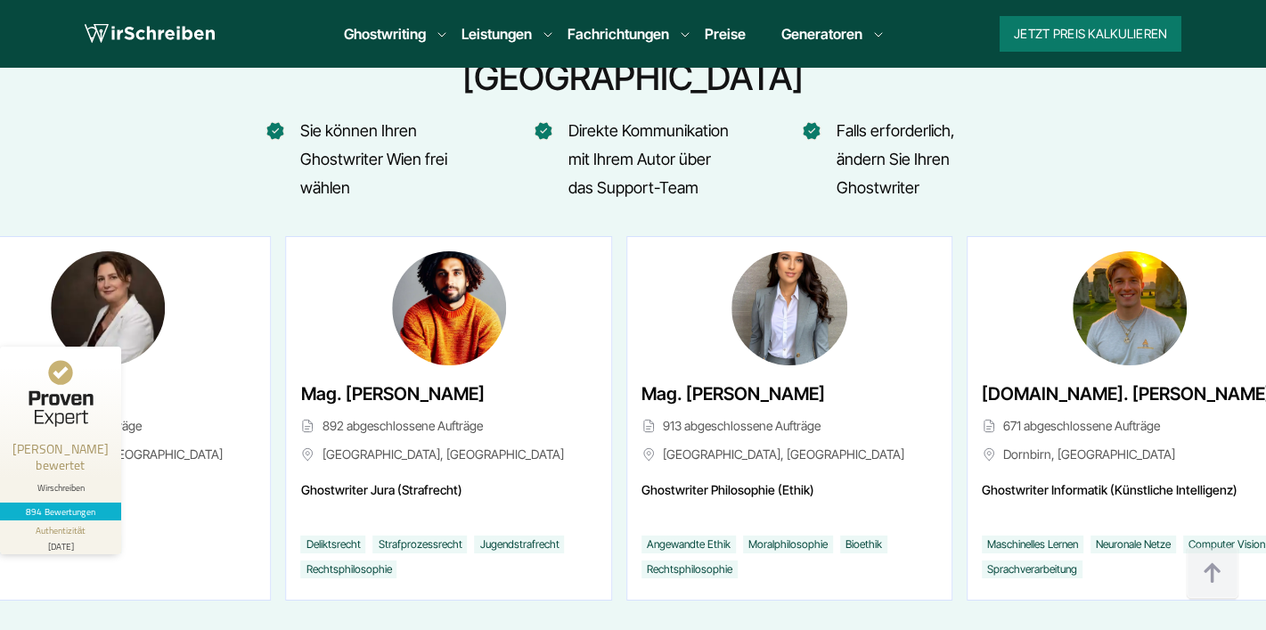
click at [88, 251] on img "6 / 46" at bounding box center [108, 308] width 114 height 114
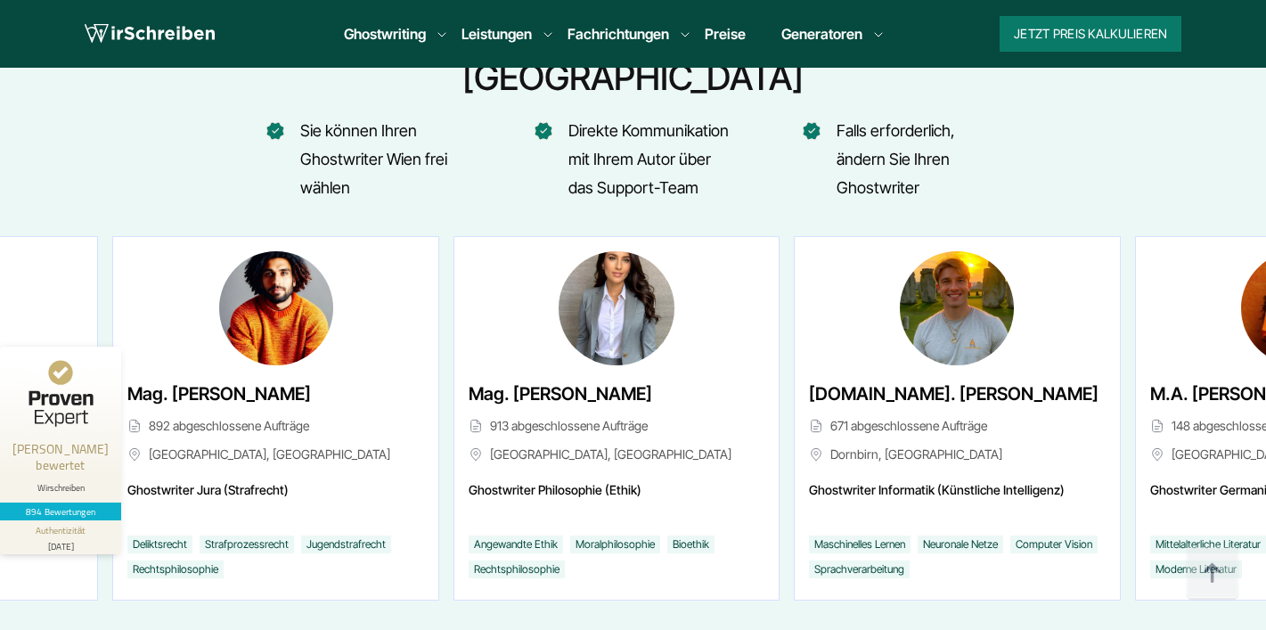
click at [469, 251] on div "8 / 46" at bounding box center [617, 308] width 296 height 114
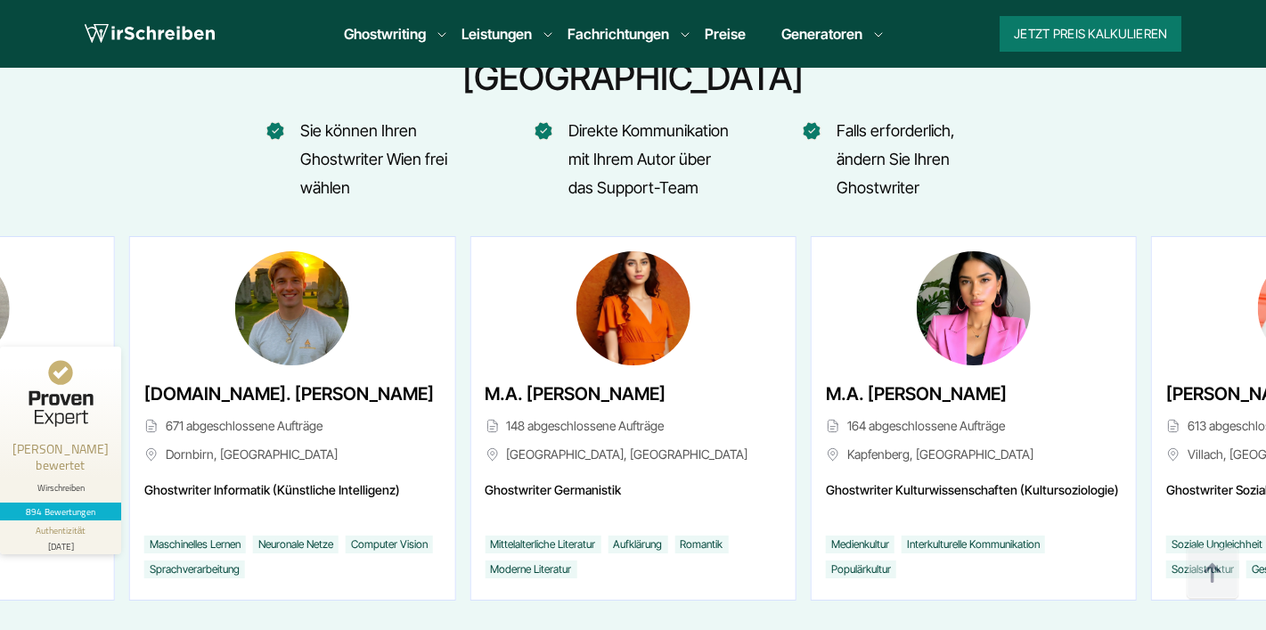
click at [470, 325] on div "M.A. [PERSON_NAME] 148 abgeschlossene Aufträge Wolfsberg, [GEOGRAPHIC_DATA]" at bounding box center [632, 418] width 324 height 363
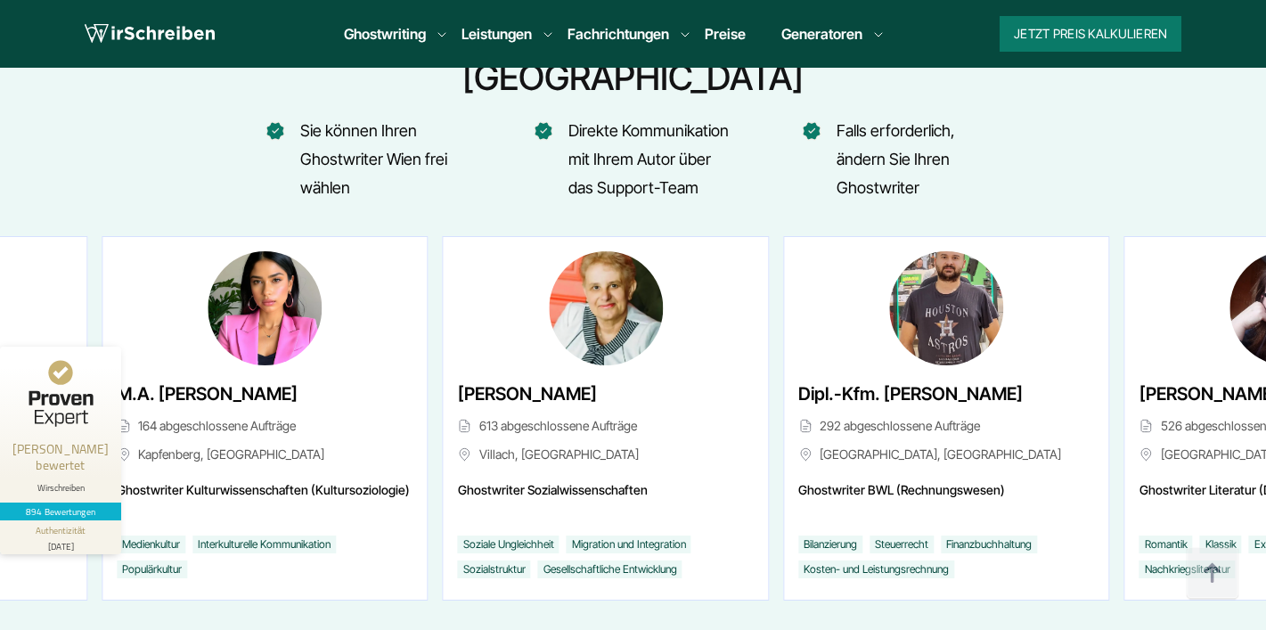
click at [458, 380] on div "[PERSON_NAME] 613 abgeschlossene Aufträge Villach, [GEOGRAPHIC_DATA]" at bounding box center [606, 426] width 296 height 93
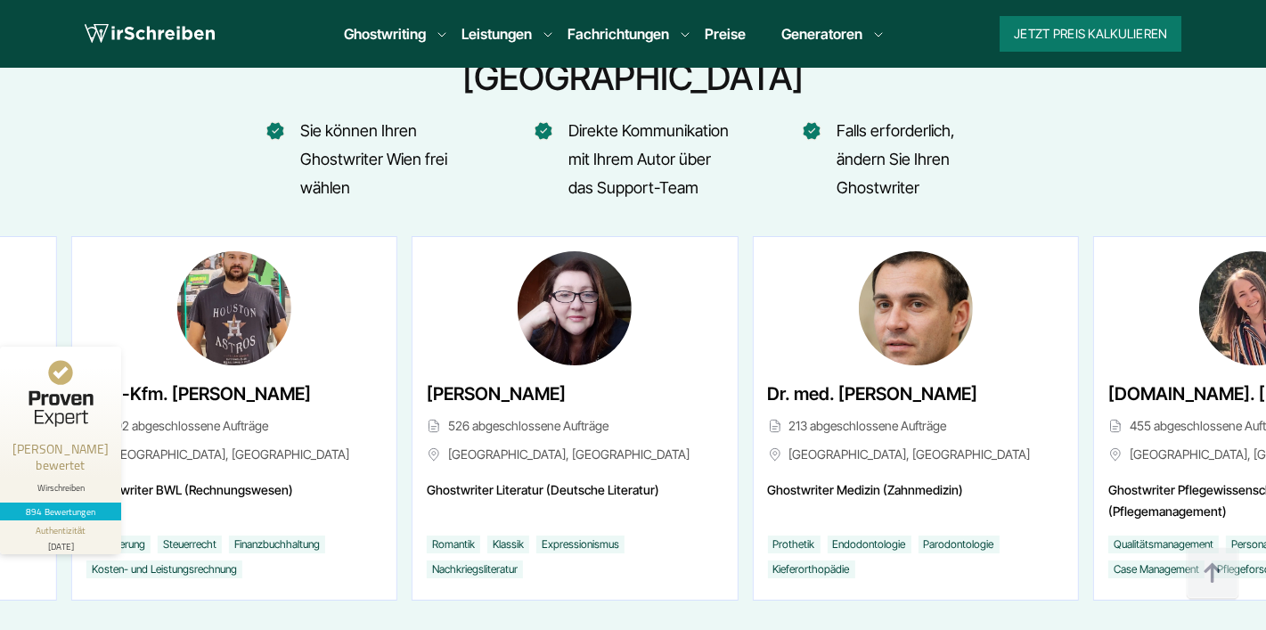
click at [427, 380] on div "[PERSON_NAME] 526 abgeschlossene Aufträge [GEOGRAPHIC_DATA], [GEOGRAPHIC_DATA]" at bounding box center [575, 426] width 296 height 93
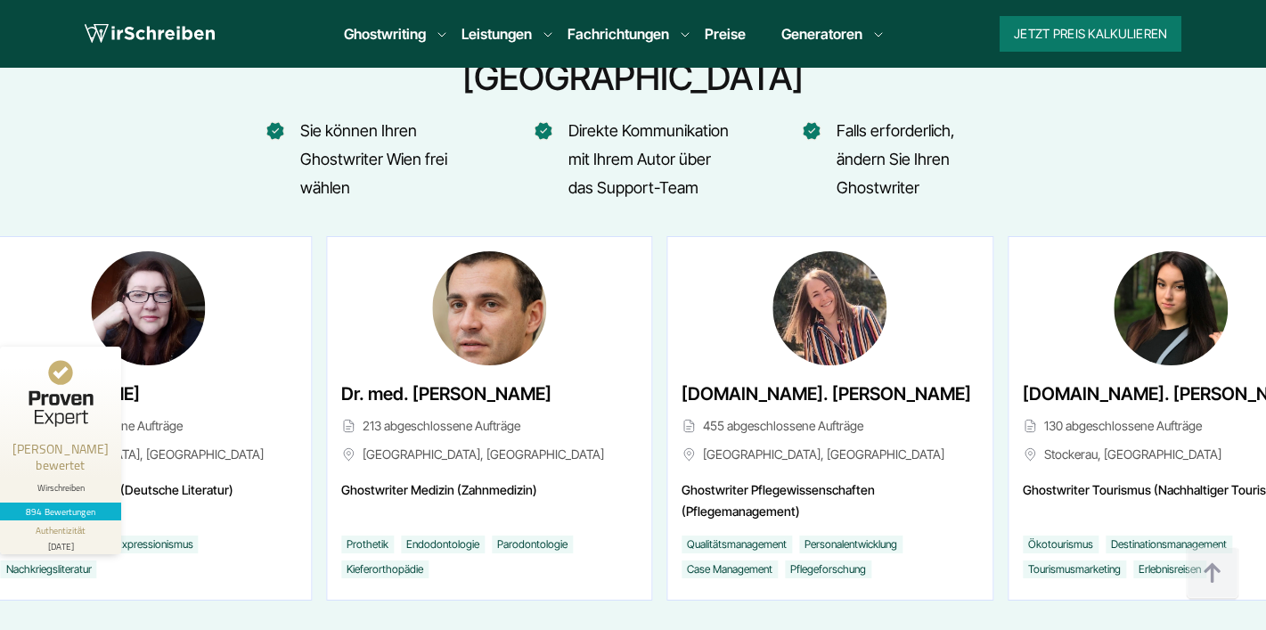
click at [327, 310] on div "Dr. med. [PERSON_NAME] 213 abgeschlossene Aufträge Wien, [GEOGRAPHIC_DATA]" at bounding box center [489, 418] width 324 height 363
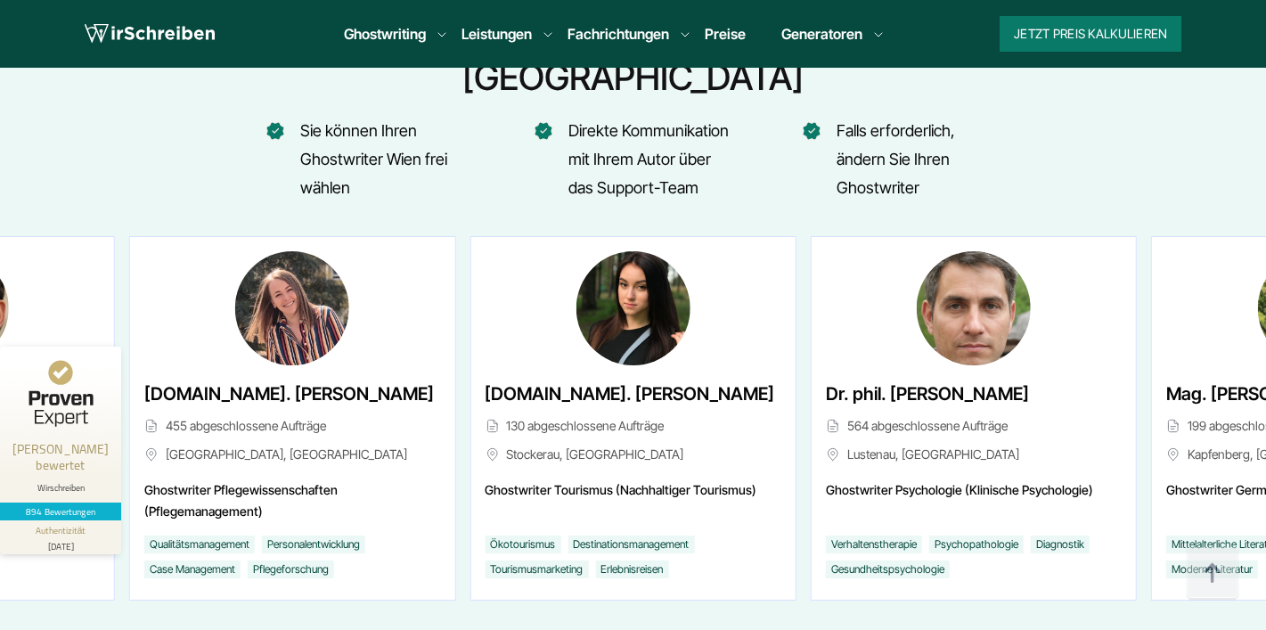
click at [528, 479] on span "Ghostwriter Tourismus (Nachhaltiger Tourismus)" at bounding box center [633, 500] width 296 height 43
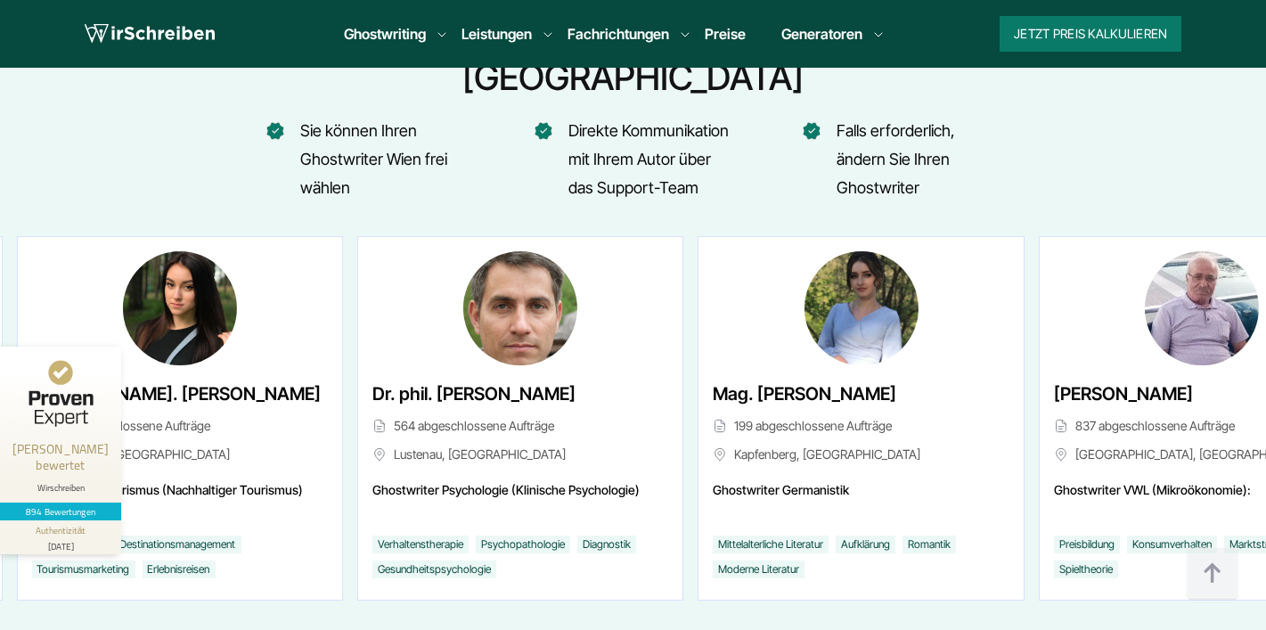
click at [699, 371] on div "Mag. [PERSON_NAME] 199 abgeschlossene Aufträge Kapfenberg, [GEOGRAPHIC_DATA] Gh…" at bounding box center [861, 418] width 324 height 363
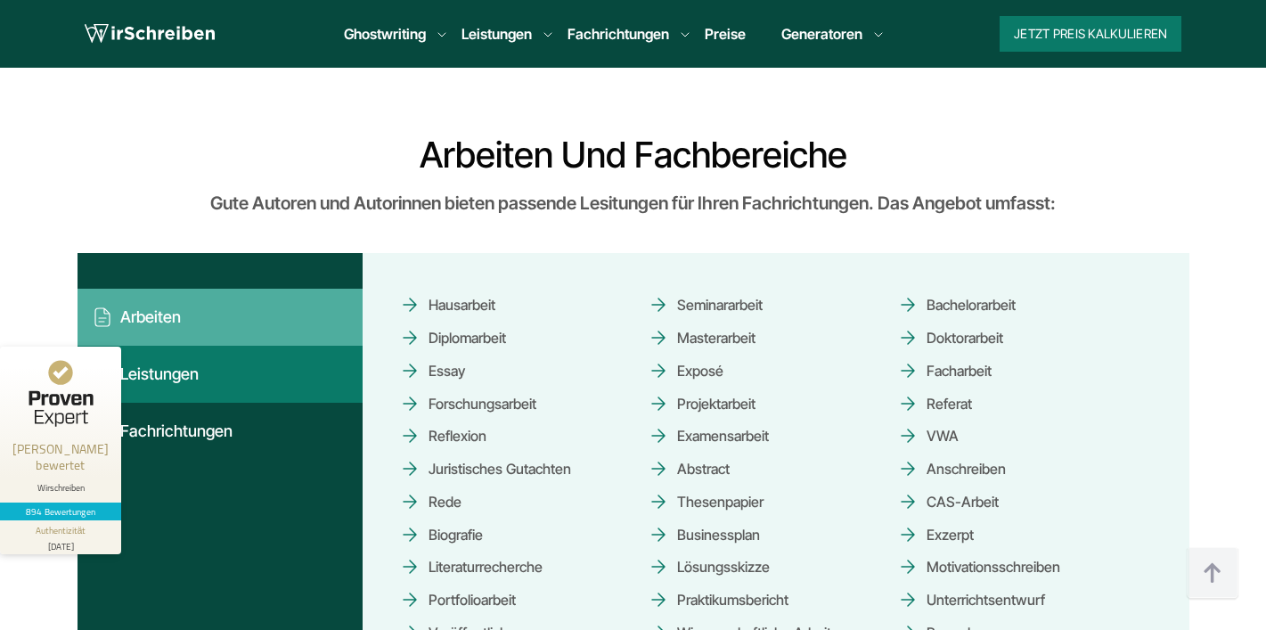
scroll to position [10223, 0]
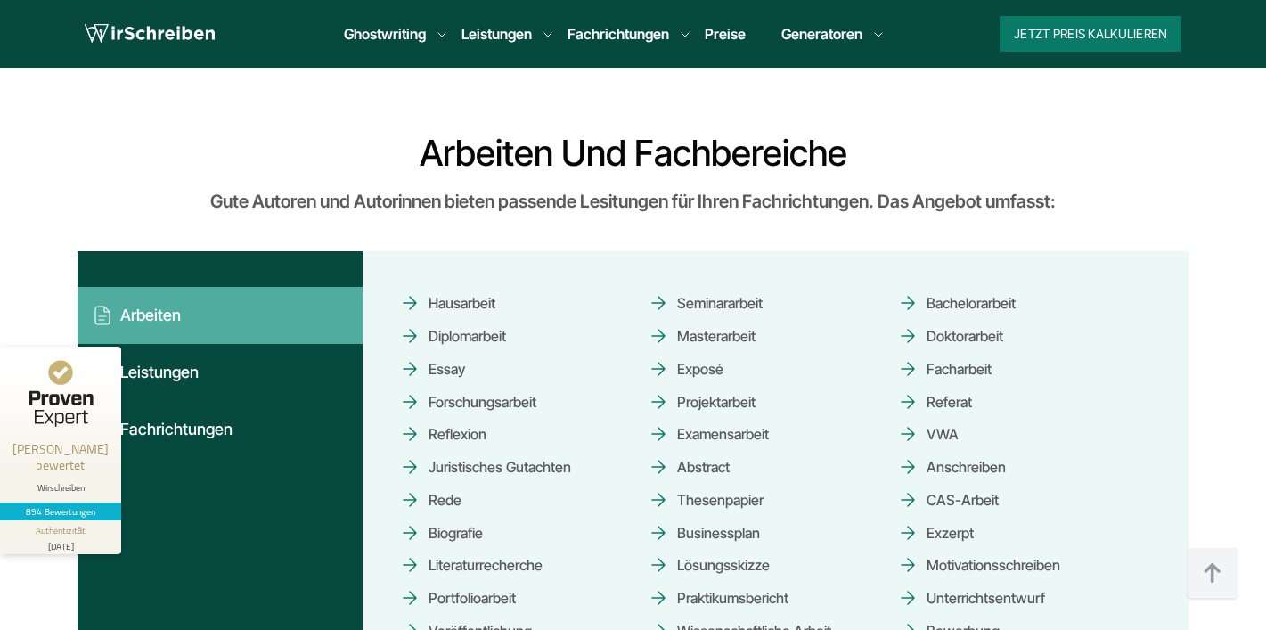
click at [949, 288] on span "Bachelorarbeit" at bounding box center [956, 303] width 119 height 31
click at [910, 288] on span "Bachelorarbeit" at bounding box center [956, 303] width 119 height 31
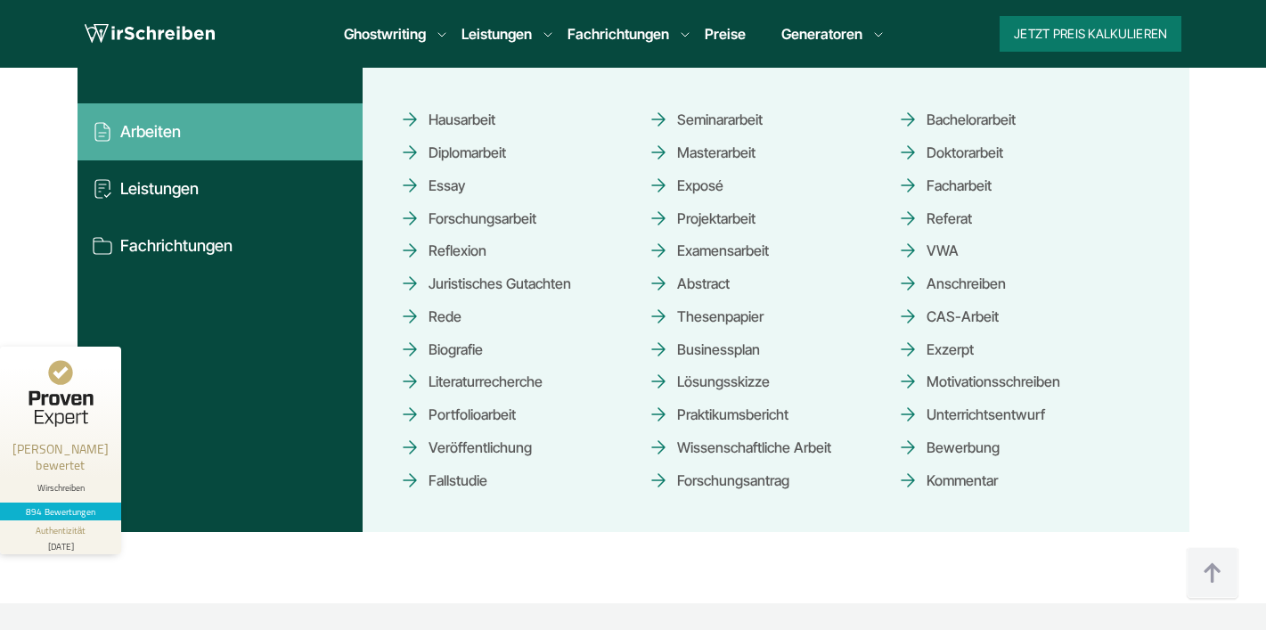
scroll to position [10357, 0]
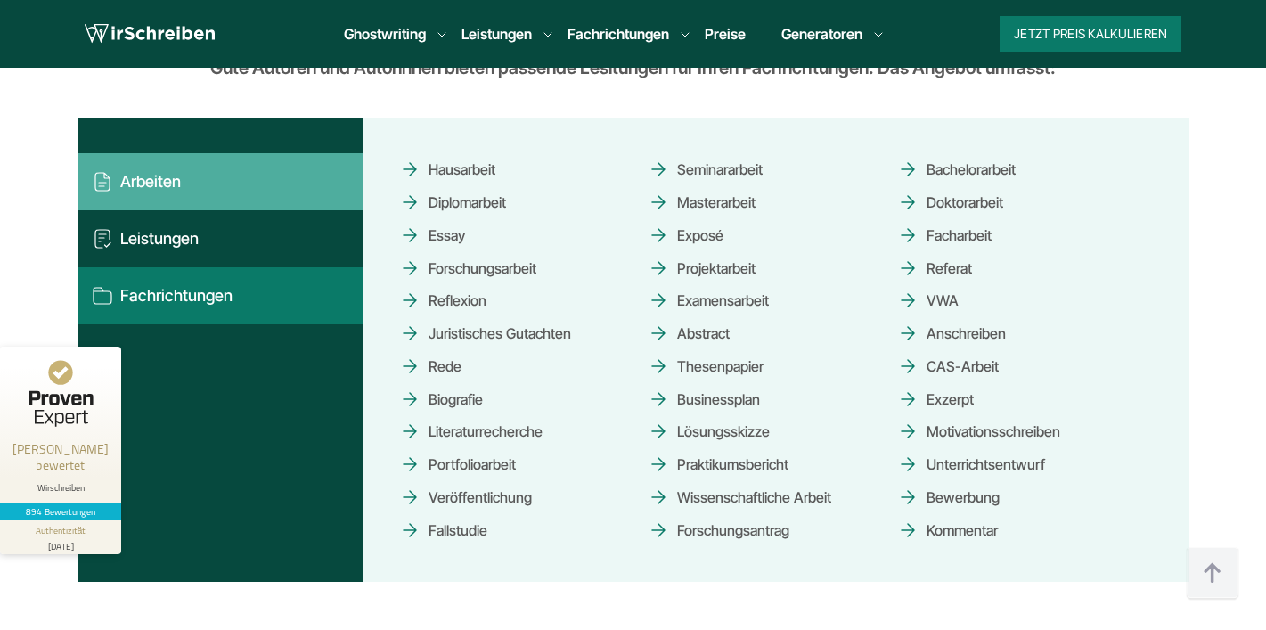
click at [119, 267] on button "Fachrichtungen" at bounding box center [220, 295] width 285 height 57
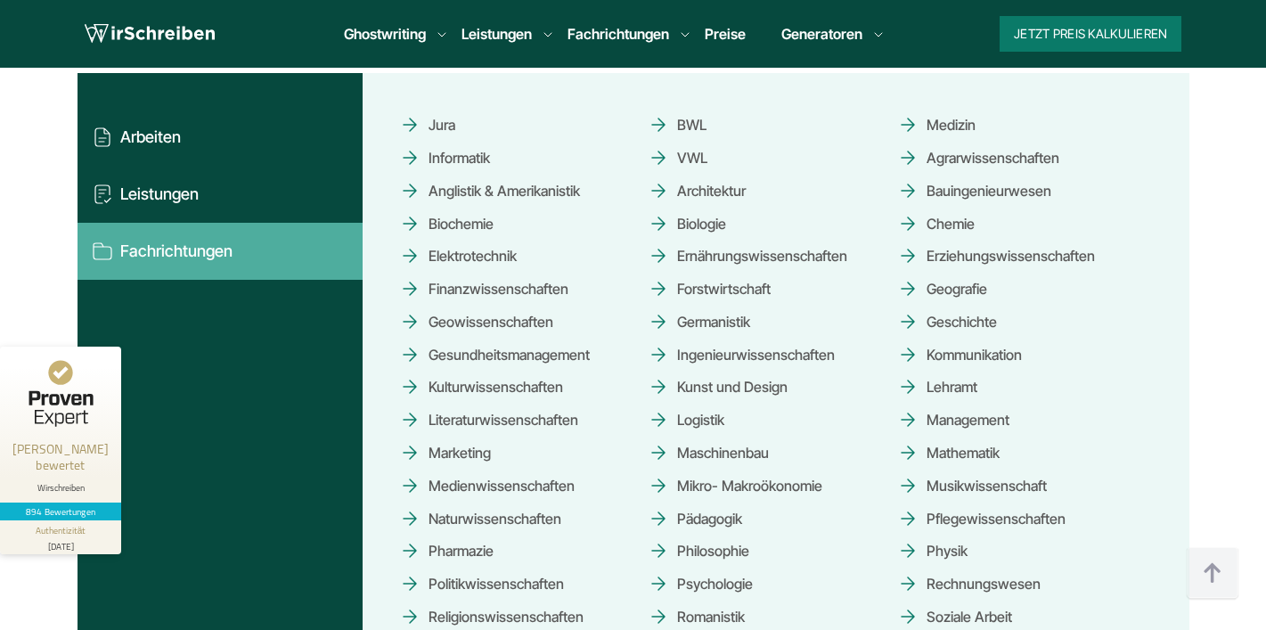
scroll to position [10414, 0]
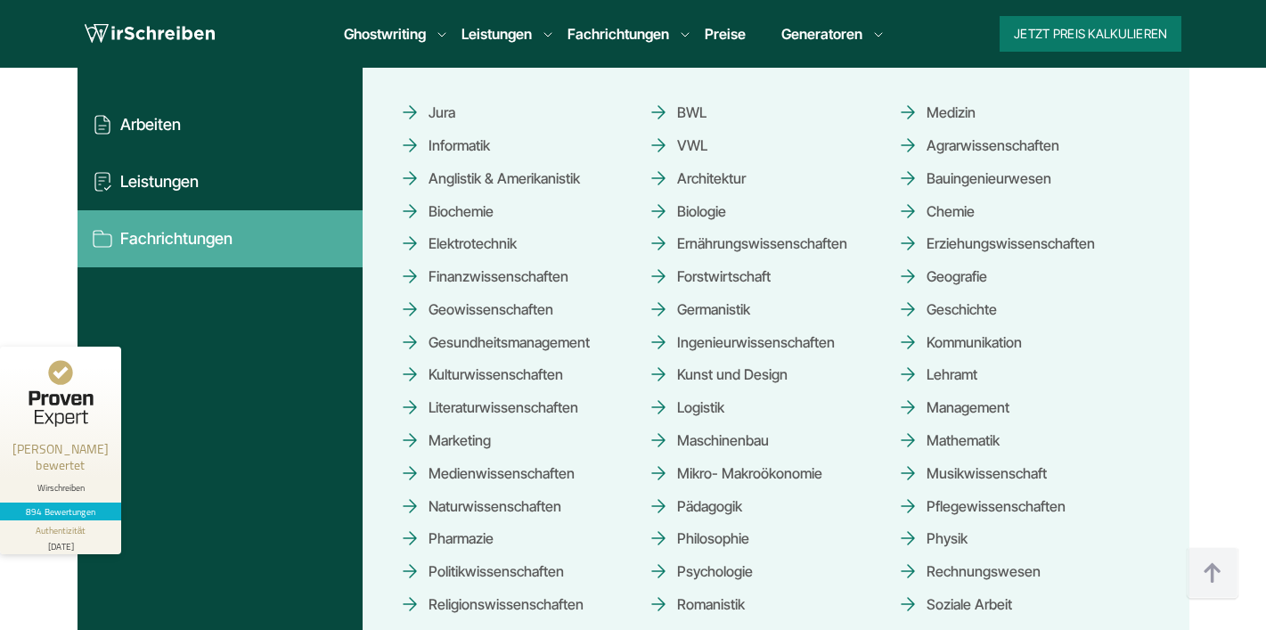
click at [657, 392] on span "Logistik" at bounding box center [686, 407] width 77 height 31
click at [704, 392] on span "Logistik" at bounding box center [686, 407] width 77 height 31
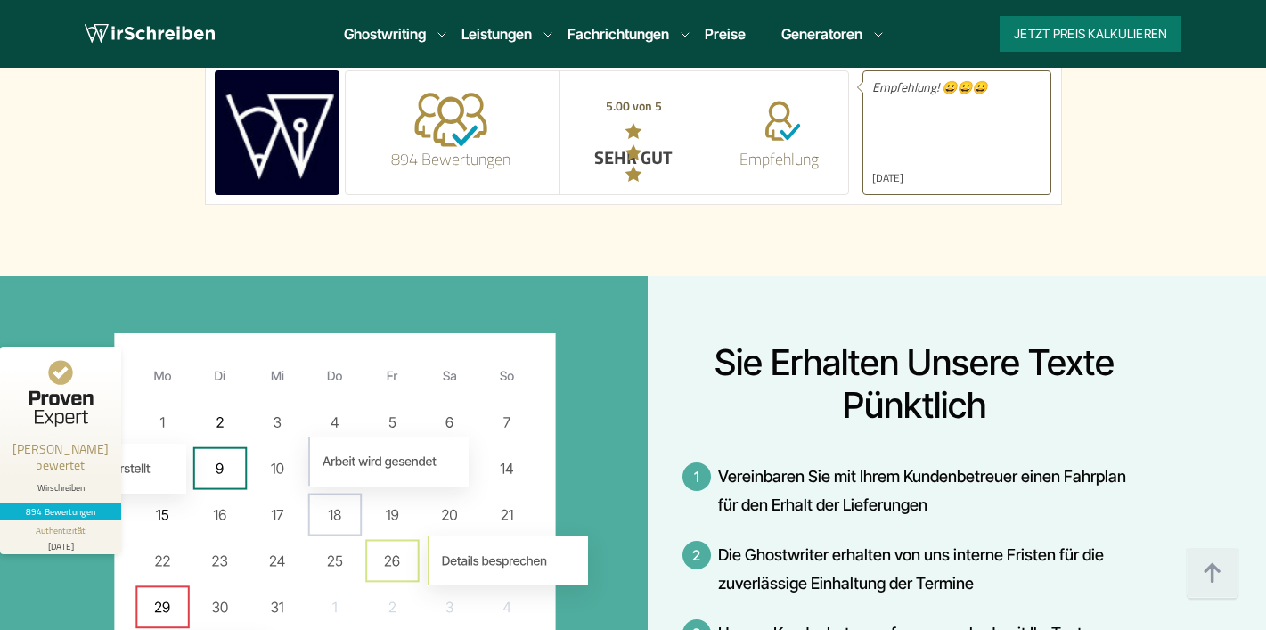
scroll to position [12726, 0]
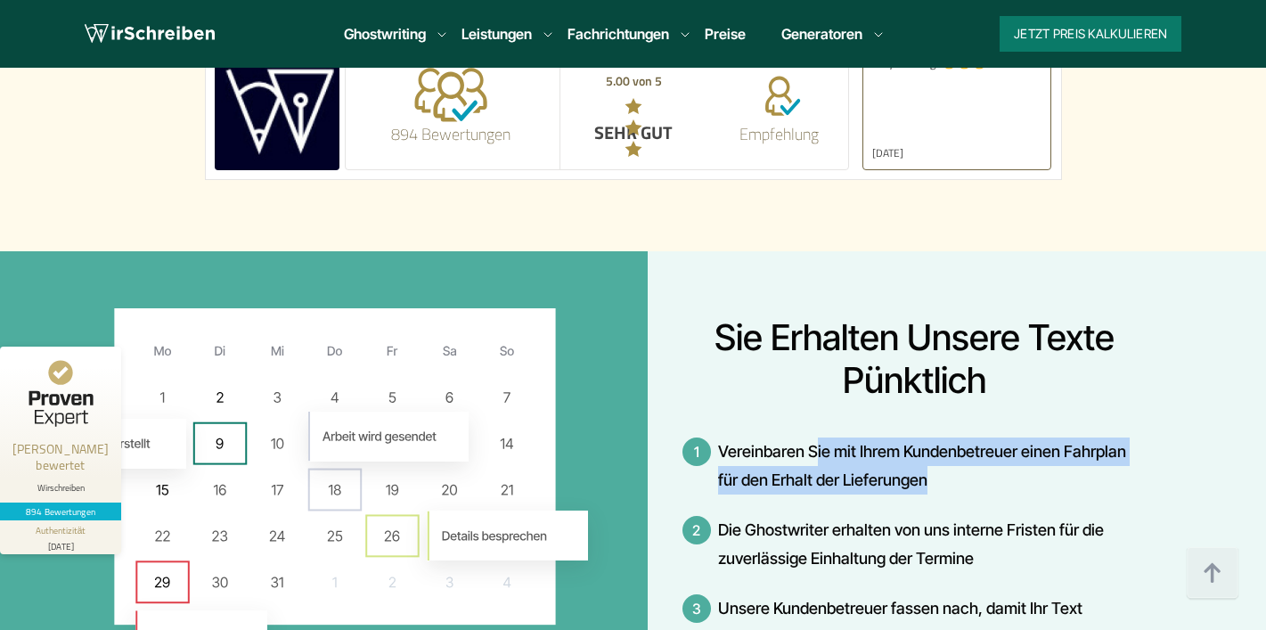
drag, startPoint x: 813, startPoint y: 270, endPoint x: 990, endPoint y: 307, distance: 181.2
click at [993, 438] on li "1 Vereinbaren Sie mit Ihrem Kundenbetreuer einen Fahrplan für den Erhalt der Li…" at bounding box center [915, 466] width 464 height 57
click at [929, 438] on li "1 Vereinbaren Sie mit Ihrem Kundenbetreuer einen Fahrplan für den Erhalt der Li…" at bounding box center [915, 466] width 464 height 57
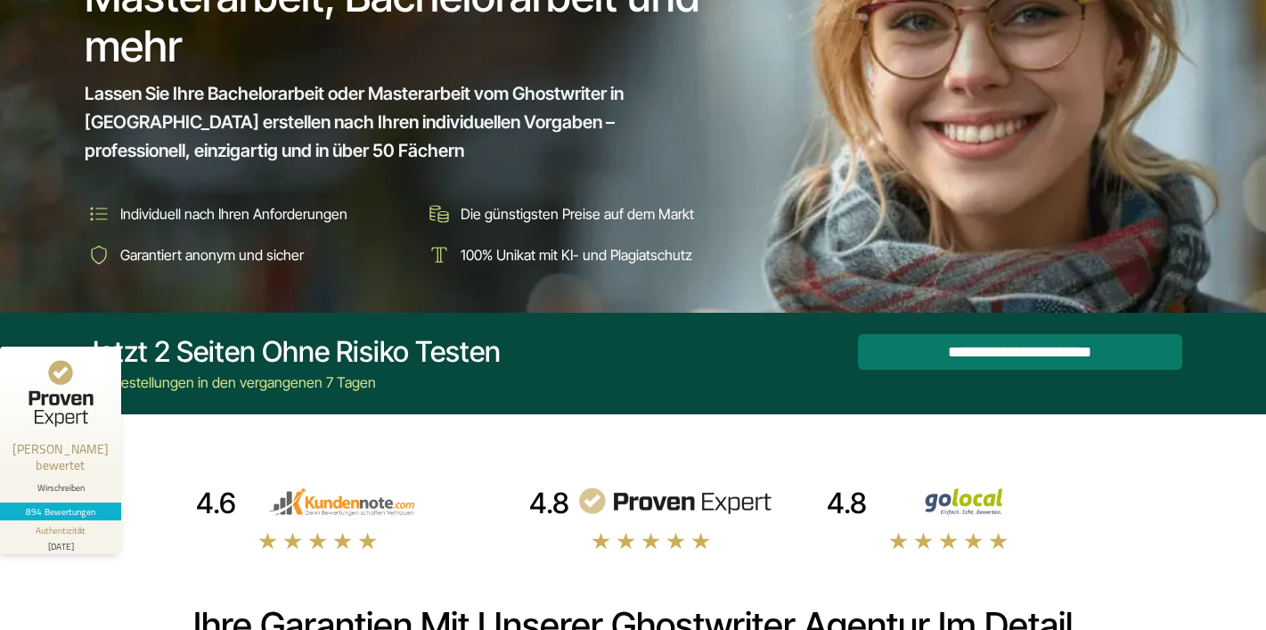
scroll to position [250, 0]
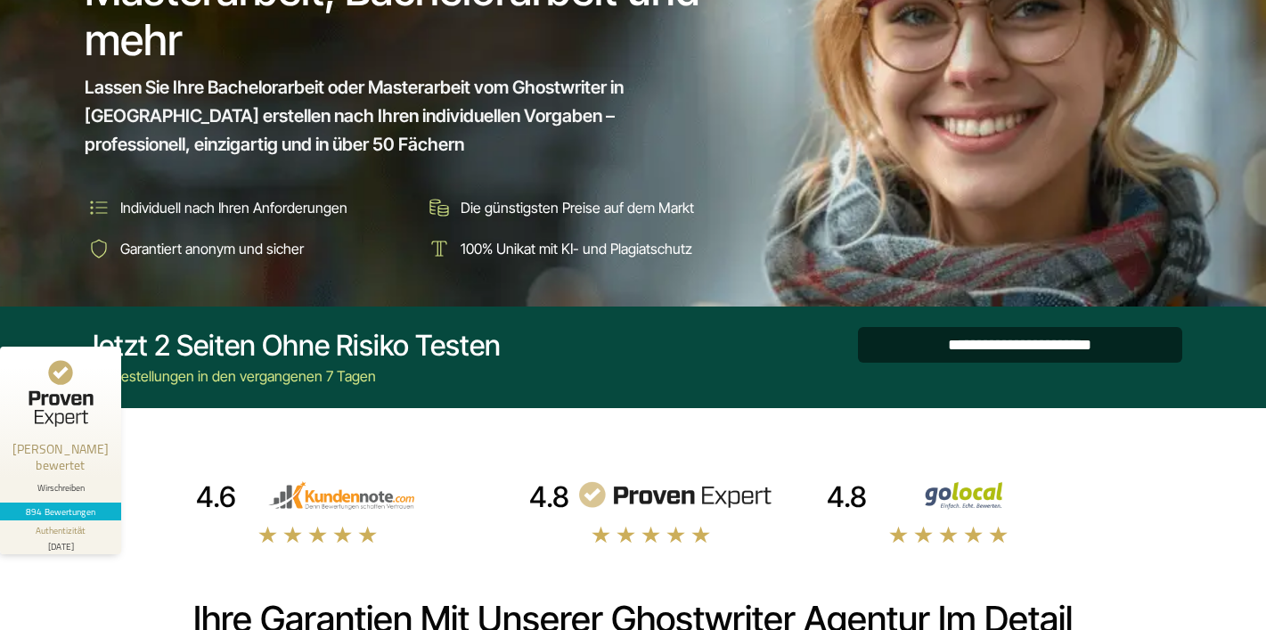
click at [925, 337] on input "**********" at bounding box center [1020, 345] width 324 height 36
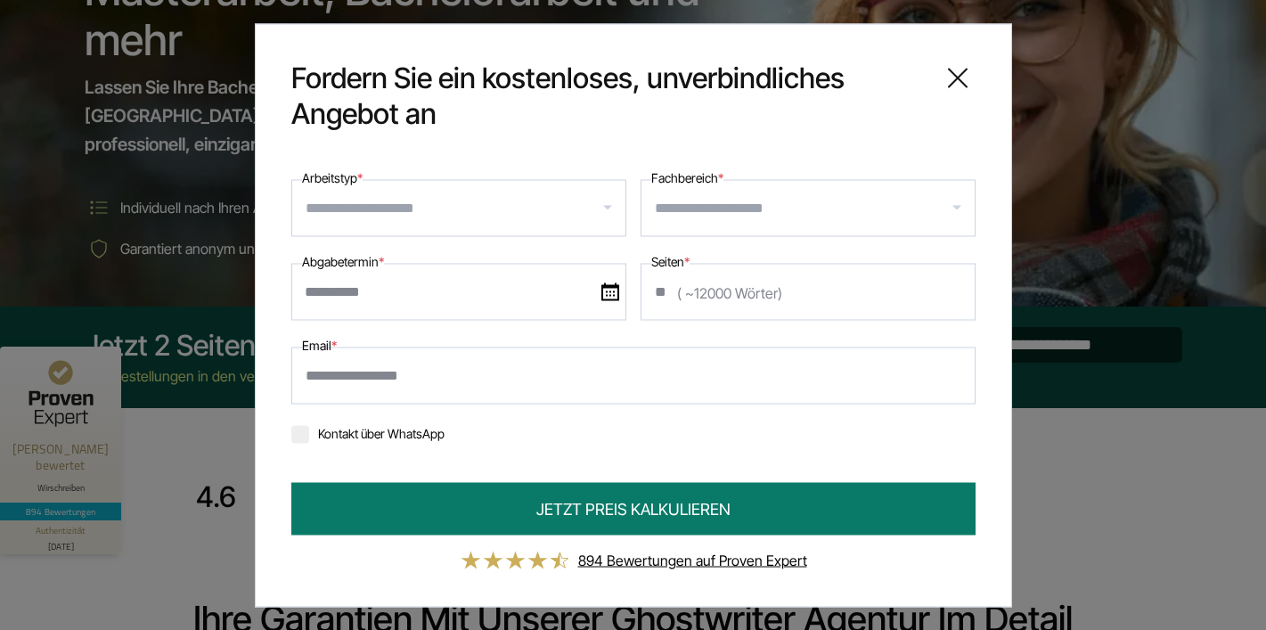
scroll to position [0, 0]
click at [577, 215] on input "Arbeitstyp *" at bounding box center [466, 207] width 320 height 29
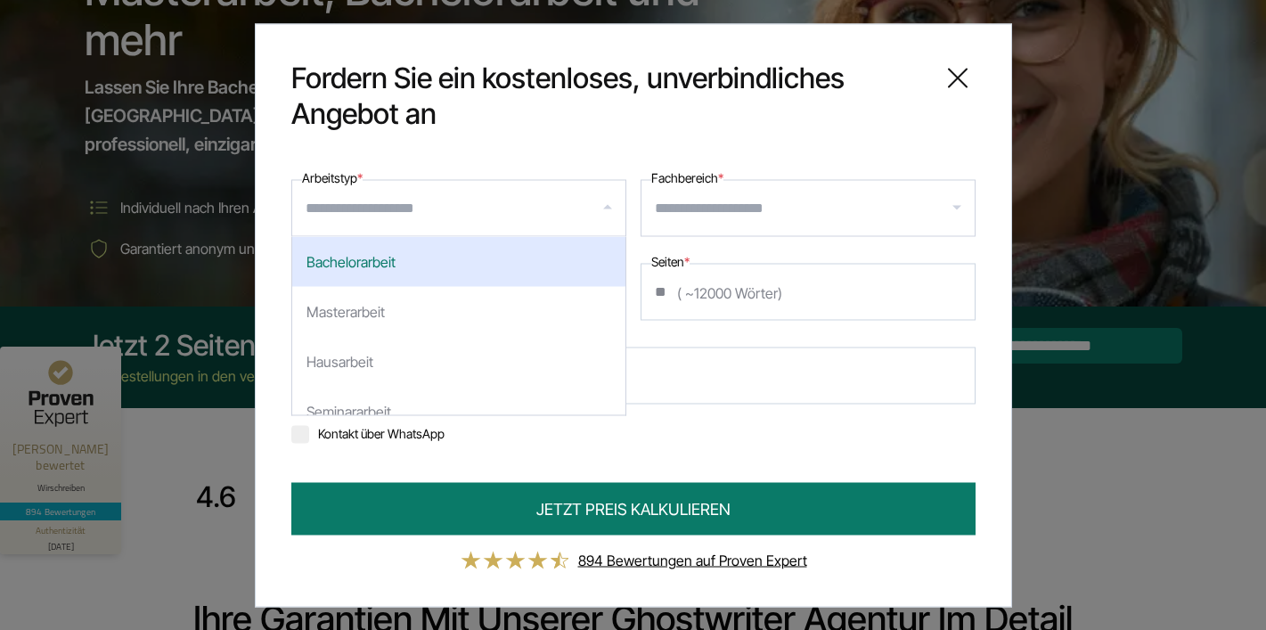
click at [367, 274] on div "Bachelorarbeit" at bounding box center [458, 261] width 333 height 50
select select "**"
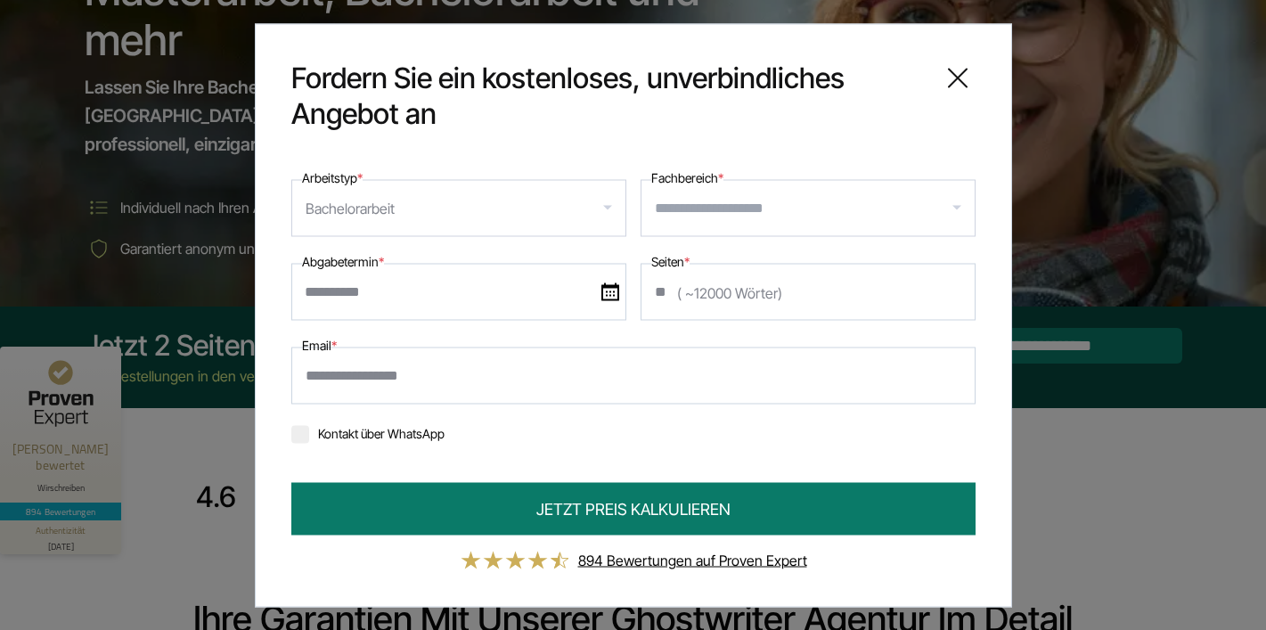
click at [680, 218] on input "Fachbereich *" at bounding box center [815, 207] width 320 height 29
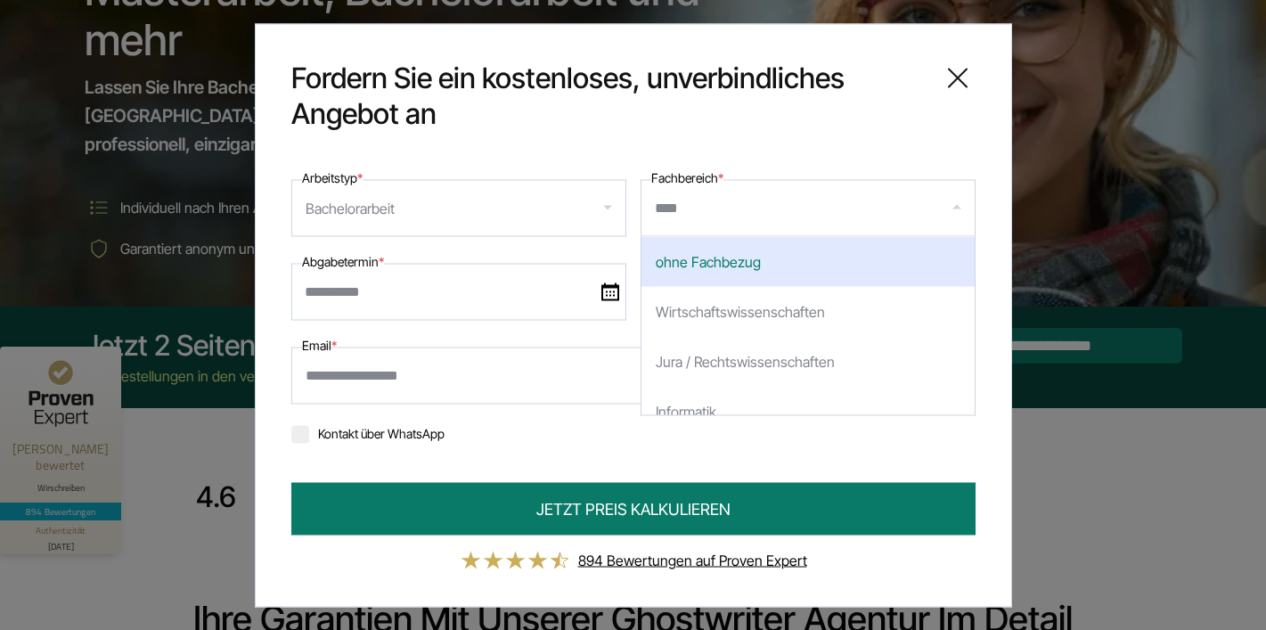
type input "*****"
click at [679, 270] on div "Logis tik" at bounding box center [808, 261] width 333 height 50
select select "***"
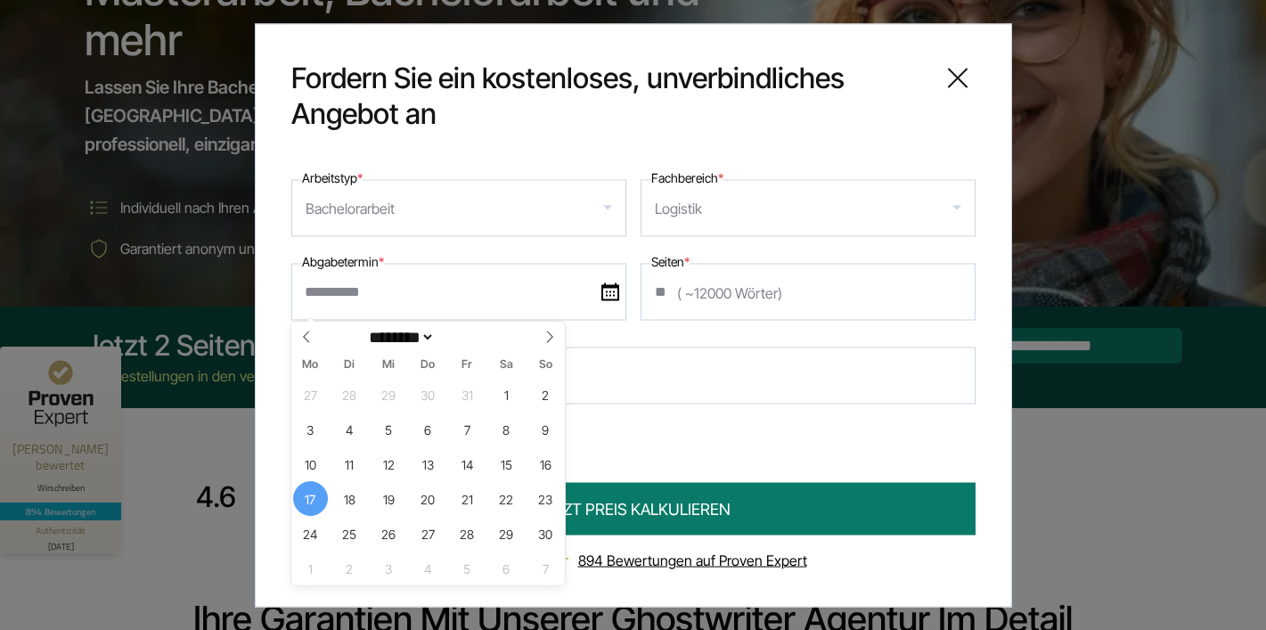
click at [446, 299] on input "text" at bounding box center [458, 291] width 335 height 57
click at [304, 497] on span "17" at bounding box center [310, 498] width 35 height 35
type input "**********"
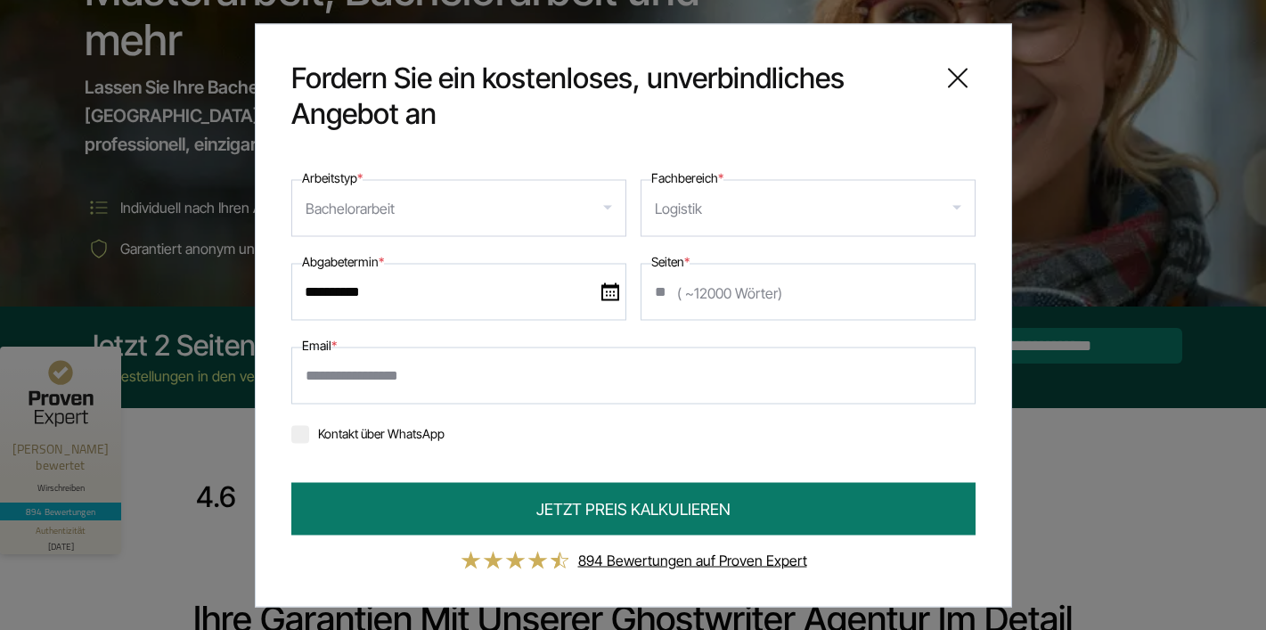
click at [731, 290] on input "Seiten *" at bounding box center [808, 291] width 335 height 57
type input "*"
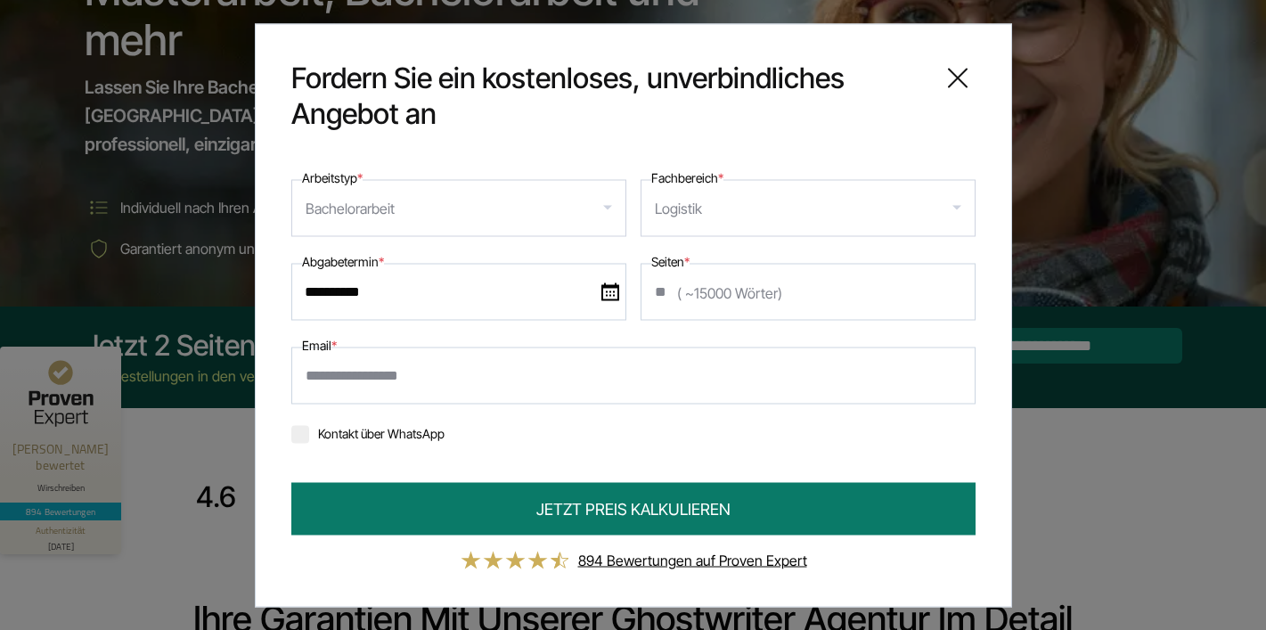
type input "**"
click at [535, 371] on input "Email *" at bounding box center [633, 375] width 684 height 57
type input "**********"
click at [361, 433] on label "Kontakt über WhatsApp" at bounding box center [367, 432] width 153 height 15
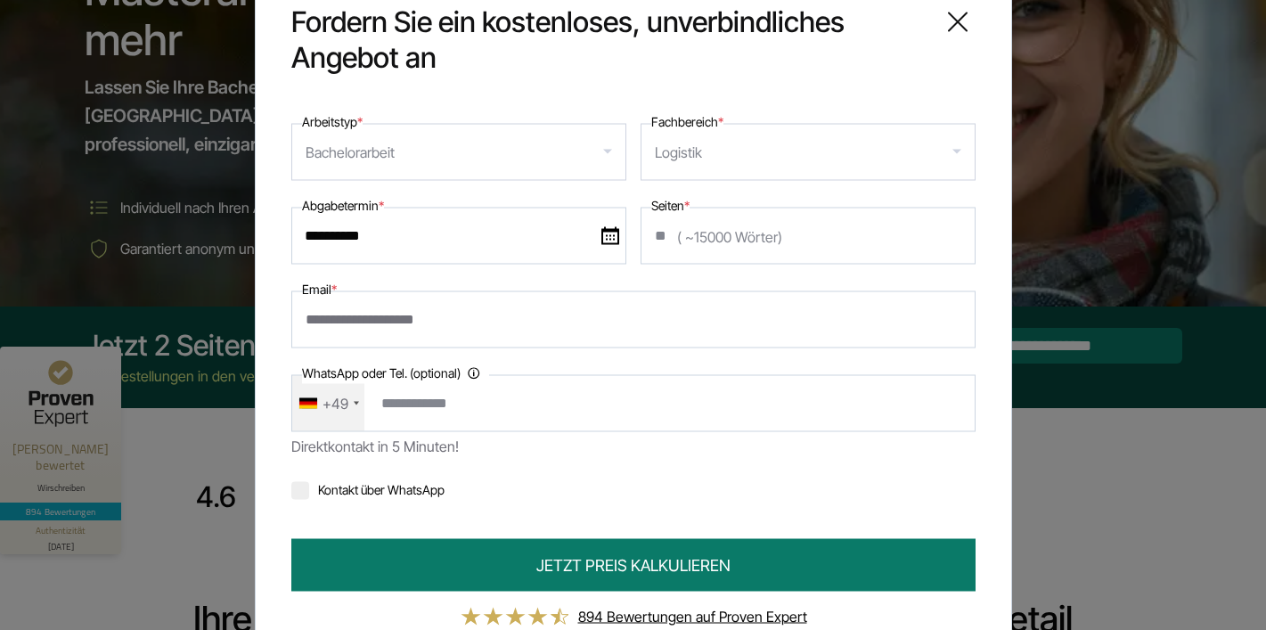
click at [346, 407] on div "+49" at bounding box center [336, 403] width 26 height 29
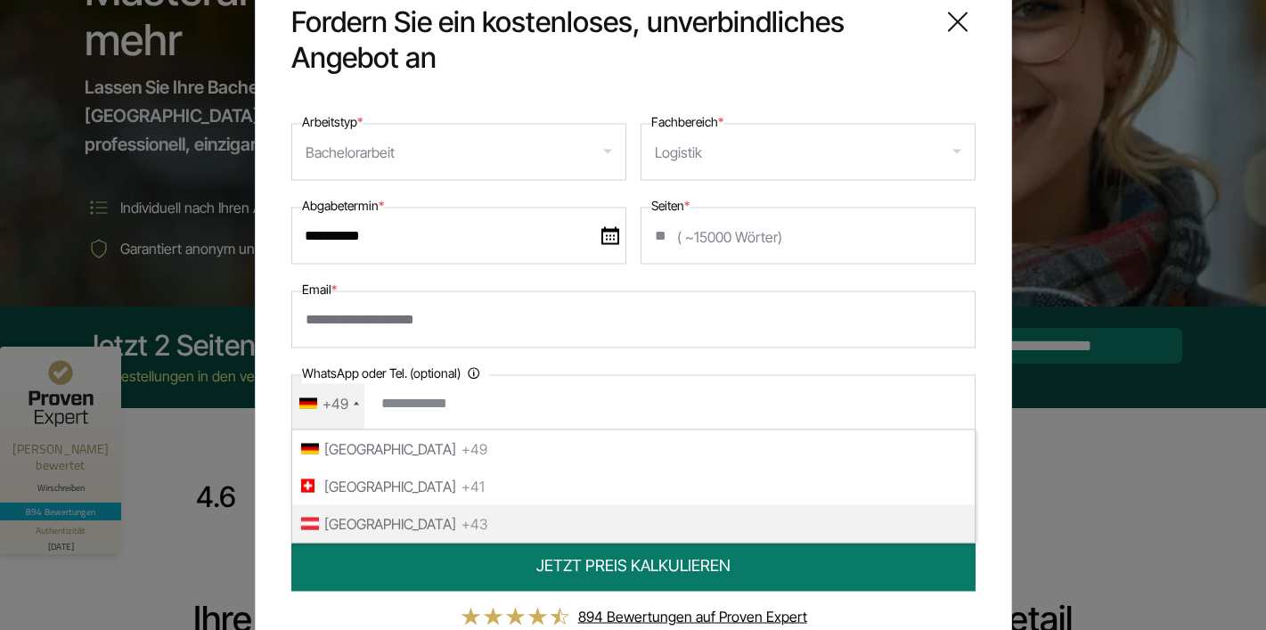
click at [360, 528] on span "[GEOGRAPHIC_DATA]" at bounding box center [390, 523] width 132 height 29
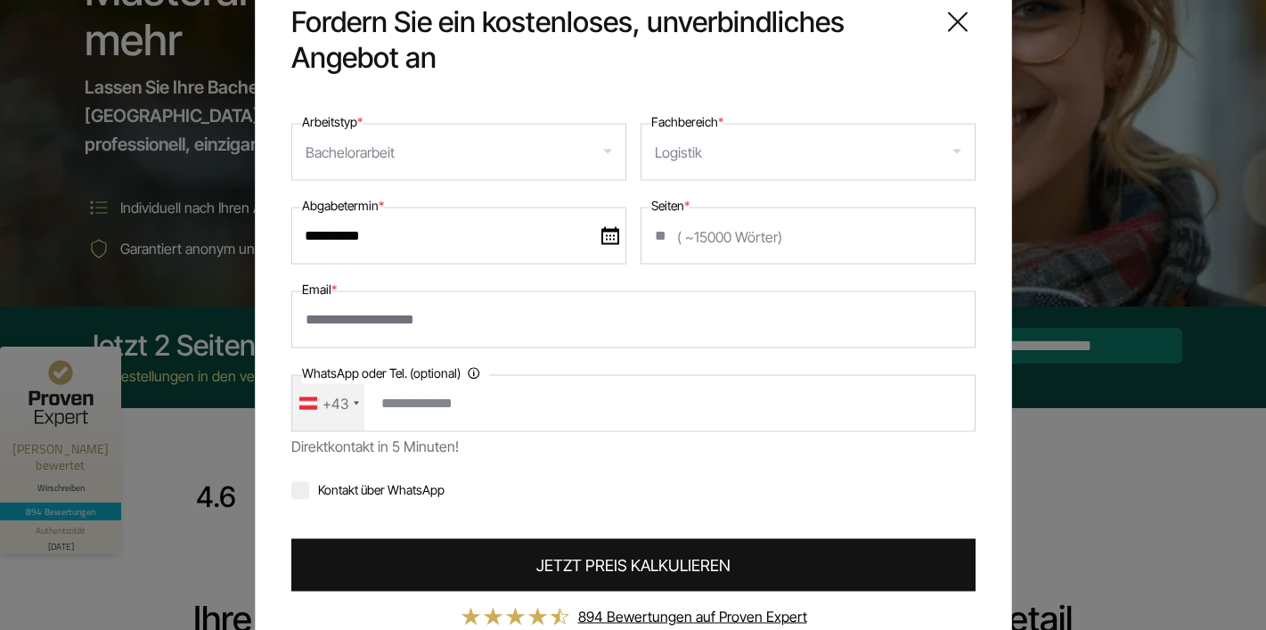
type input "**********"
click at [491, 558] on button "JETZT PREIS KALKULIEREN" at bounding box center [633, 564] width 684 height 53
type input "**********"
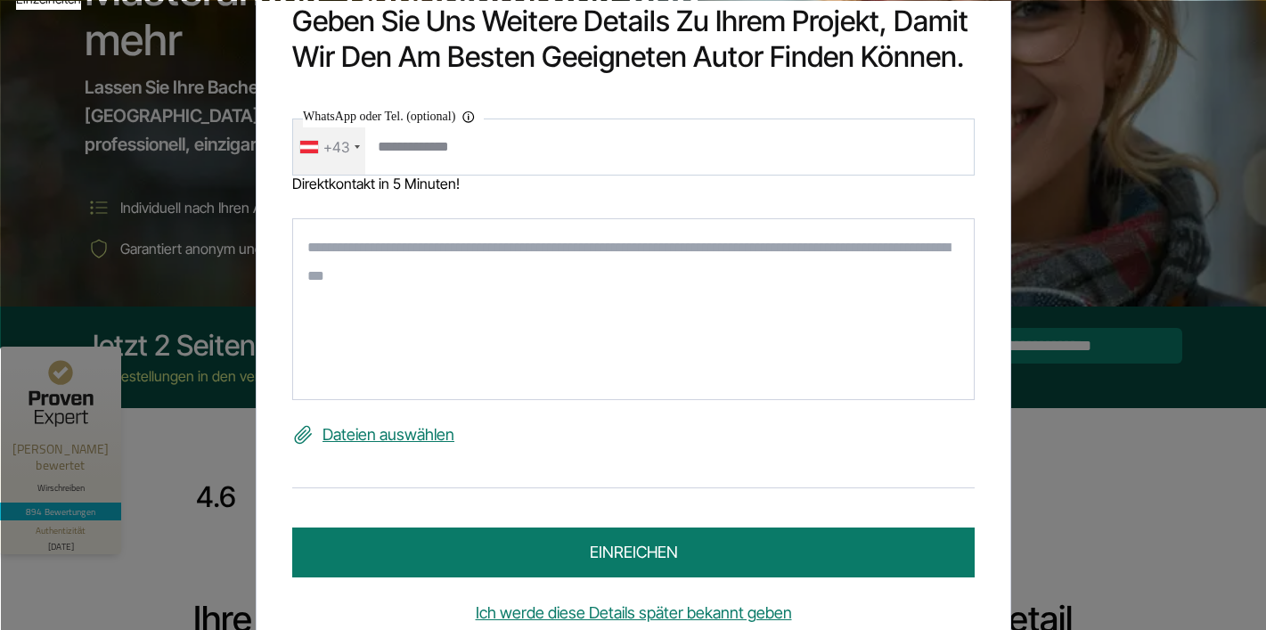
click at [443, 251] on textarea at bounding box center [633, 309] width 683 height 182
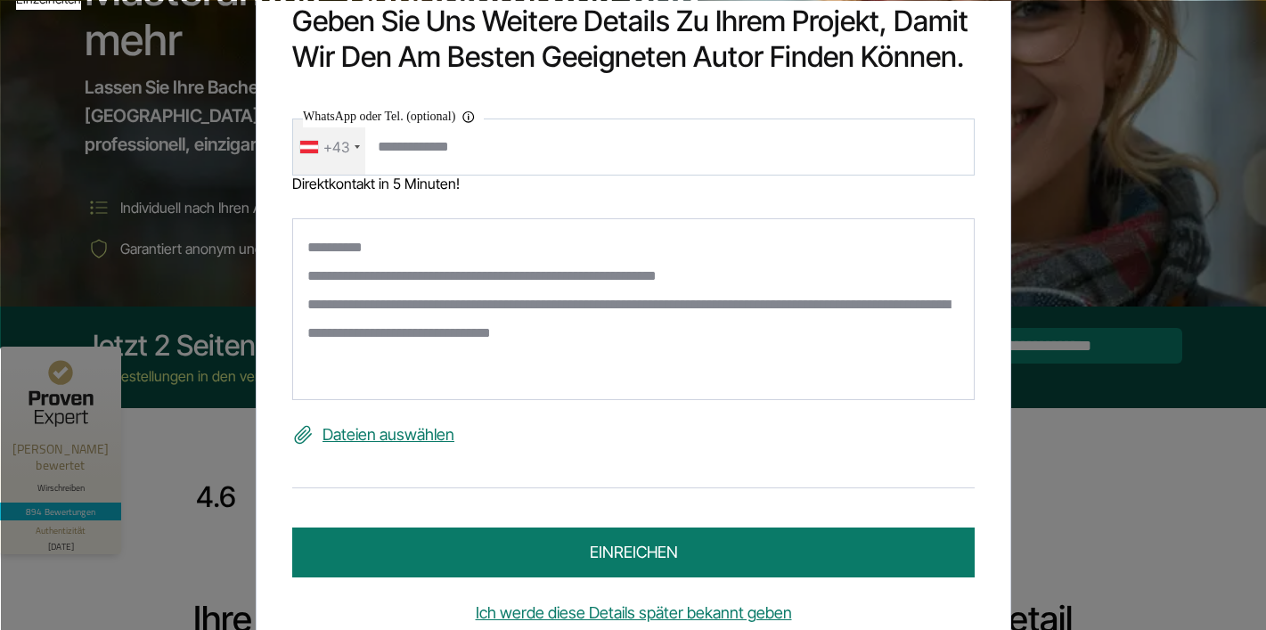
click at [541, 364] on textarea "**********" at bounding box center [633, 309] width 683 height 182
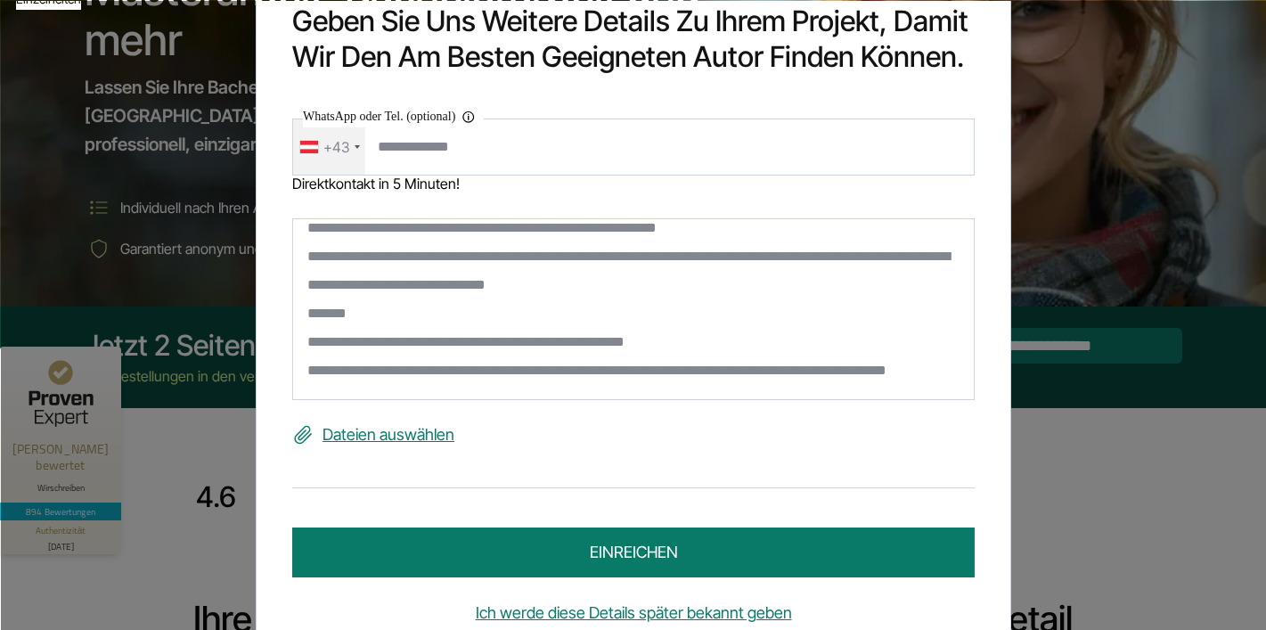
scroll to position [86, 0]
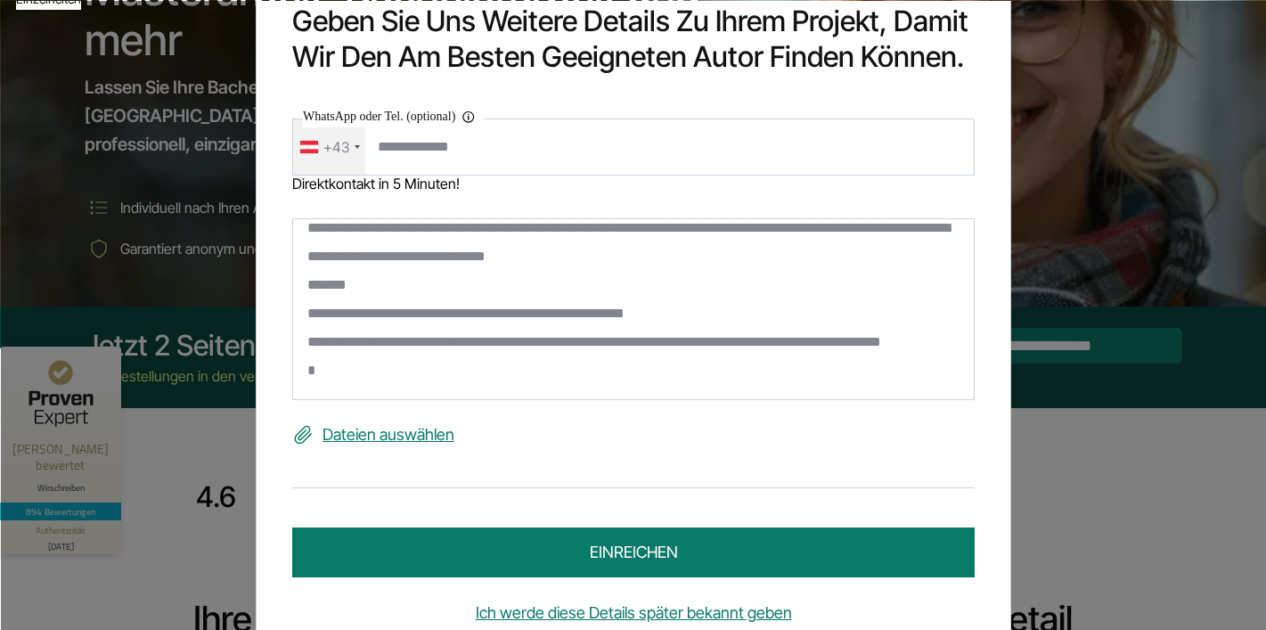
click at [354, 386] on textarea "**********" at bounding box center [633, 309] width 683 height 182
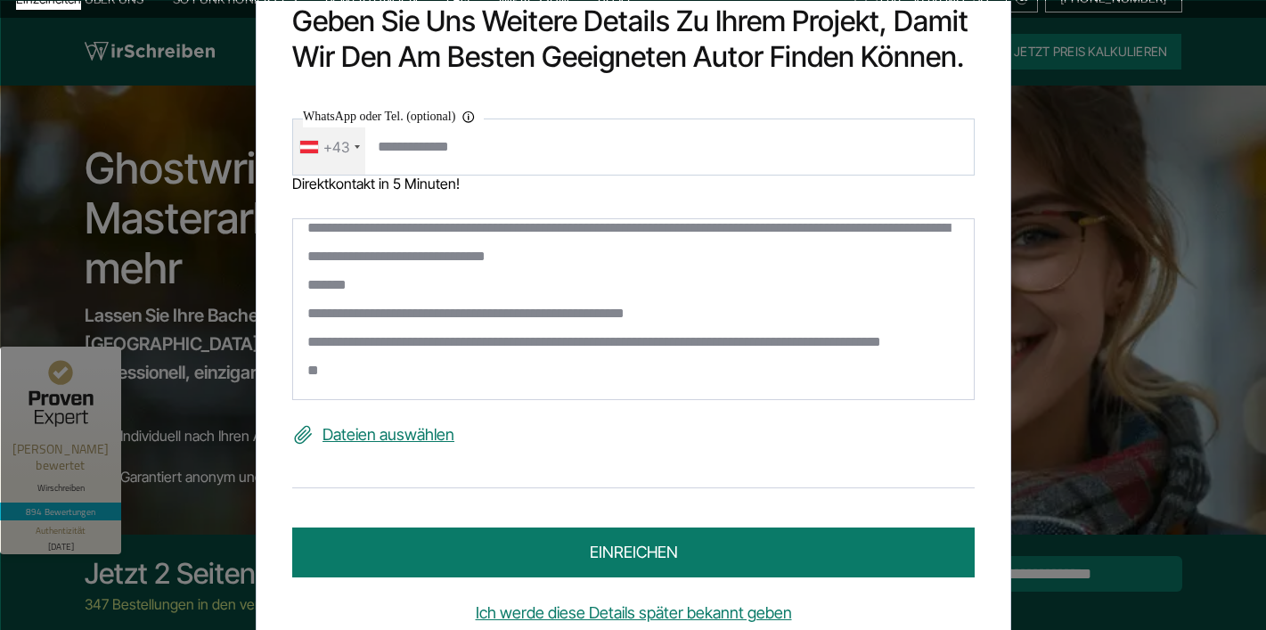
scroll to position [0, 0]
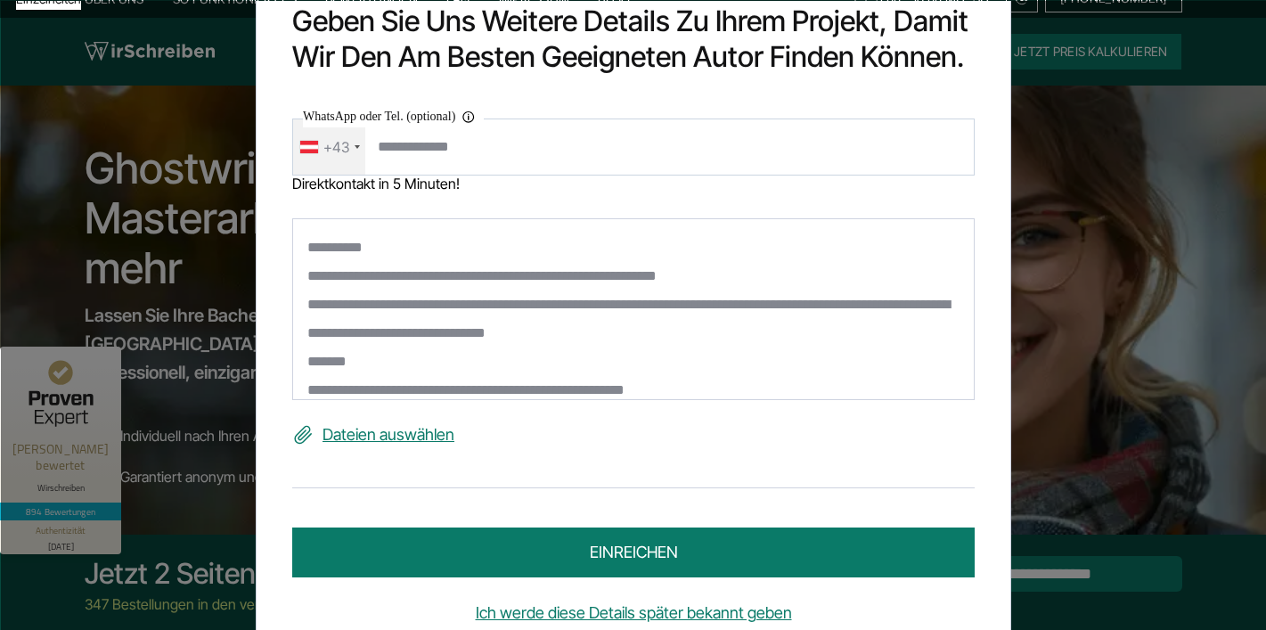
type textarea "**********"
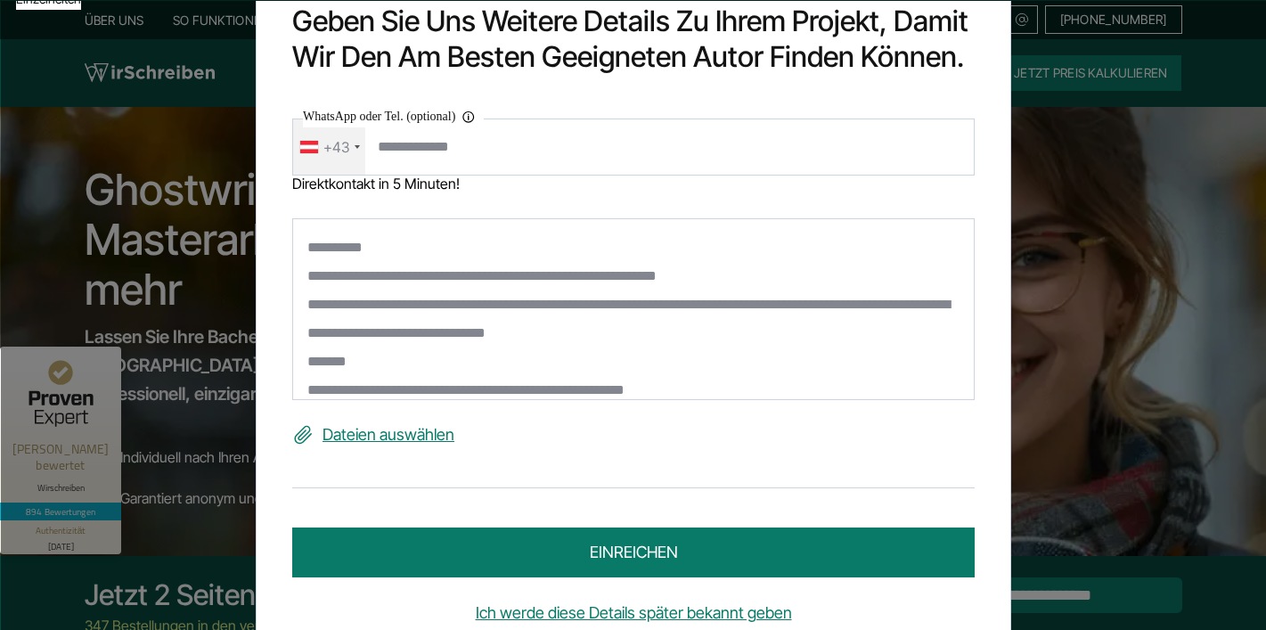
click at [732, 279] on textarea "**********" at bounding box center [633, 309] width 683 height 182
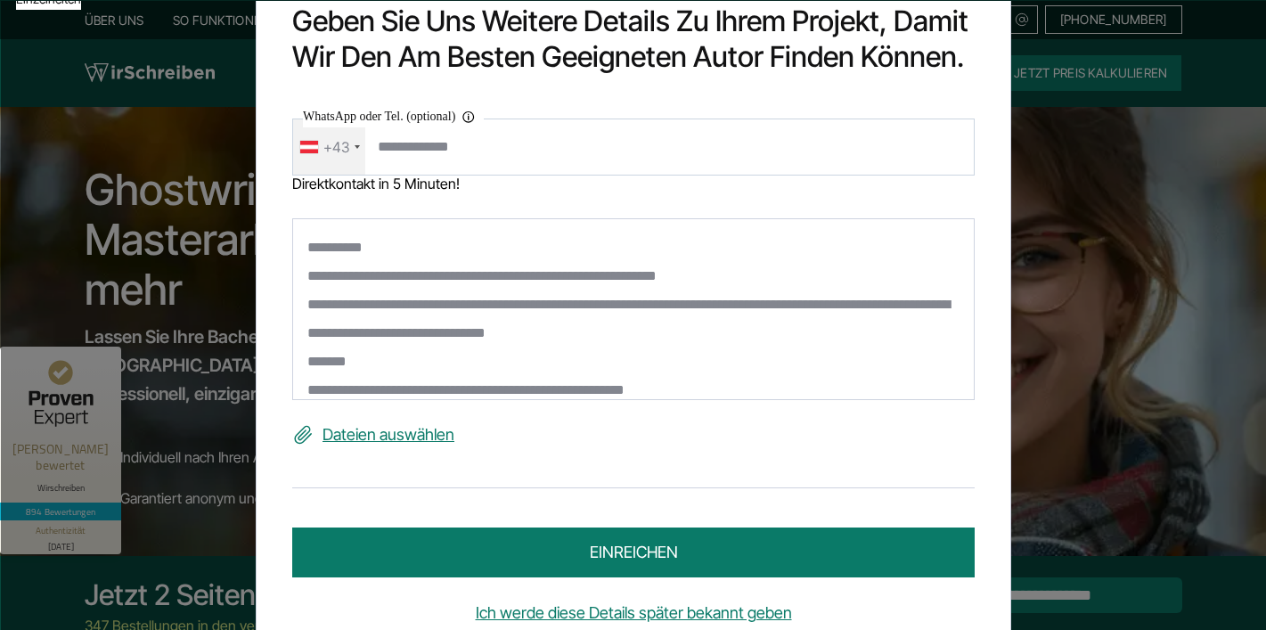
click at [732, 279] on textarea "**********" at bounding box center [633, 309] width 683 height 182
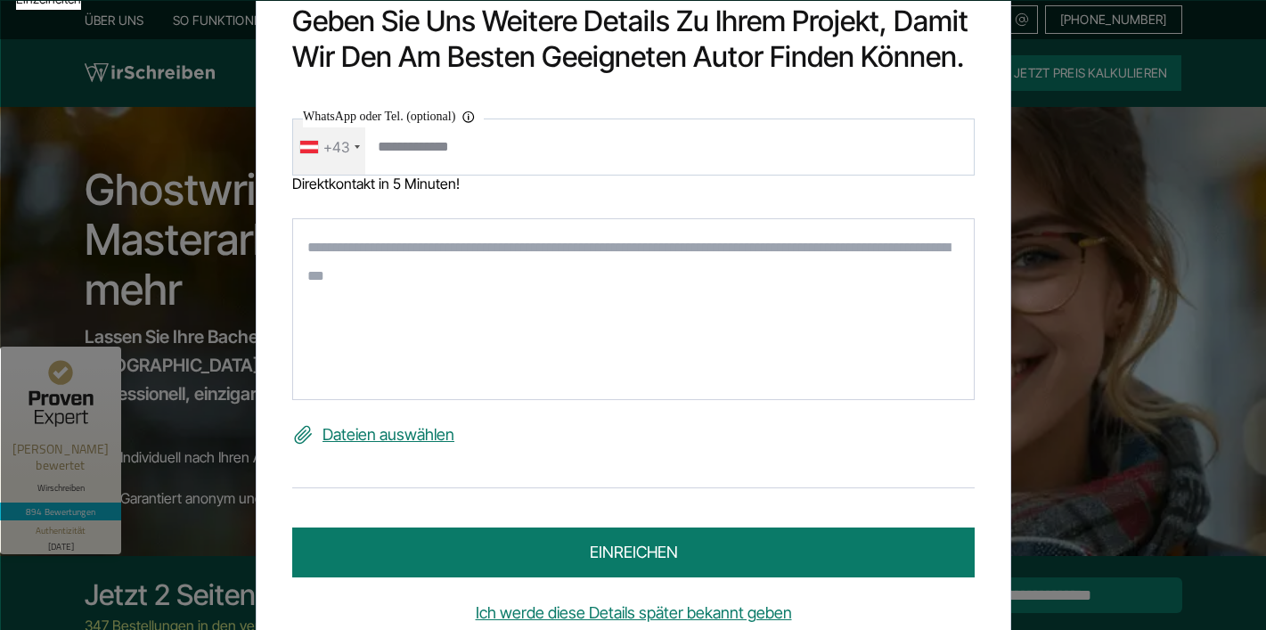
click at [524, 210] on form "**********" at bounding box center [633, 341] width 683 height 472
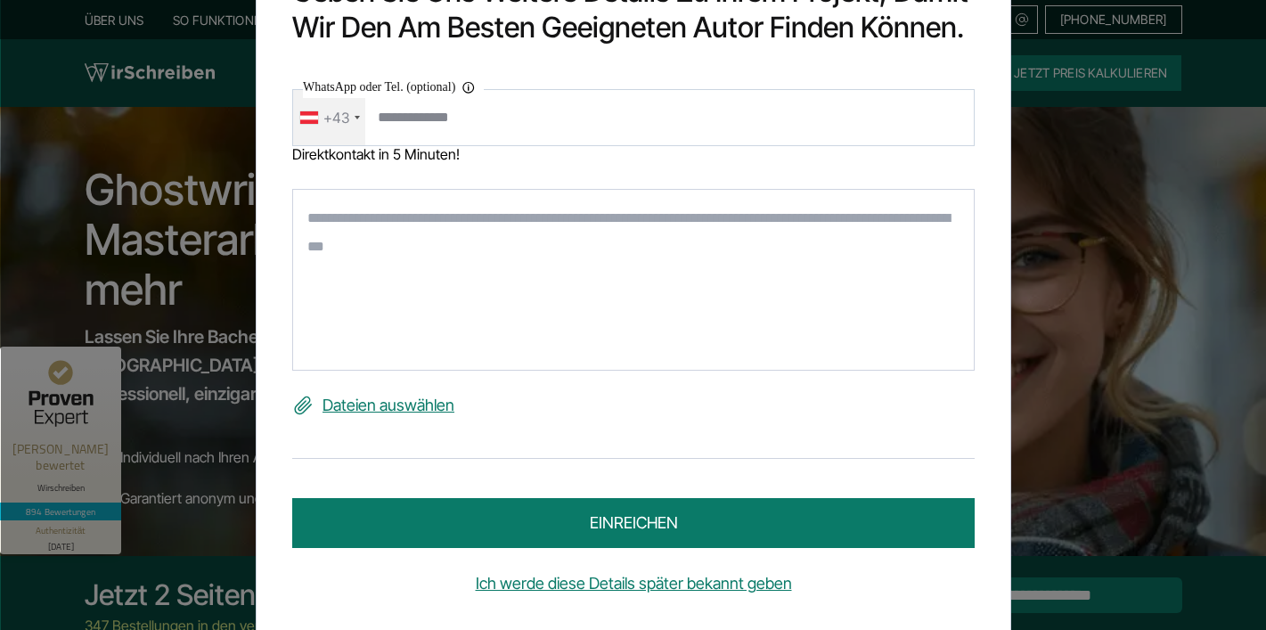
scroll to position [33, 0]
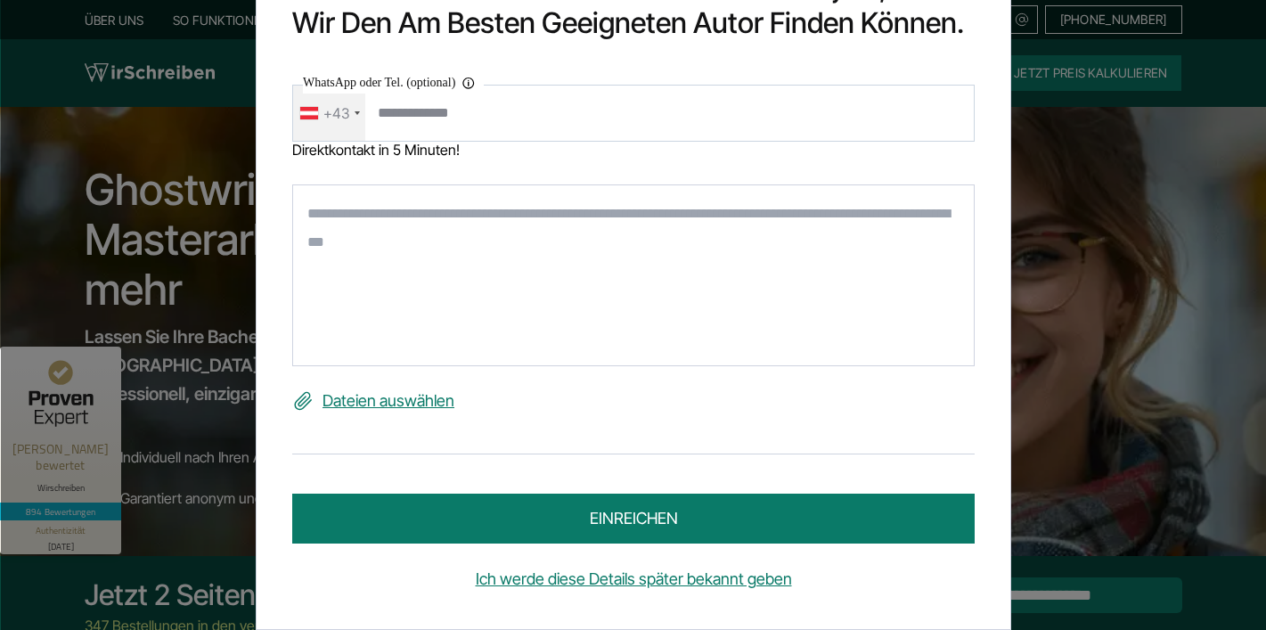
click at [637, 223] on textarea at bounding box center [633, 276] width 683 height 182
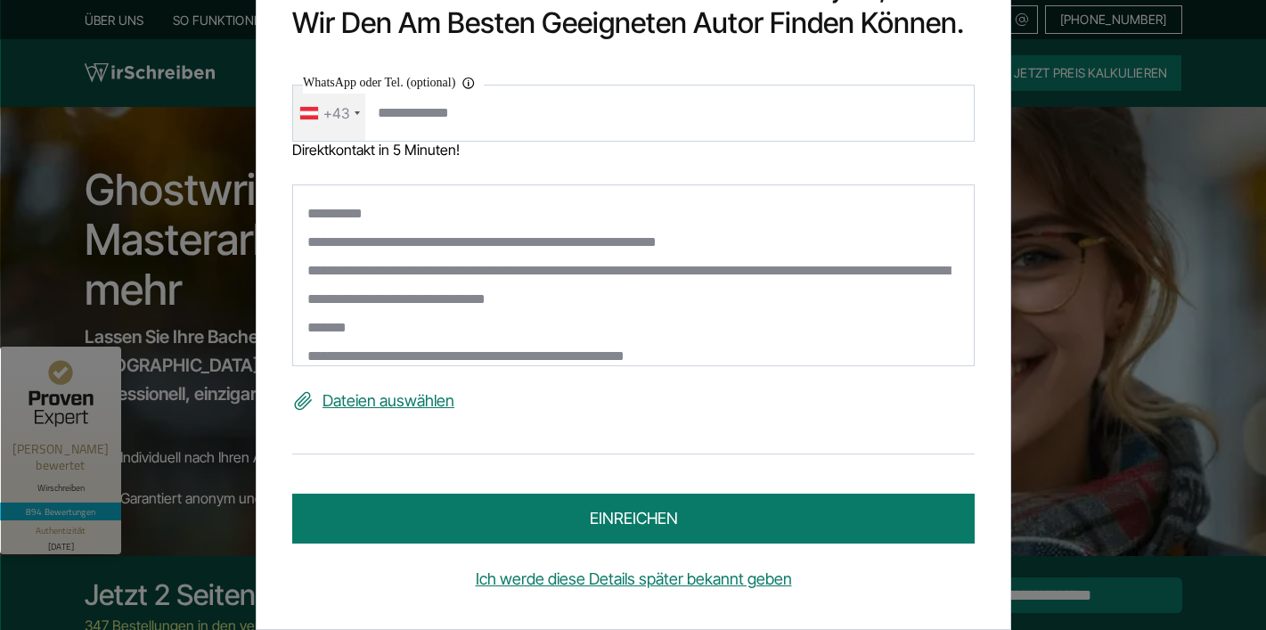
click at [698, 361] on textarea "**********" at bounding box center [633, 276] width 683 height 182
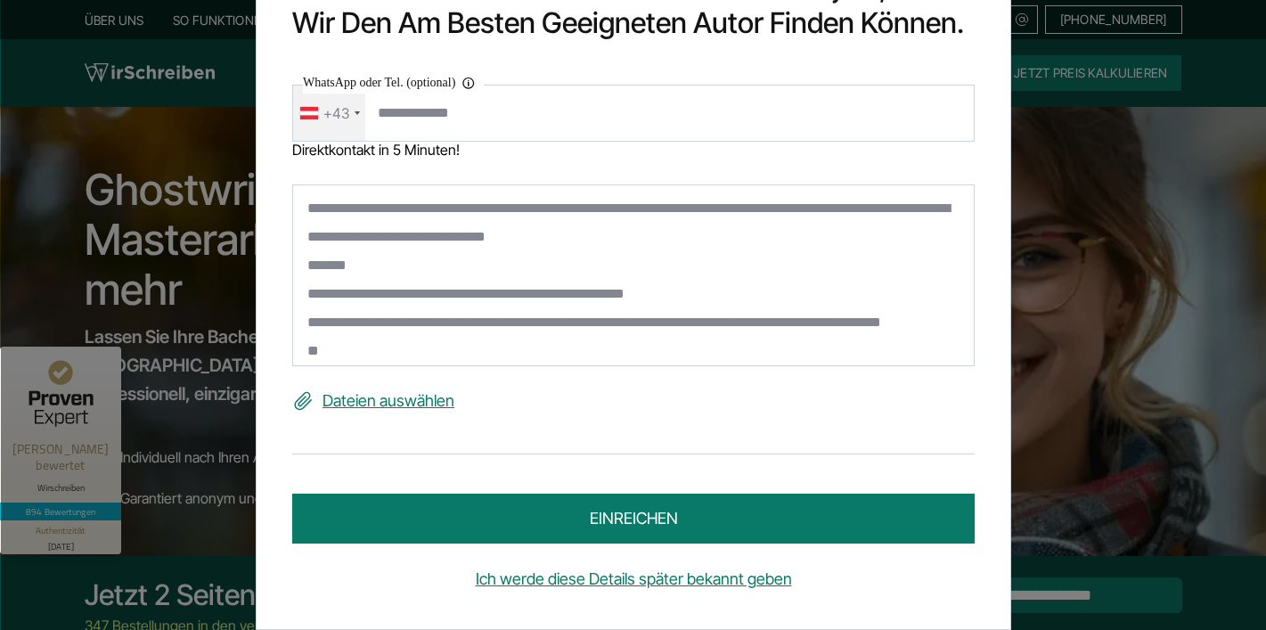
scroll to position [105, 0]
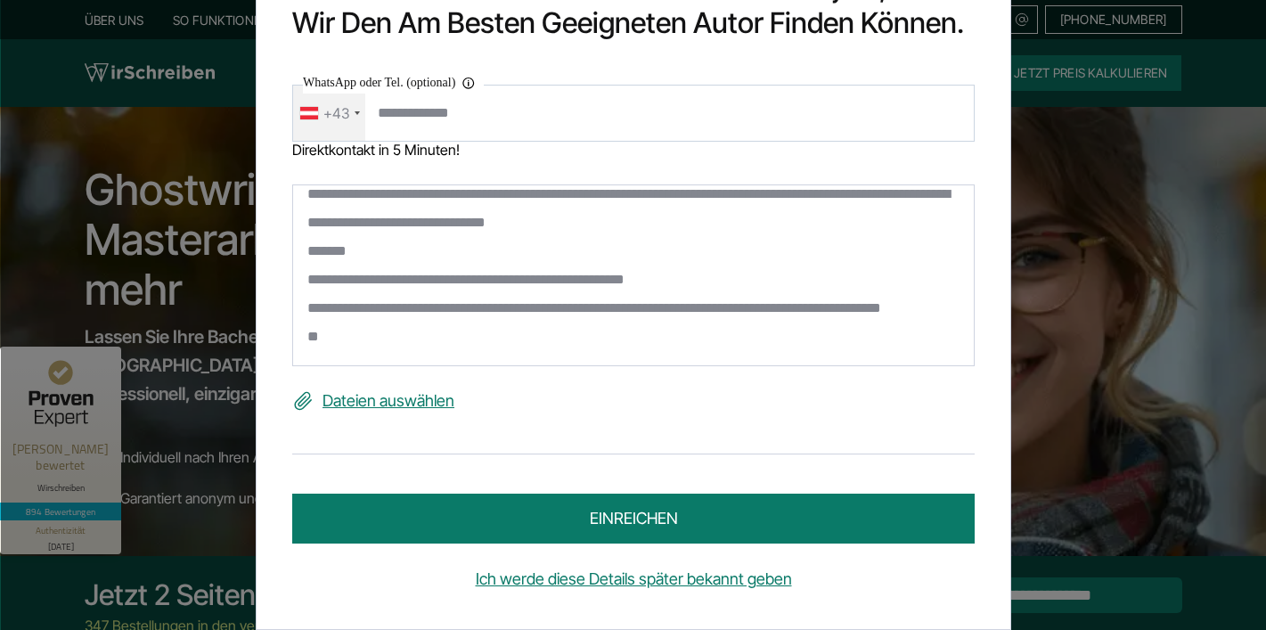
click at [578, 334] on textarea "**********" at bounding box center [633, 276] width 683 height 182
type textarea "**********"
